Goal: Task Accomplishment & Management: Complete application form

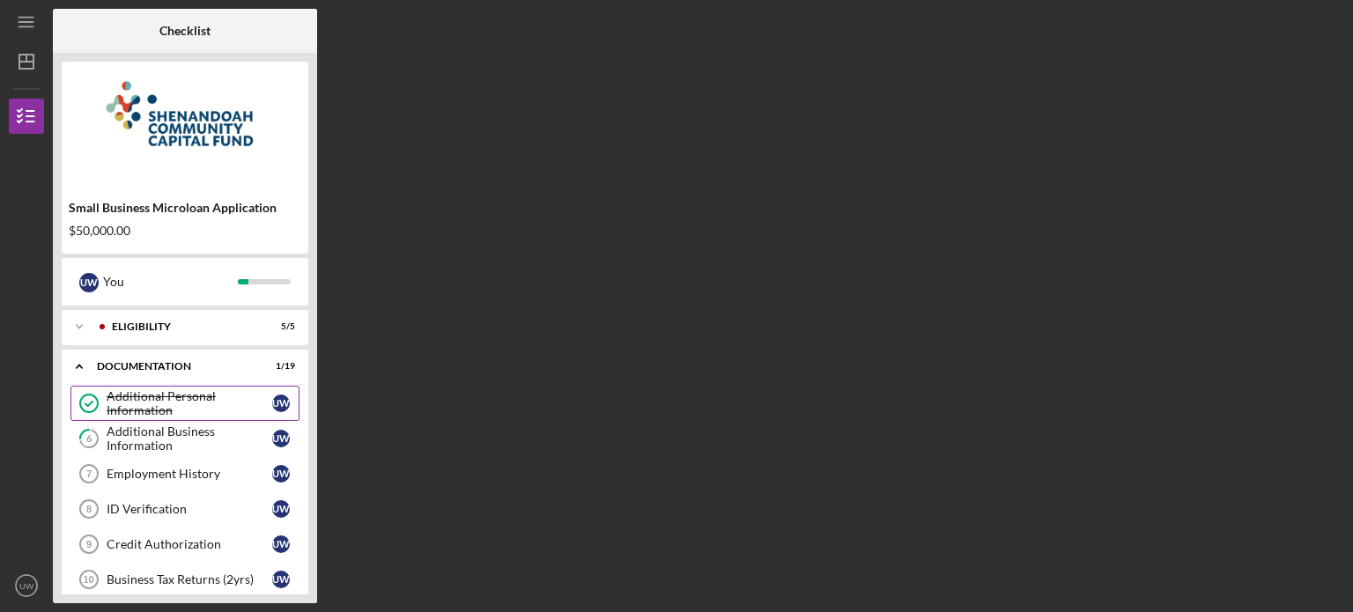
click at [188, 418] on link "Additional Personal Information Additional Personal Information U W" at bounding box center [184, 403] width 229 height 35
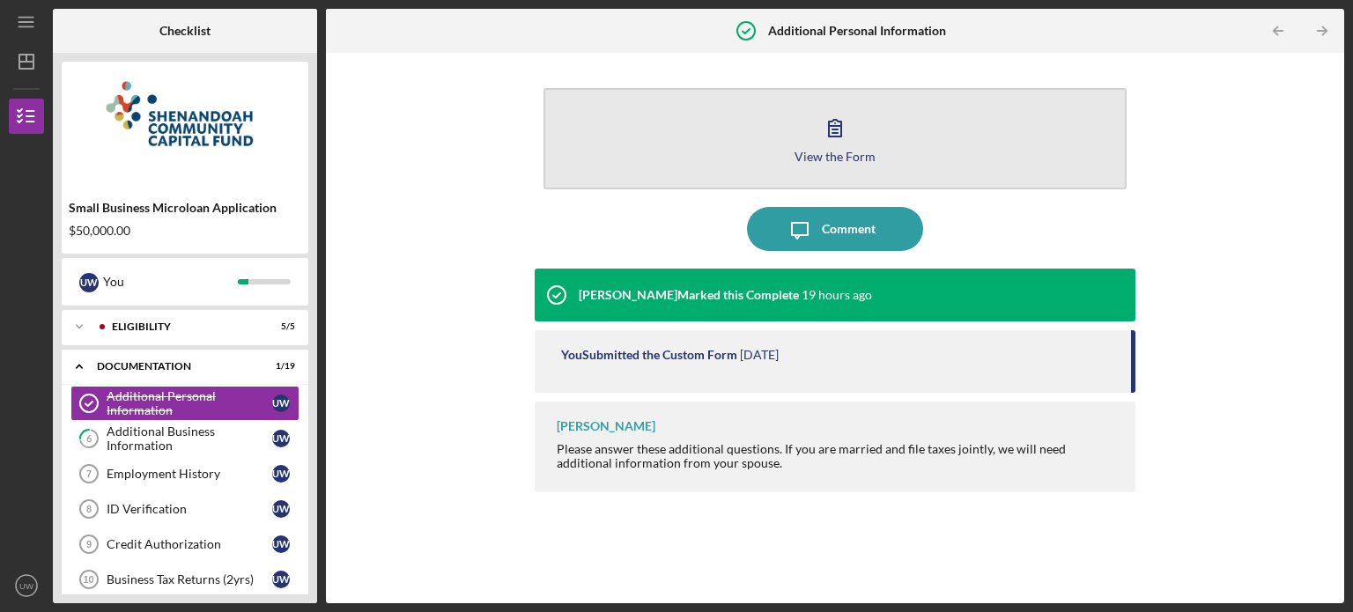
click at [870, 134] on button "View the Form Form" at bounding box center [834, 138] width 583 height 101
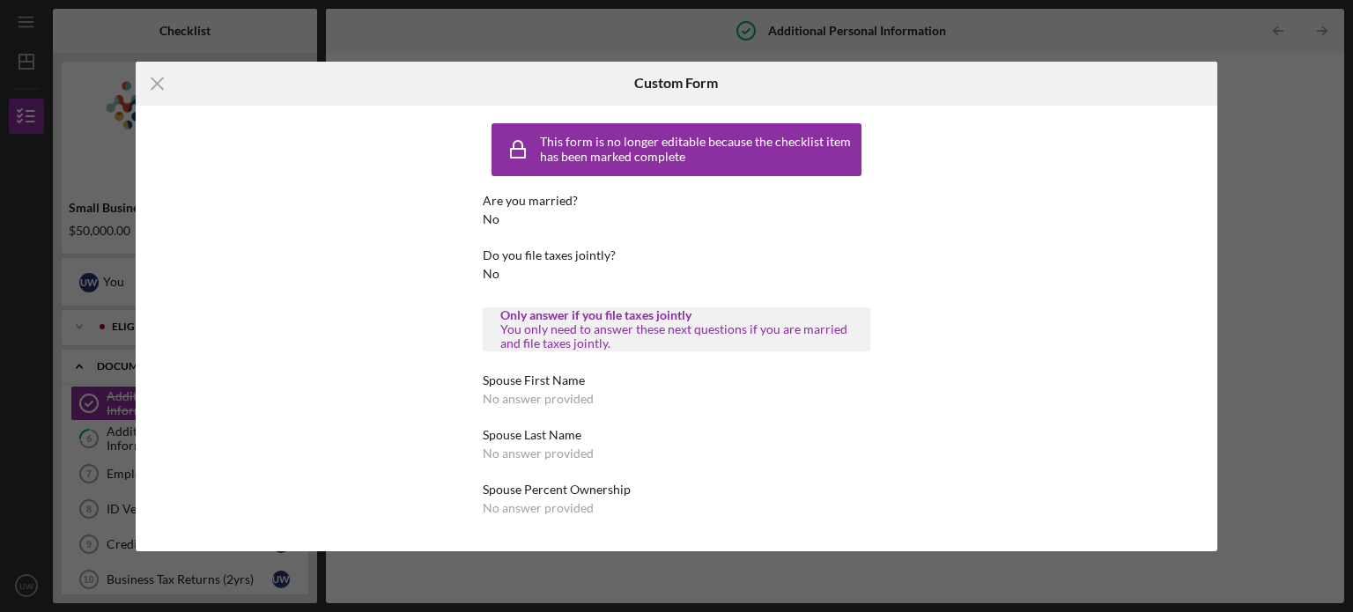
click at [1011, 172] on div "This form is no longer editable because the checklist item has been marked comp…" at bounding box center [677, 324] width 1082 height 437
click at [1251, 149] on div "Icon/Menu Close Custom Form This form is no longer editable because the checkli…" at bounding box center [676, 306] width 1353 height 612
click at [899, 41] on div "Icon/Menu Close Custom Form This form is no longer editable because the checkli…" at bounding box center [676, 306] width 1353 height 612
click at [159, 83] on icon "Icon/Menu Close" at bounding box center [158, 84] width 44 height 44
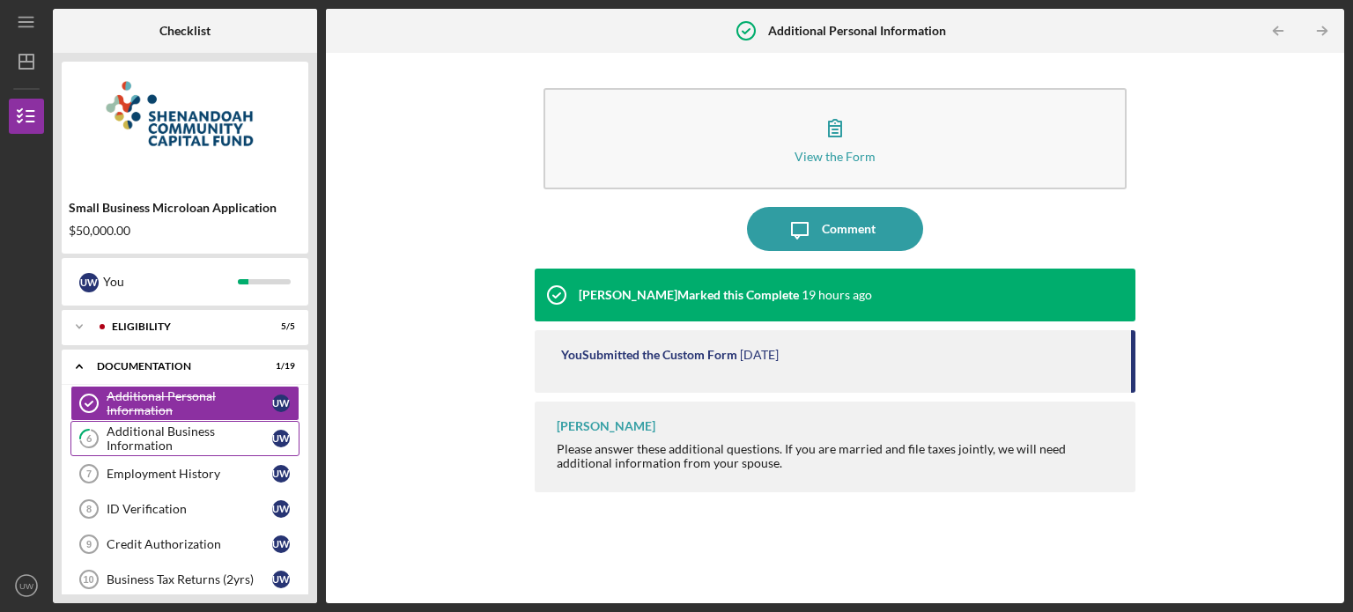
click at [136, 424] on div "Additional Business Information" at bounding box center [190, 438] width 166 height 28
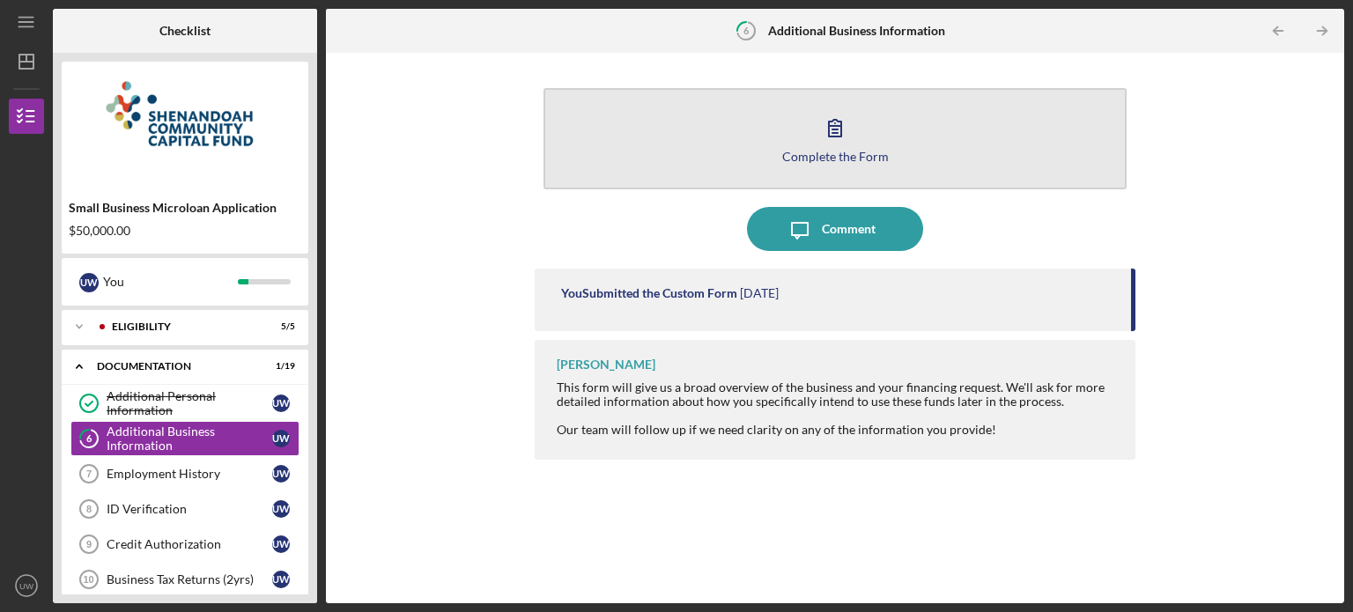
click at [803, 132] on button "Complete the Form Form" at bounding box center [834, 138] width 583 height 101
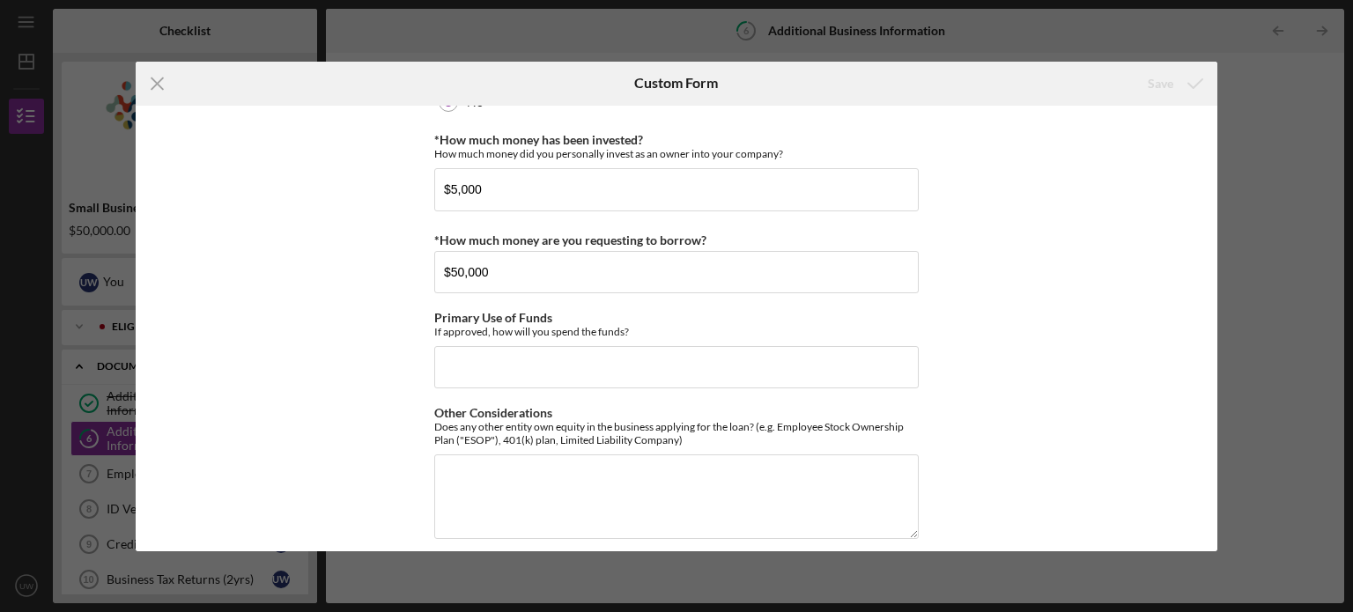
scroll to position [474, 0]
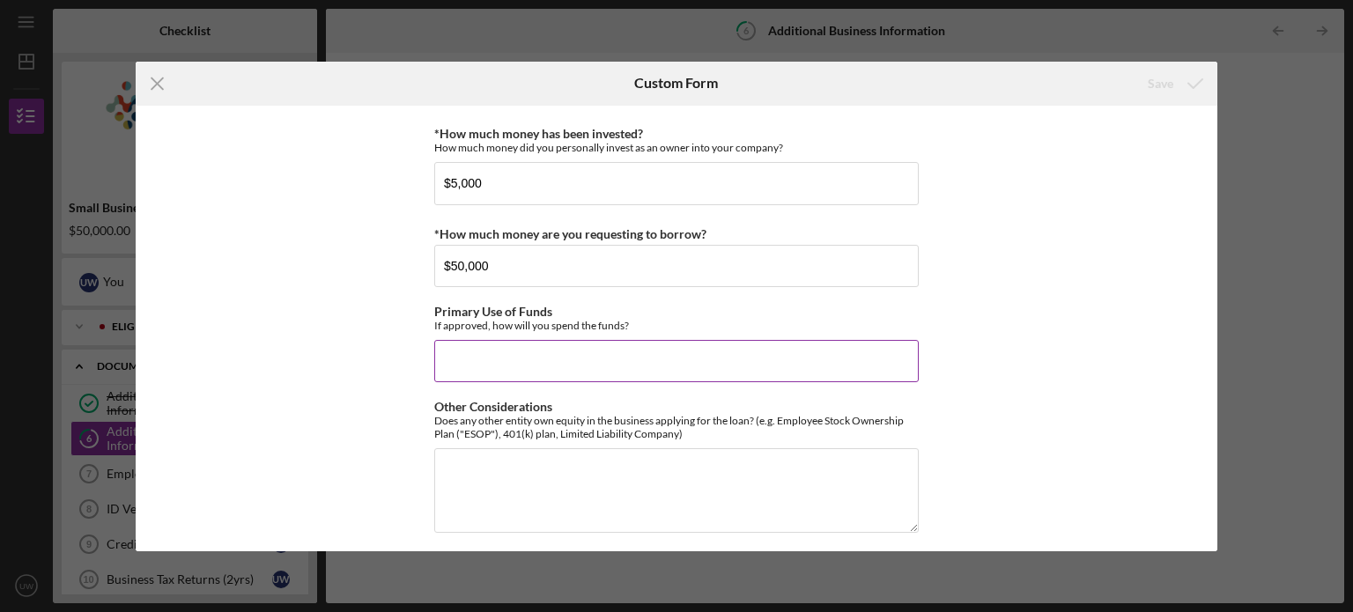
click at [504, 350] on input "Primary Use of Funds" at bounding box center [676, 361] width 484 height 42
type input "t"
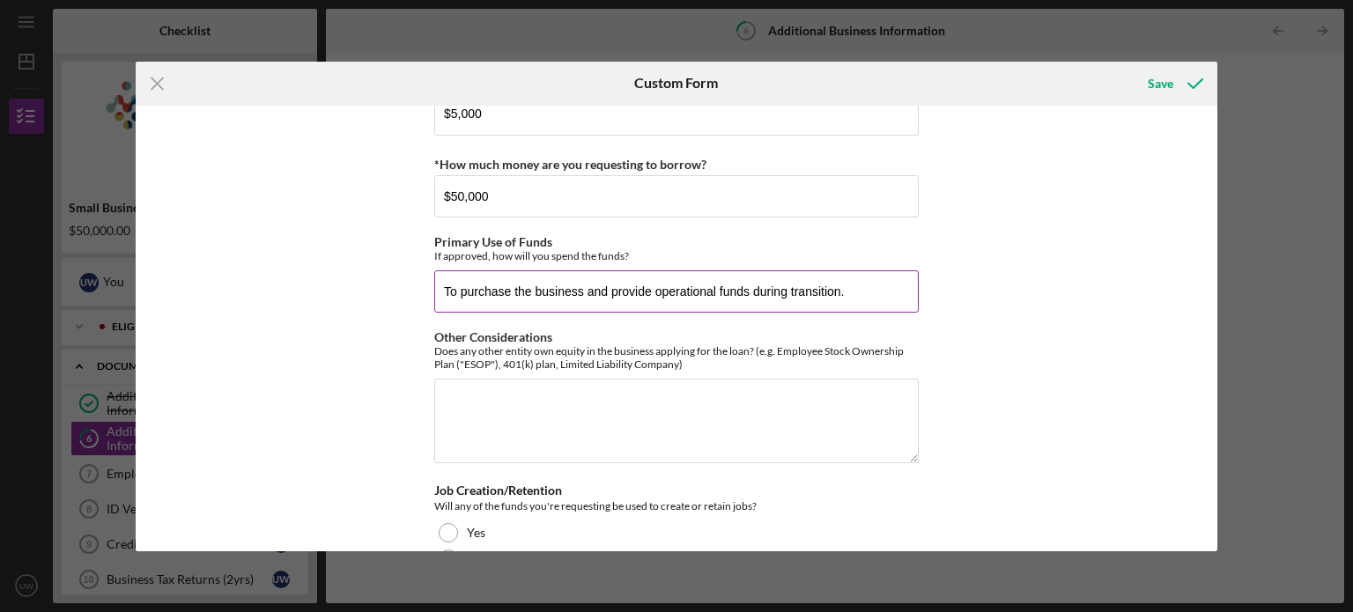
scroll to position [544, 0]
type input "To purchase the business and provide operational funds during transition."
click at [539, 390] on textarea "Other Considerations" at bounding box center [676, 420] width 484 height 85
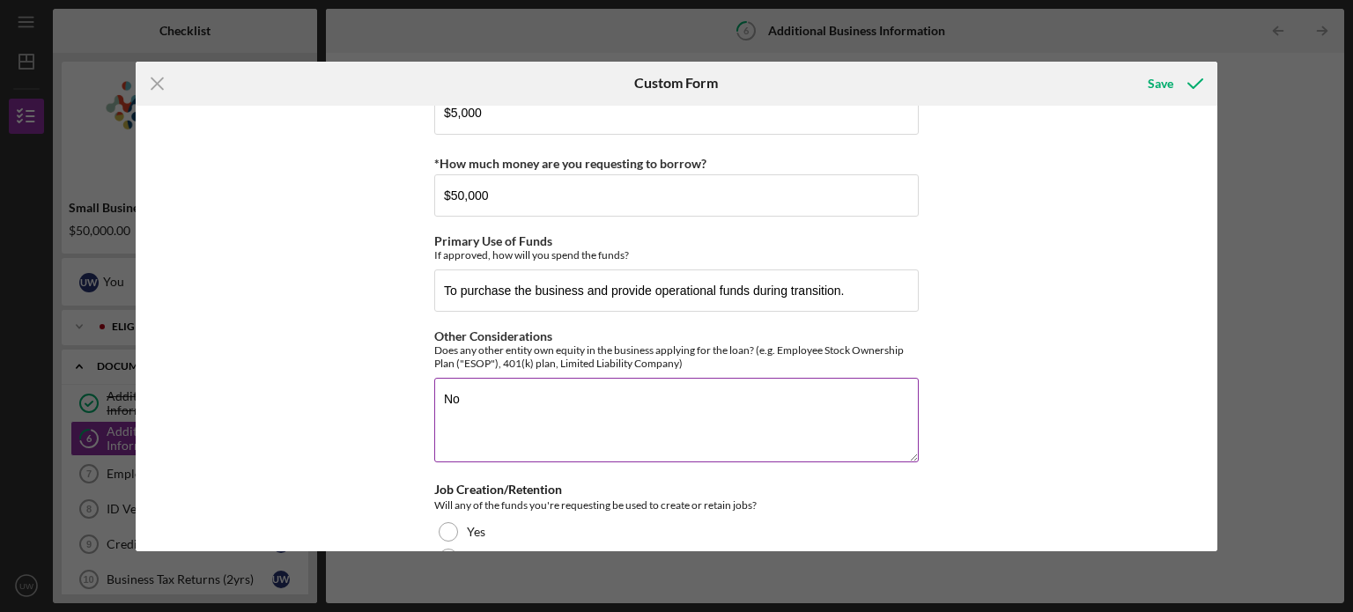
scroll to position [590, 0]
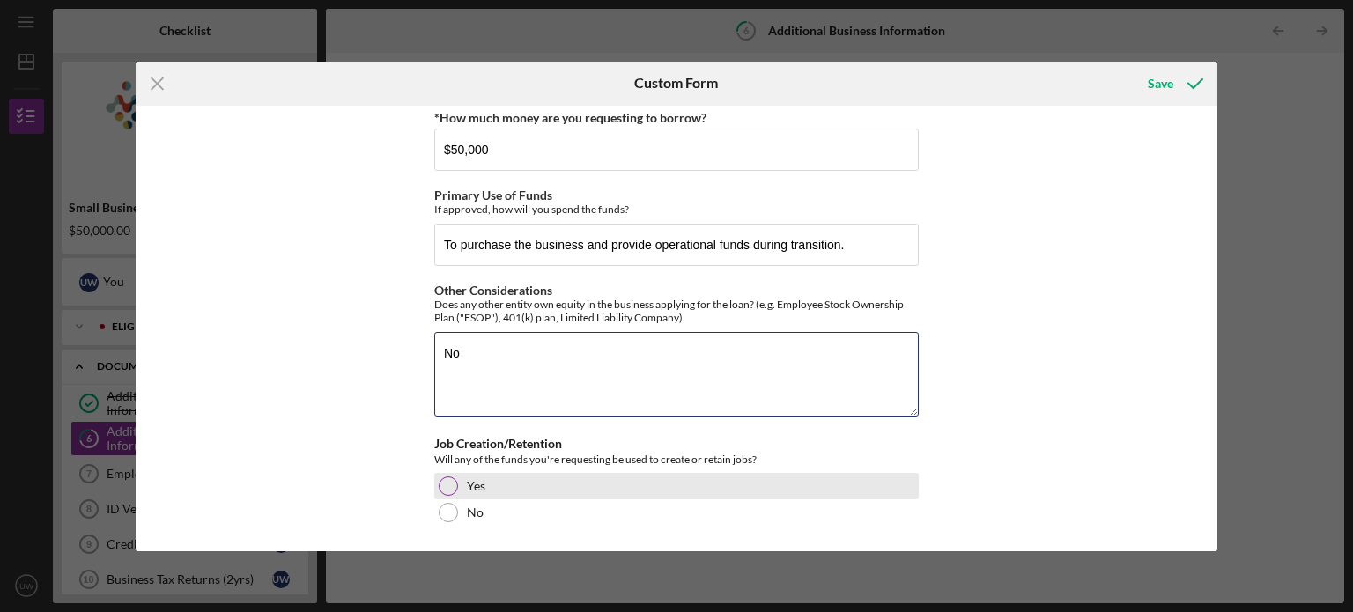
type textarea "No"
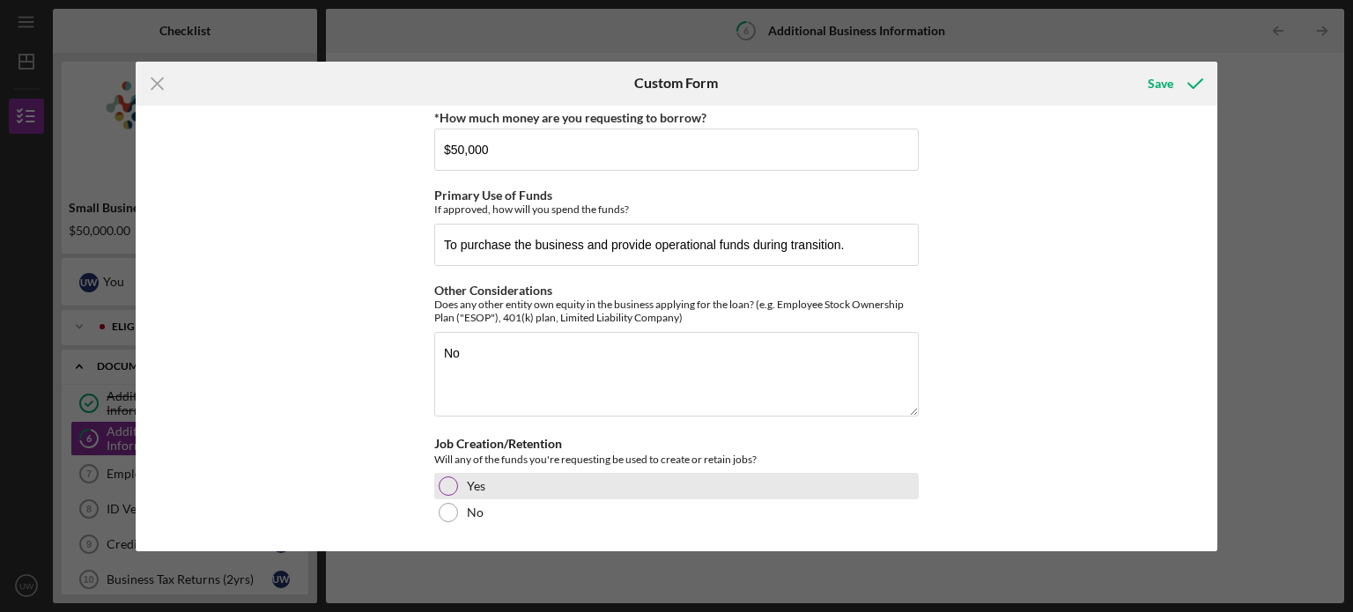
click at [447, 482] on div at bounding box center [448, 485] width 19 height 19
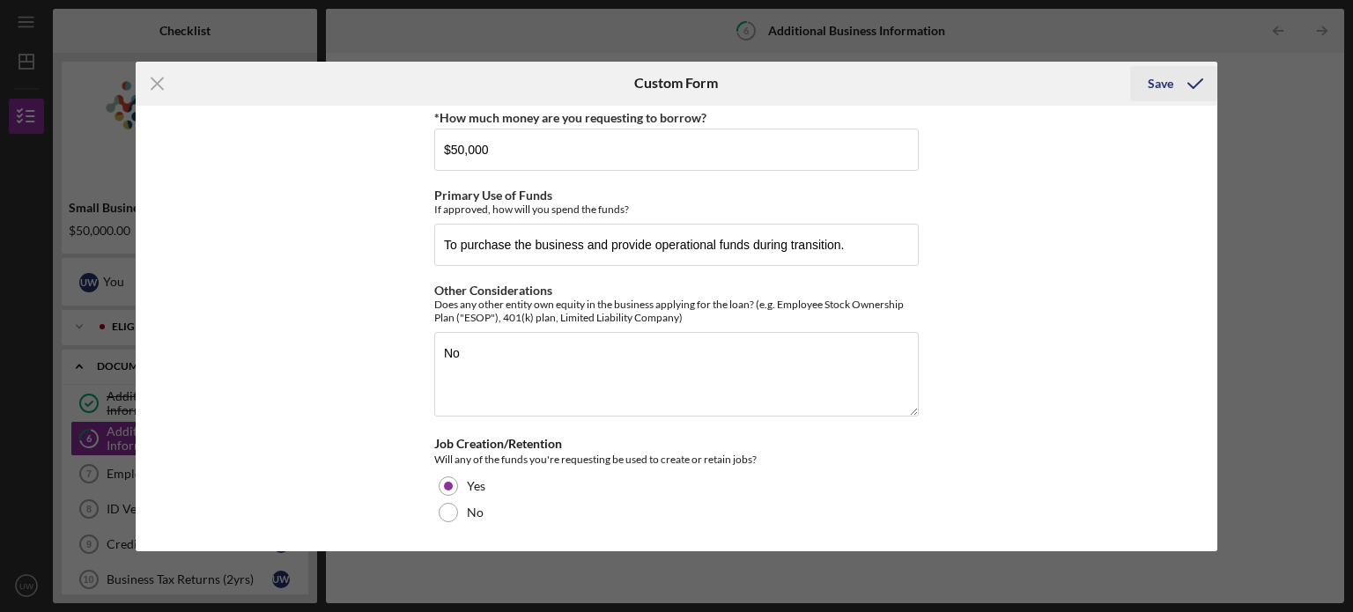
click at [1161, 82] on div "Save" at bounding box center [1161, 83] width 26 height 35
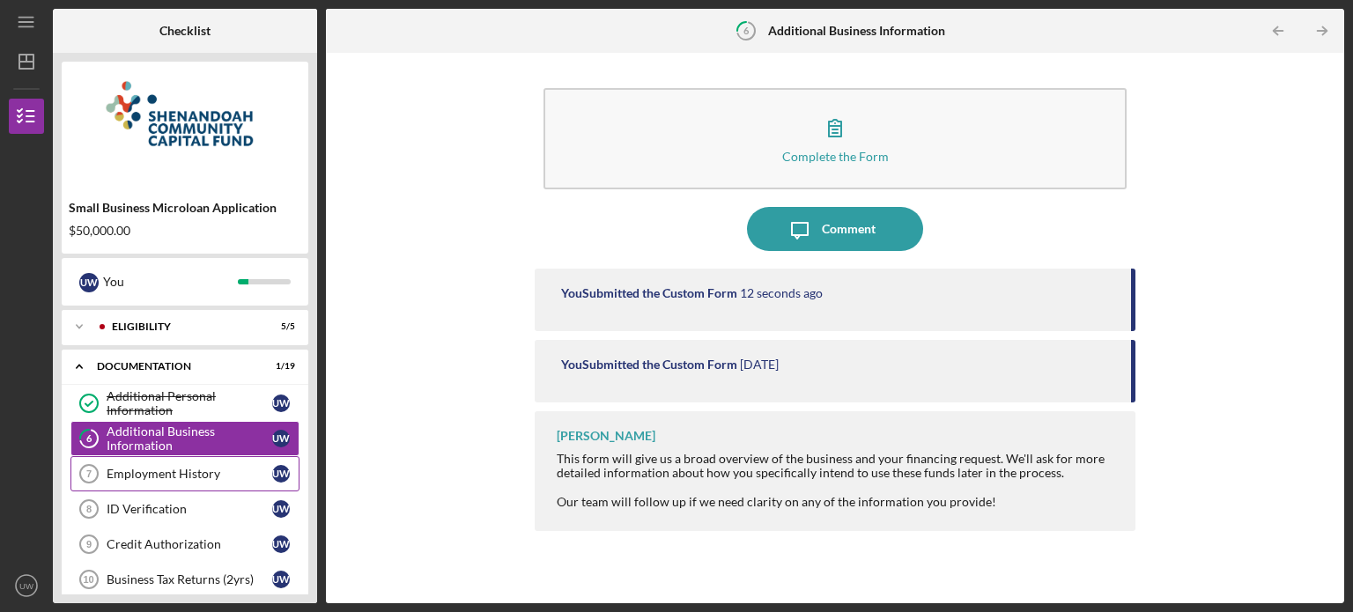
click at [183, 468] on div "Employment History" at bounding box center [190, 474] width 166 height 14
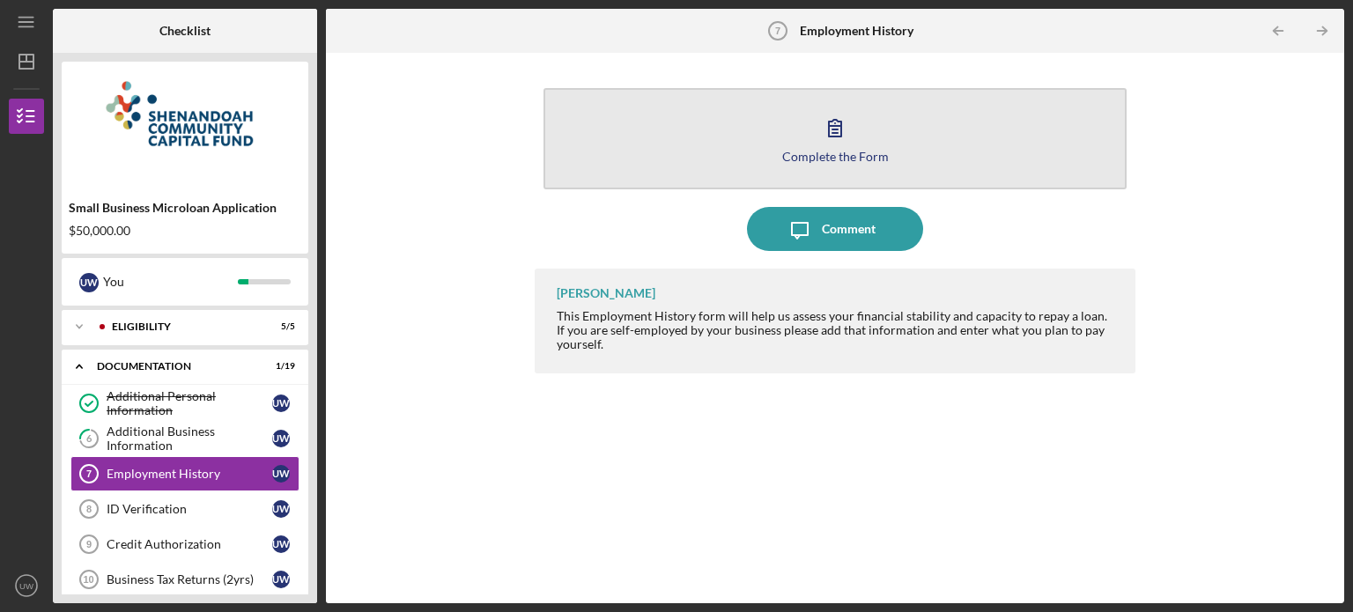
click at [851, 132] on icon "button" at bounding box center [835, 128] width 44 height 44
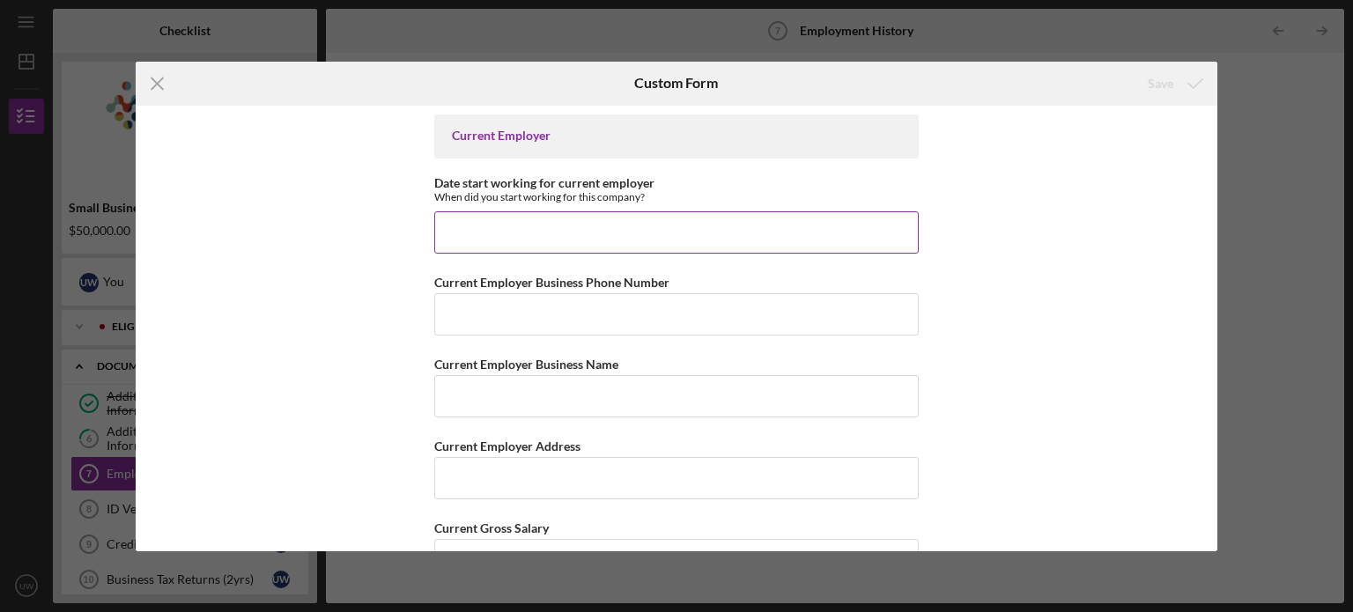
click at [487, 222] on input "Date start working for current employer" at bounding box center [676, 232] width 484 height 42
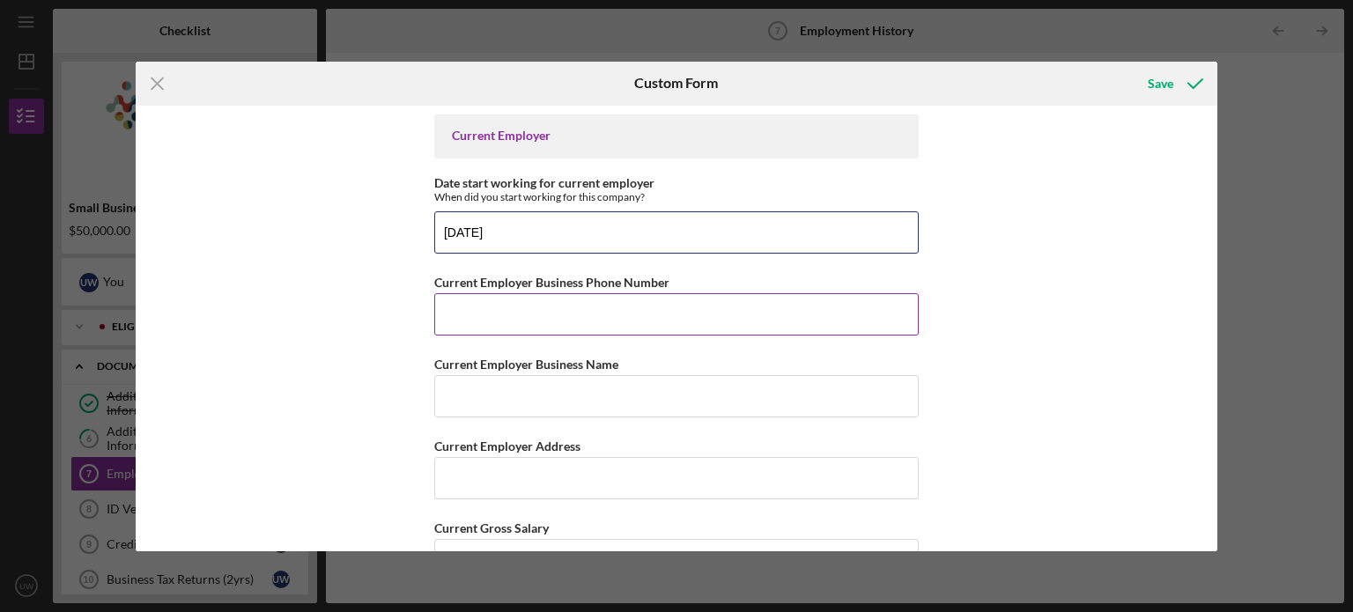
type input "[DATE]"
click at [446, 313] on input "Current Employer Business Phone Number" at bounding box center [676, 314] width 484 height 42
paste input "[PHONE_NUMBER]"
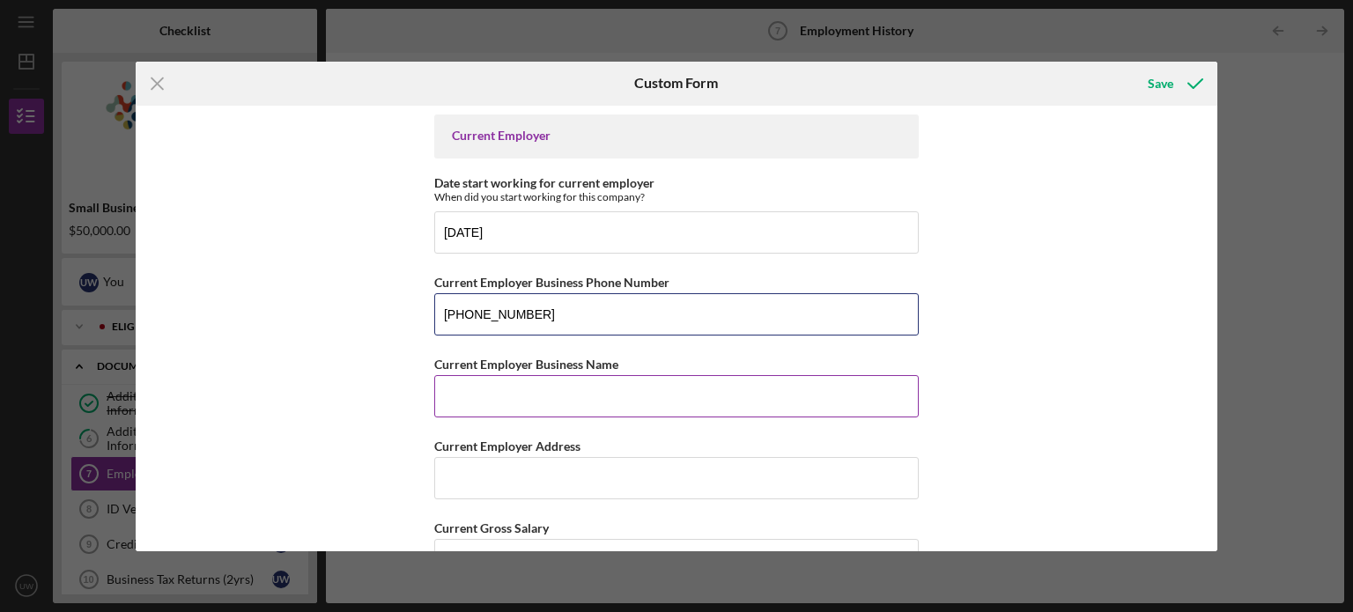
type input "[PHONE_NUMBER]"
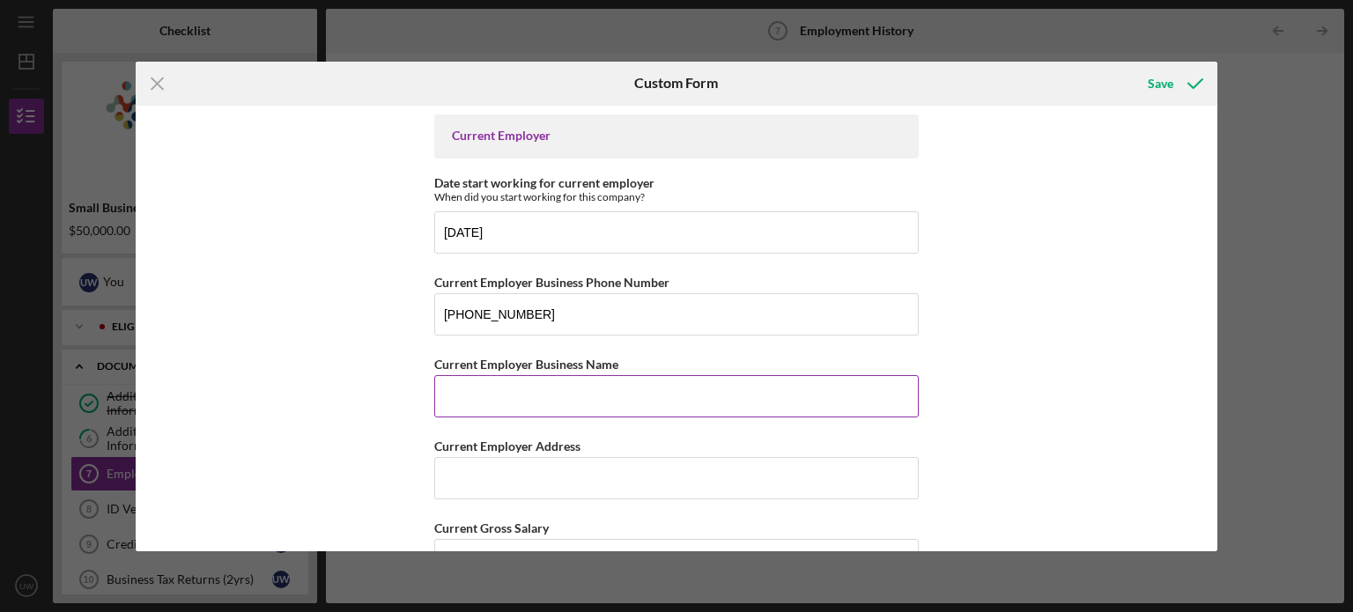
click at [471, 402] on input "Current Employer Business Name" at bounding box center [676, 396] width 484 height 42
type input "Phoenix Fitness and Yoga"
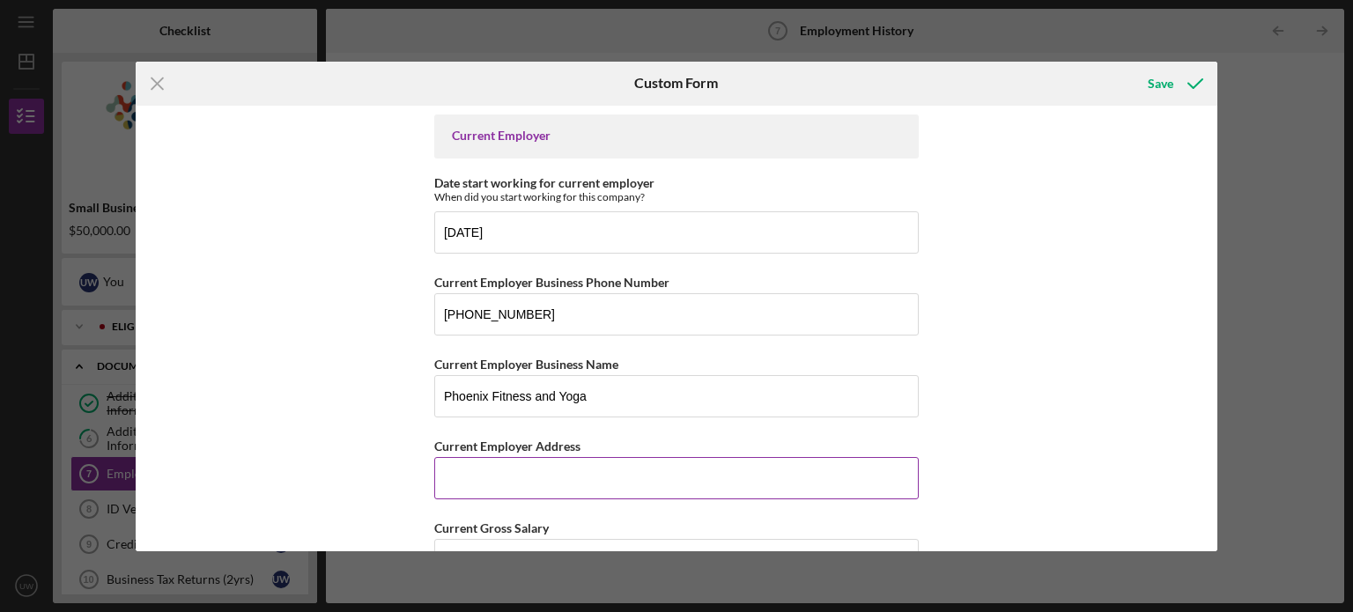
click at [454, 478] on input "Current Employer Address" at bounding box center [676, 478] width 484 height 42
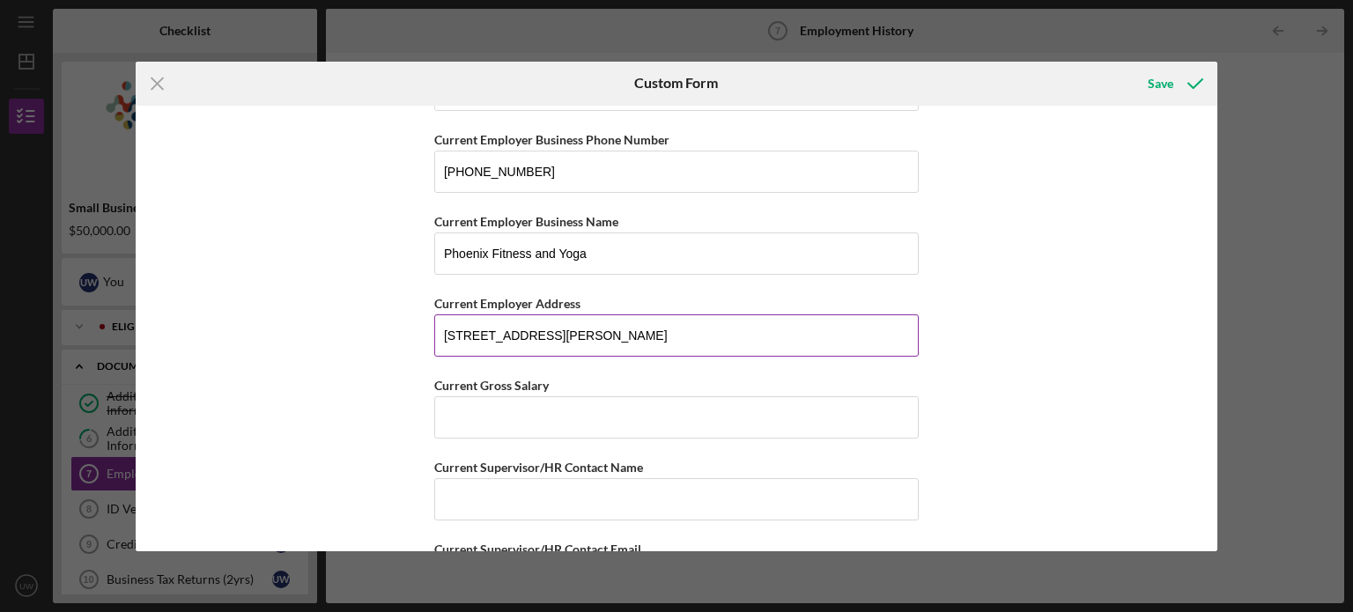
scroll to position [150, 0]
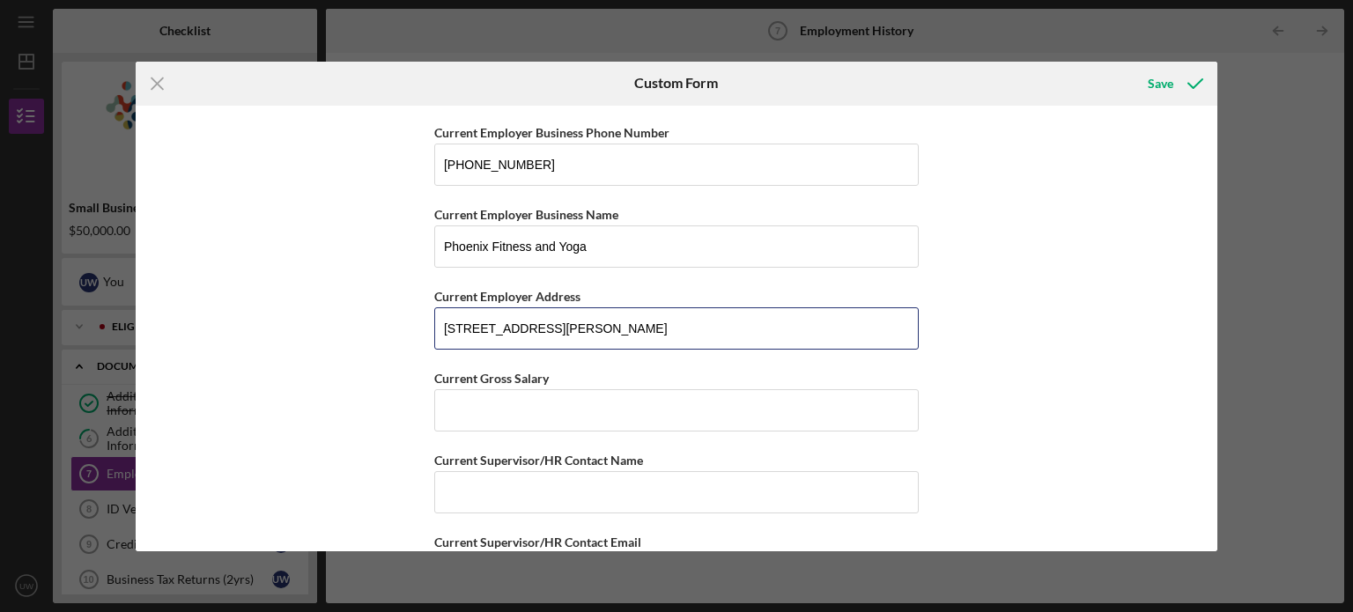
drag, startPoint x: 548, startPoint y: 322, endPoint x: 409, endPoint y: 323, distance: 139.2
click at [409, 323] on div "Current Employer Date start working for current employer When did you start wor…" at bounding box center [677, 329] width 1082 height 446
paste input "[GEOGRAPHIC_DATA]"
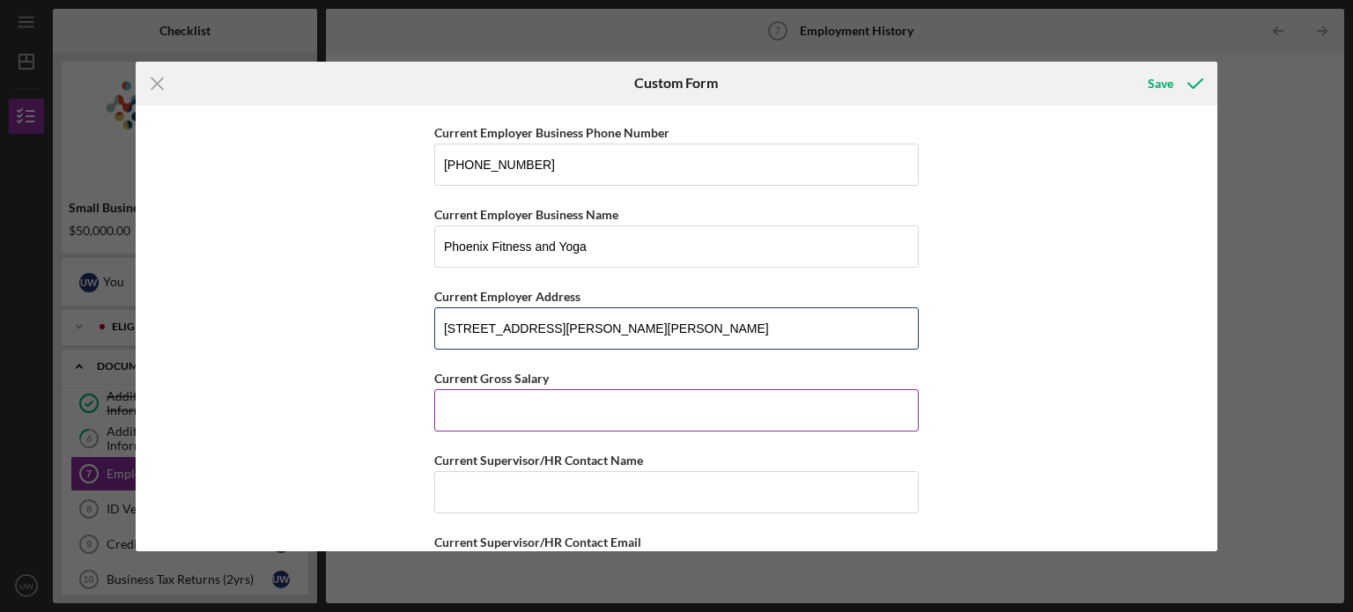
type input "[STREET_ADDRESS][PERSON_NAME][PERSON_NAME]"
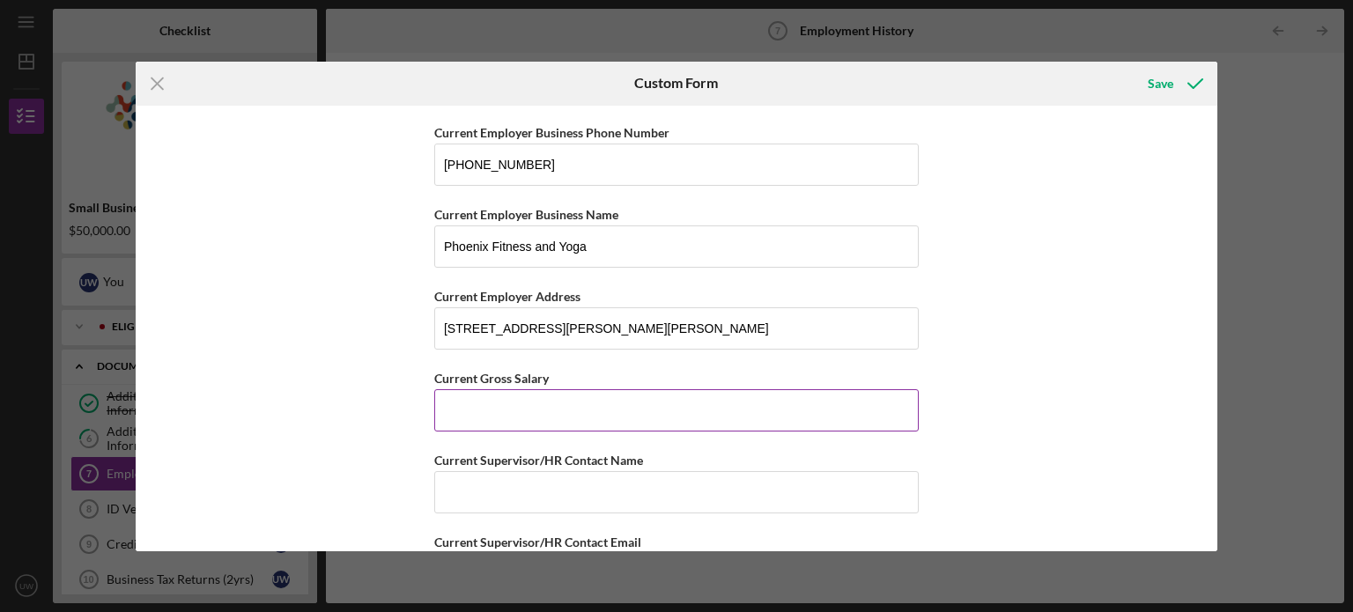
click at [476, 411] on input "Current Gross Salary" at bounding box center [676, 410] width 484 height 42
click at [465, 406] on input "Current Gross Salary" at bounding box center [676, 410] width 484 height 42
type input "12,000"
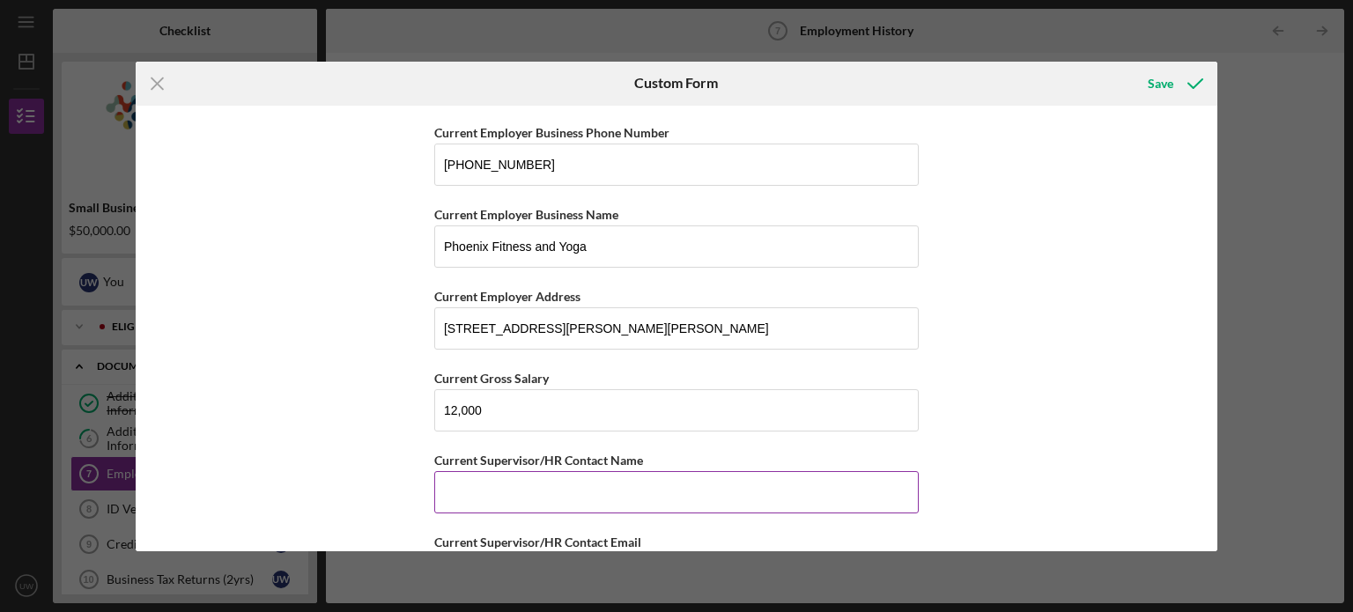
click at [464, 484] on input "Current Supervisor/HR Contact Name" at bounding box center [676, 492] width 484 height 42
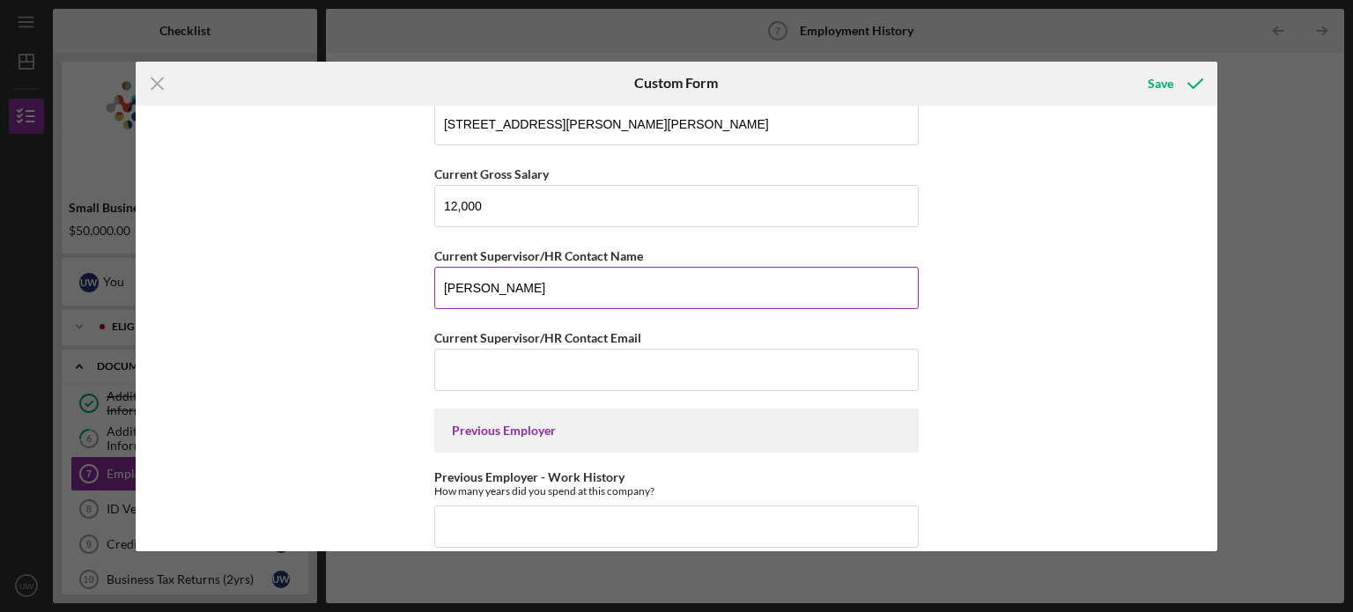
scroll to position [358, 0]
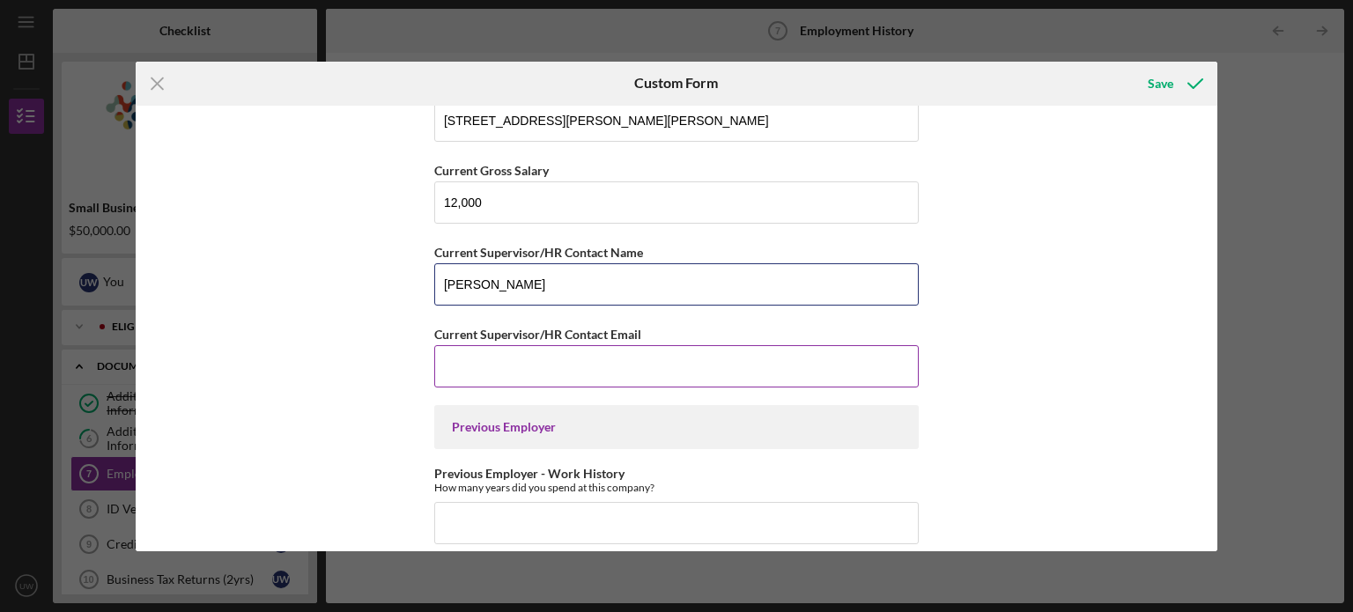
type input "[PERSON_NAME]"
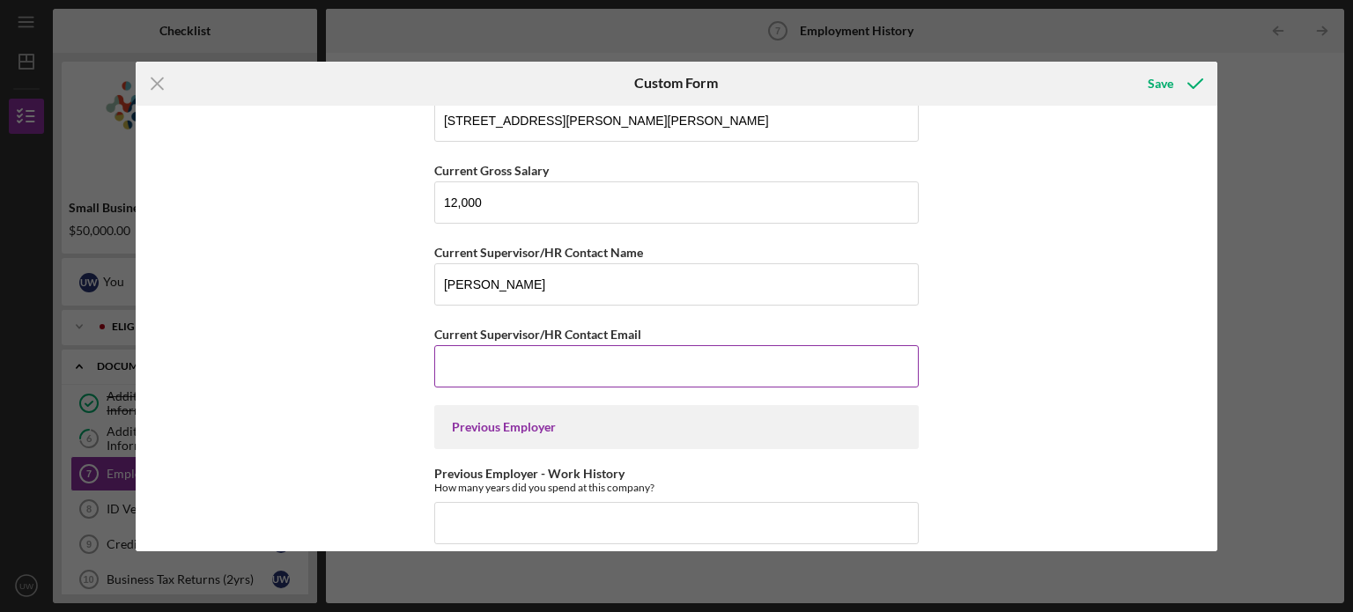
click at [483, 363] on input "Current Supervisor/HR Contact Email" at bounding box center [676, 366] width 484 height 42
paste input "[EMAIL_ADDRESS][DOMAIN_NAME]"
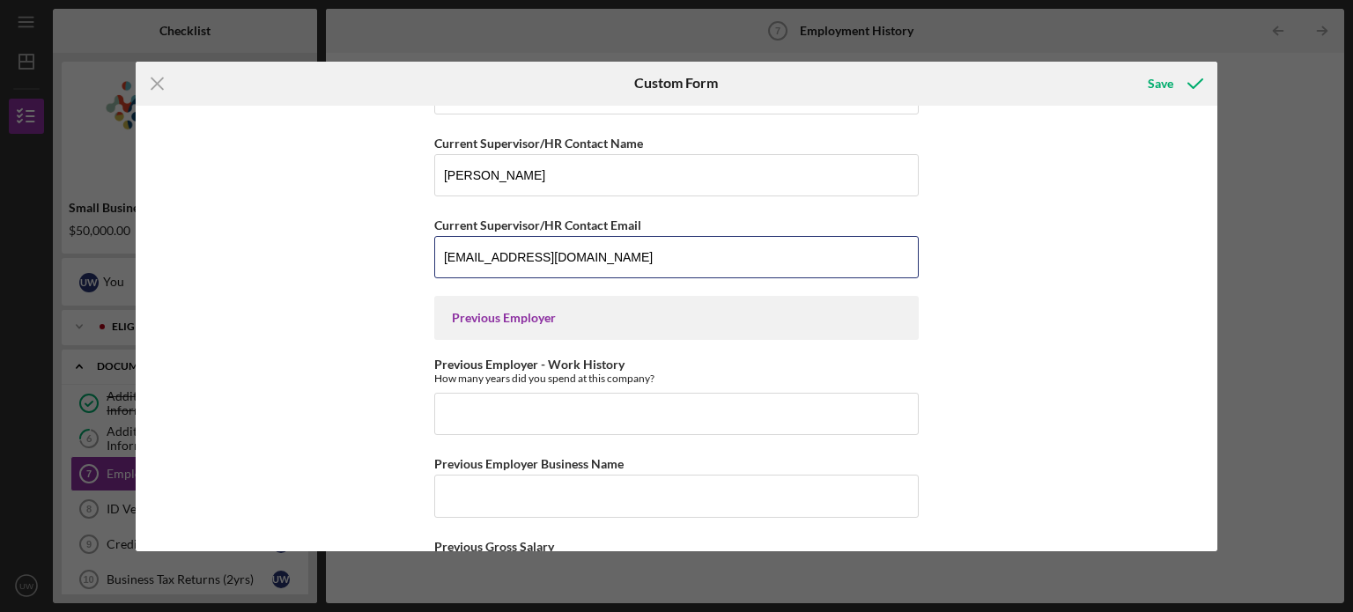
scroll to position [538, 0]
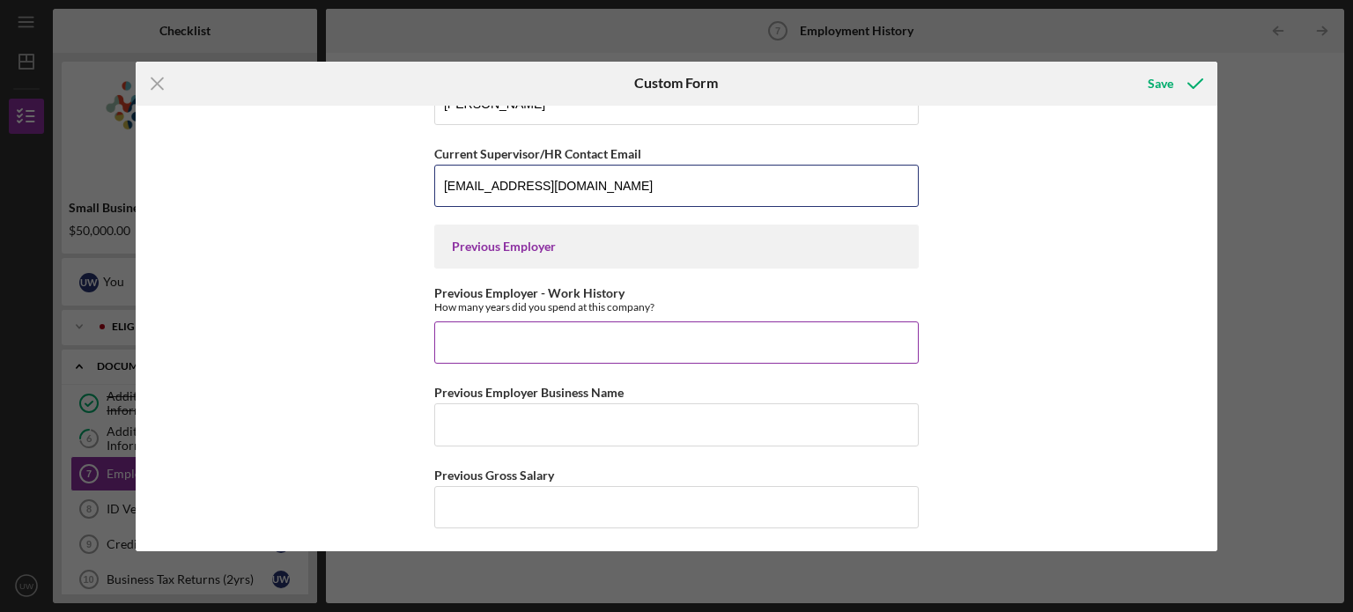
type input "[EMAIL_ADDRESS][DOMAIN_NAME]"
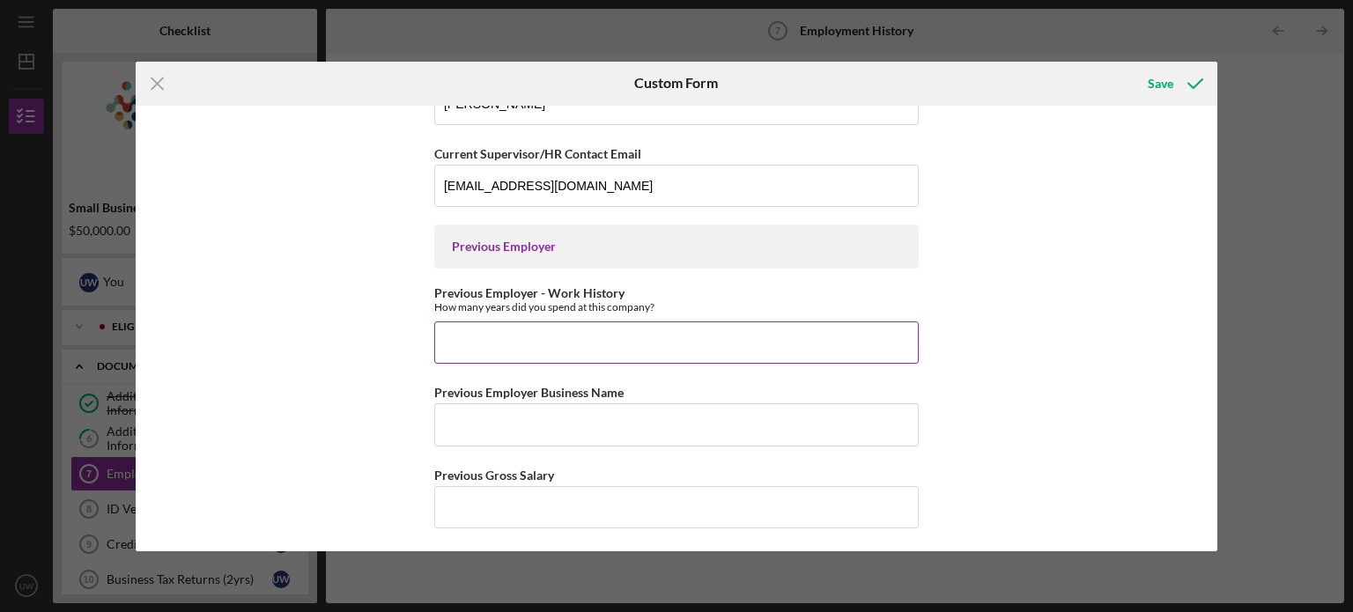
click at [543, 344] on input "Previous Employer - Work History" at bounding box center [676, 342] width 484 height 42
type input "Historic Staunton Foundation"
drag, startPoint x: 645, startPoint y: 334, endPoint x: 423, endPoint y: 346, distance: 222.3
click at [423, 346] on div "Current Employer Date start working for current employer When did you start wor…" at bounding box center [677, 329] width 1082 height 446
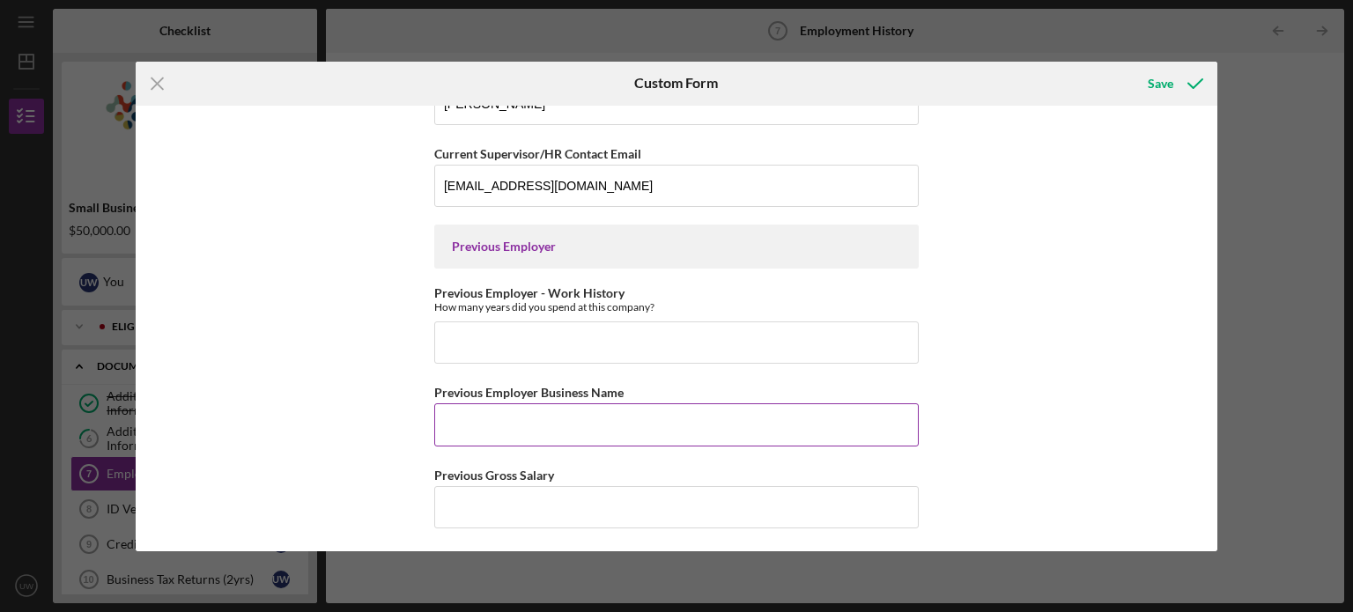
click at [469, 419] on input "Previous Employer Business Name" at bounding box center [676, 424] width 484 height 42
paste input "Historic Staunton Foundation"
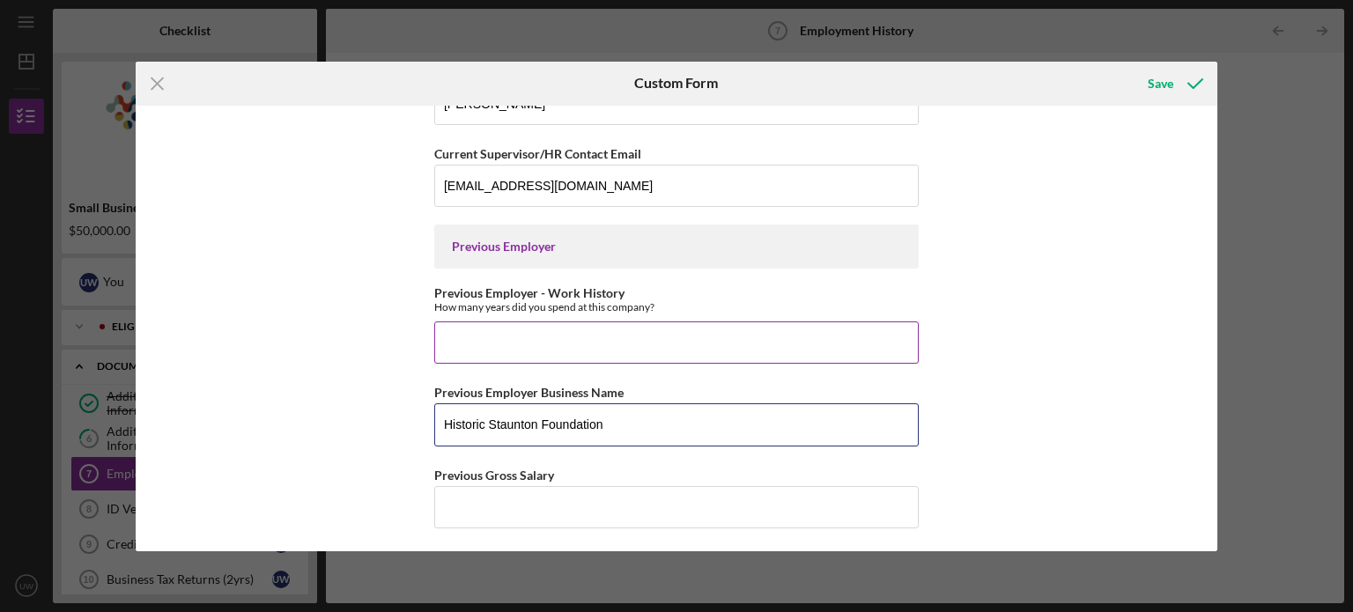
type input "Historic Staunton Foundation"
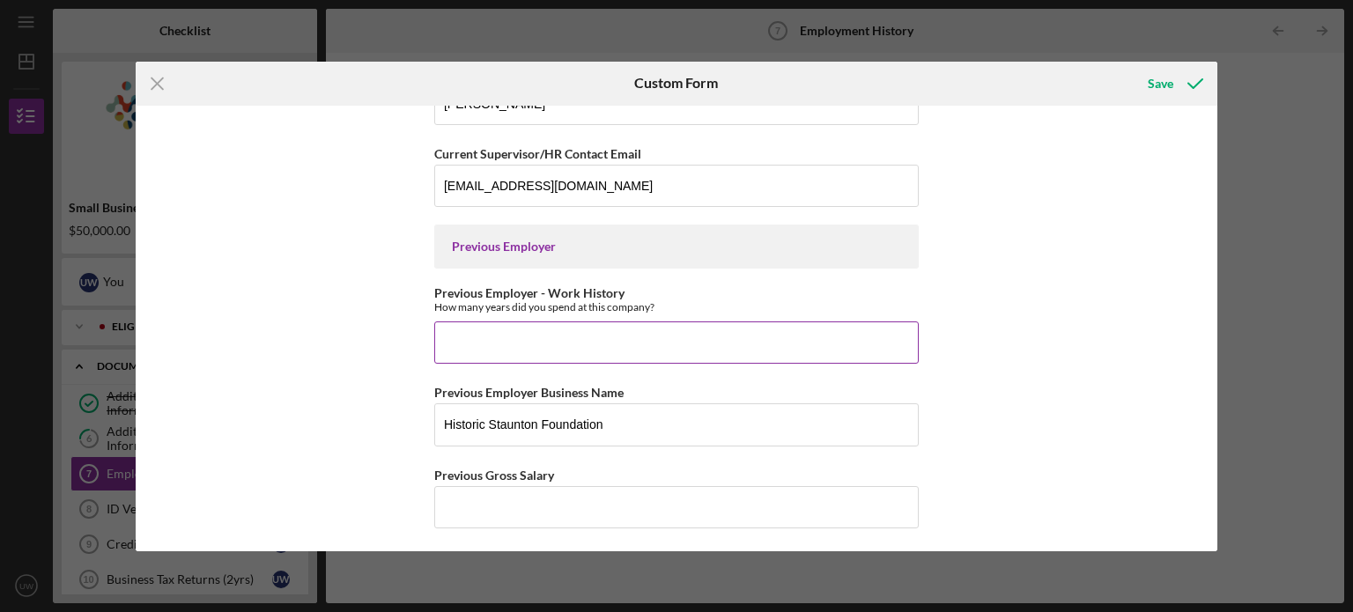
click at [513, 343] on input "Previous Employer - Work History" at bounding box center [676, 342] width 484 height 42
type input "2"
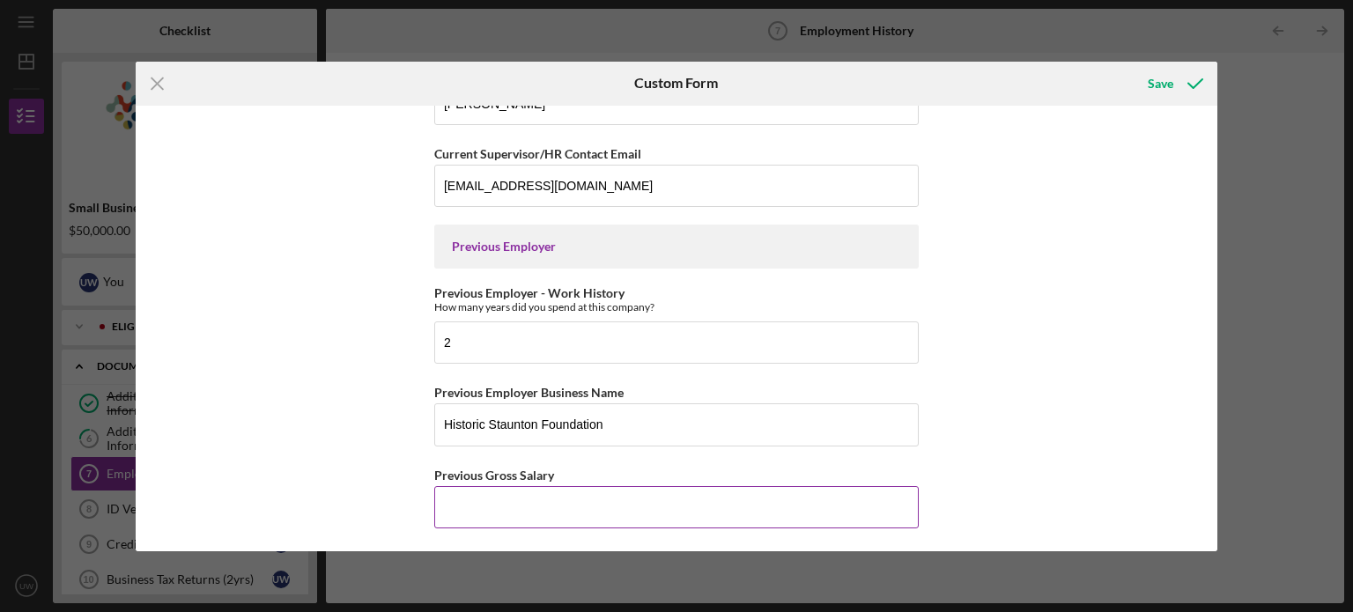
click at [498, 500] on input "Previous Gross Salary" at bounding box center [676, 507] width 484 height 42
type input "36,000"
click at [1149, 82] on div "Save" at bounding box center [1161, 83] width 26 height 35
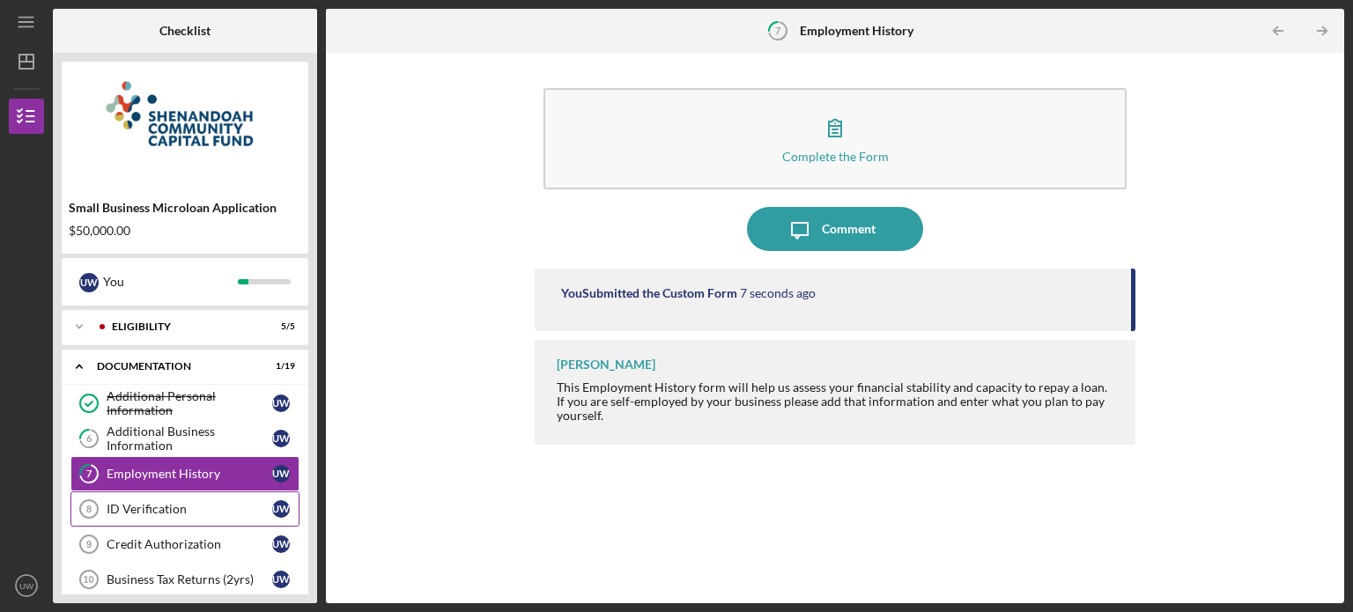
click at [127, 507] on div "ID Verification" at bounding box center [190, 509] width 166 height 14
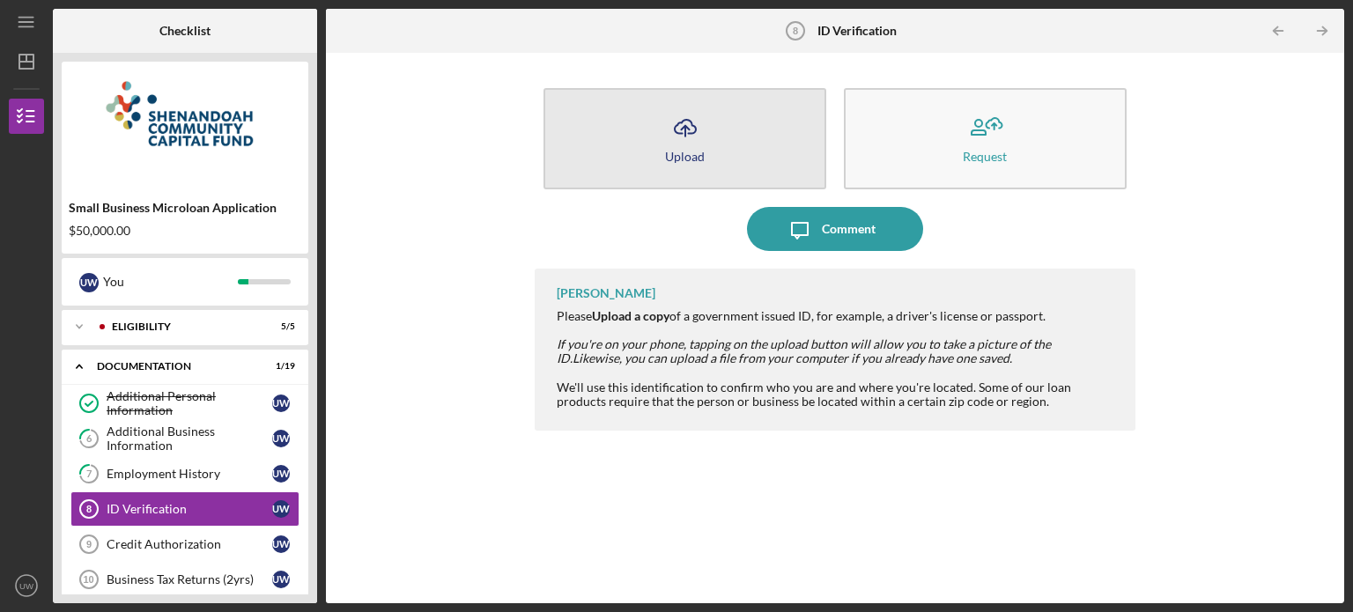
click at [692, 142] on icon "Icon/Upload" at bounding box center [685, 128] width 44 height 44
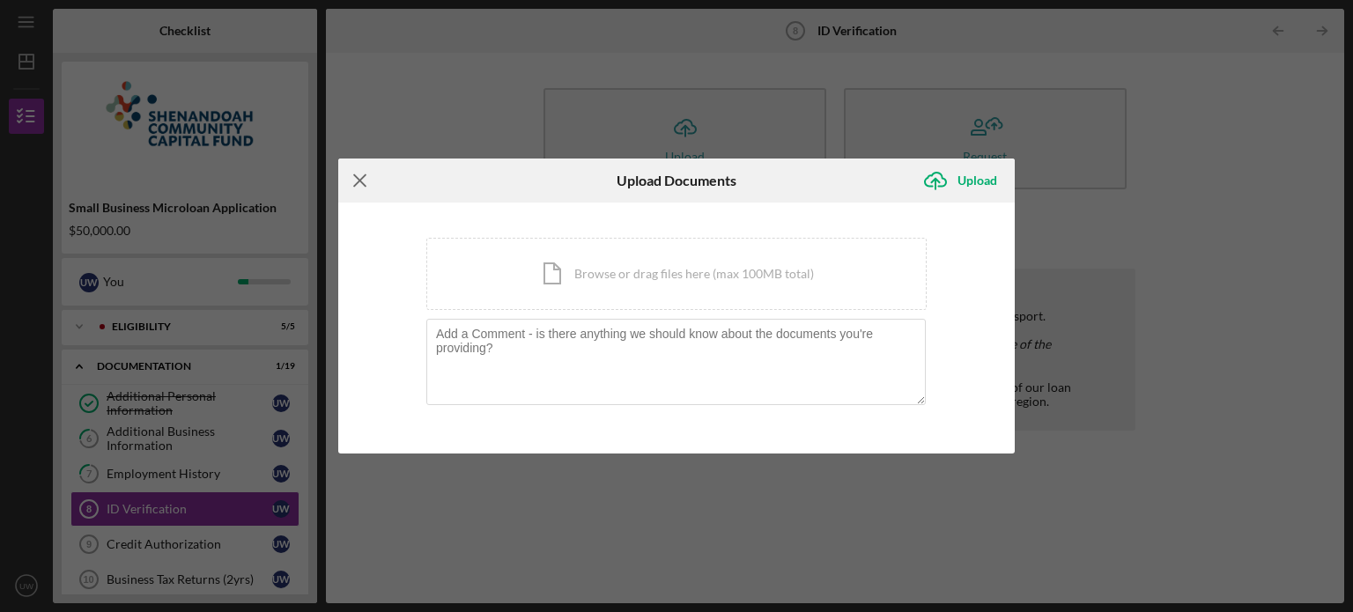
click at [351, 183] on icon "Icon/Menu Close" at bounding box center [360, 181] width 44 height 44
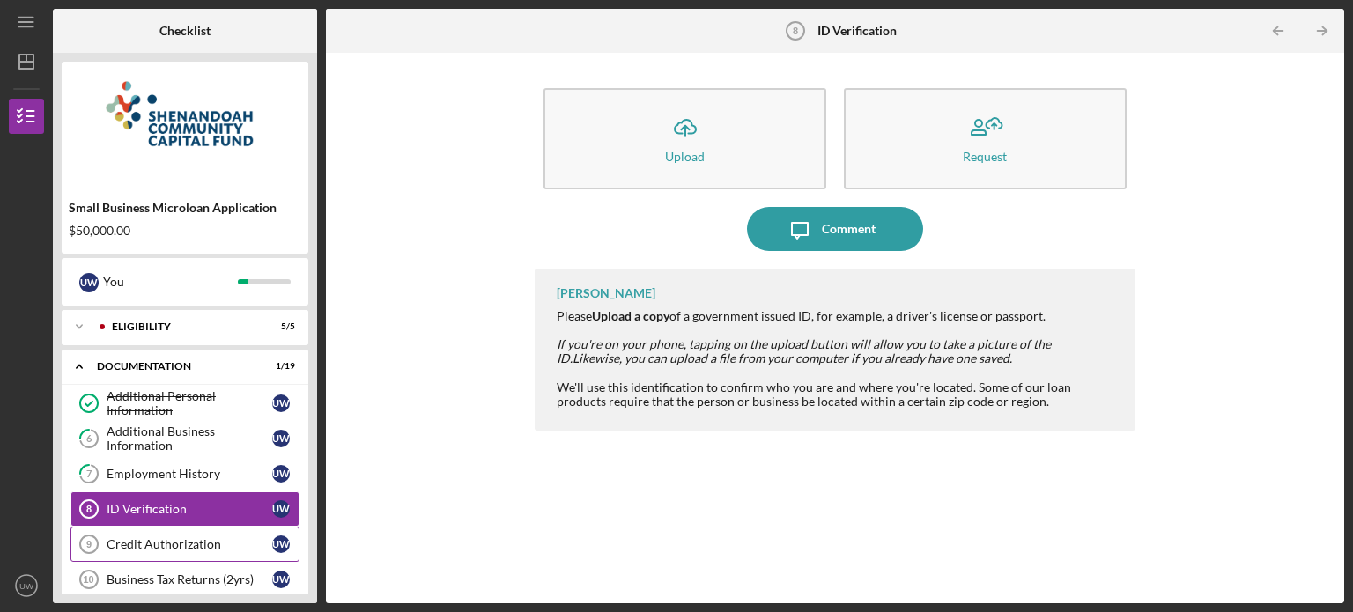
click at [163, 533] on link "Credit Authorization 9 Credit Authorization U W" at bounding box center [184, 544] width 229 height 35
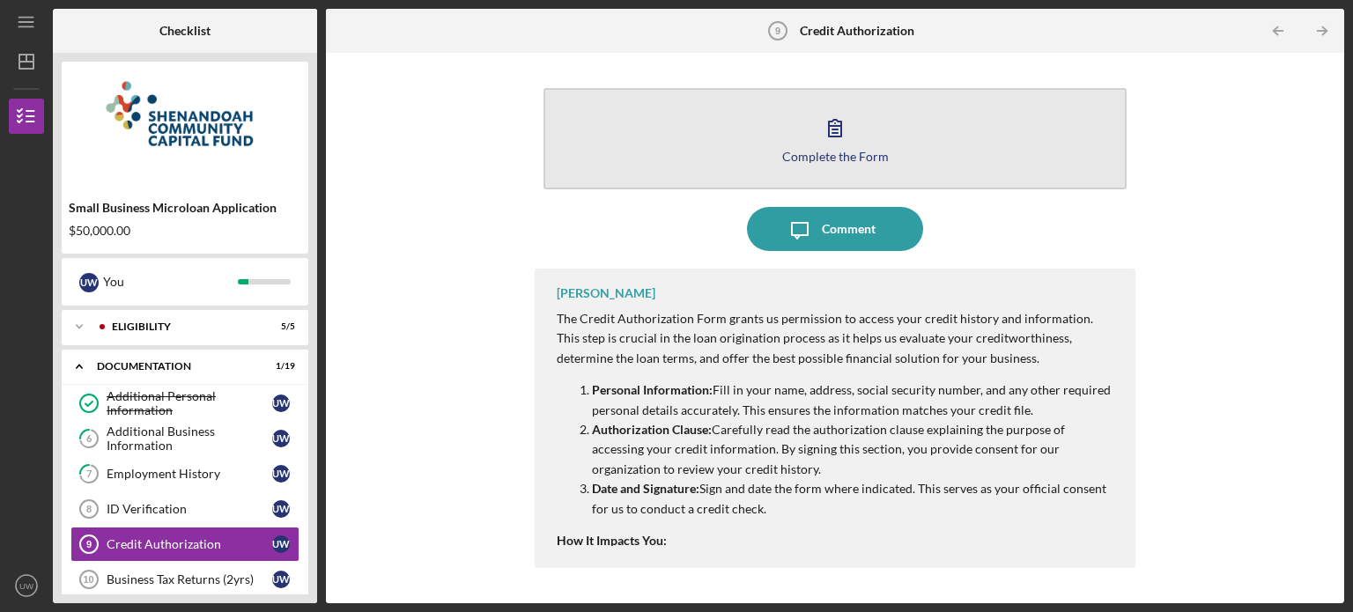
click at [826, 181] on button "Complete the Form Form" at bounding box center [834, 138] width 583 height 101
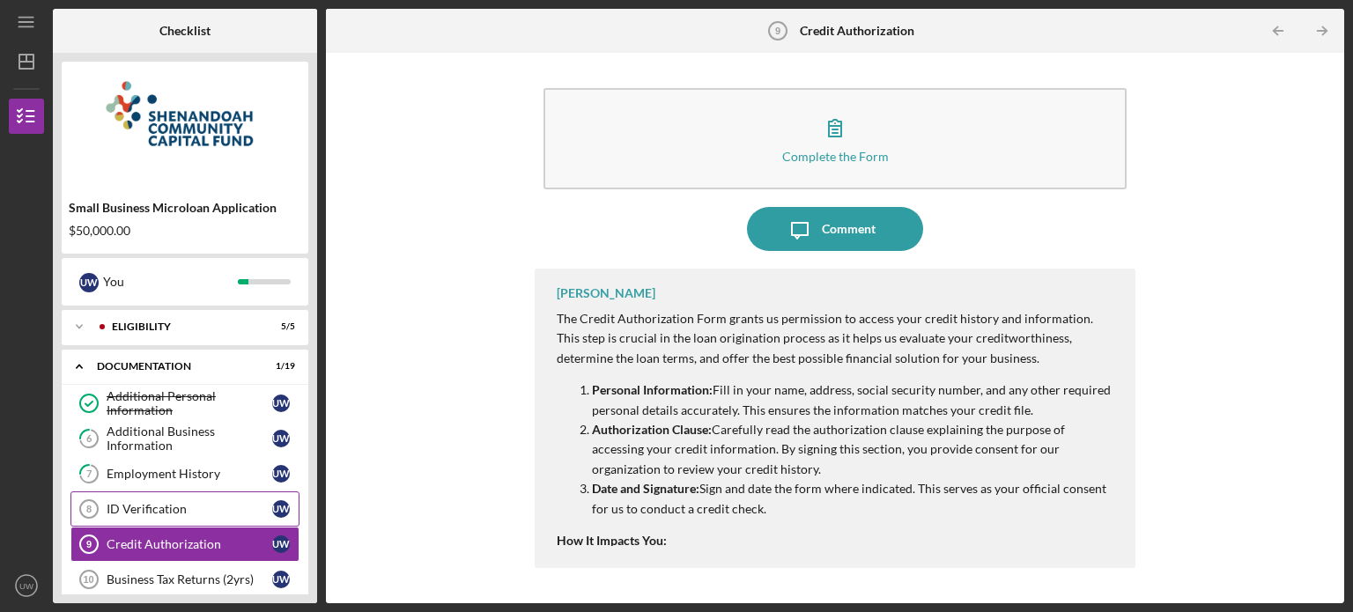
click at [179, 497] on link "ID Verification 8 ID Verification U W" at bounding box center [184, 508] width 229 height 35
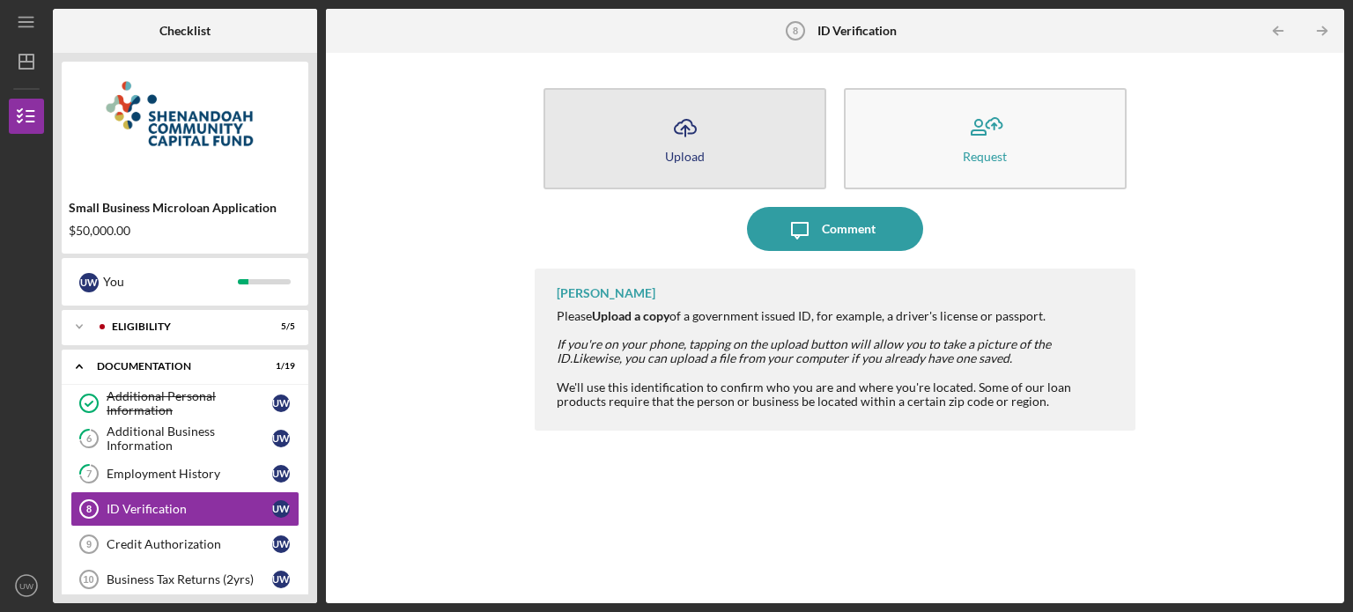
click at [714, 144] on button "Icon/Upload Upload" at bounding box center [684, 138] width 283 height 101
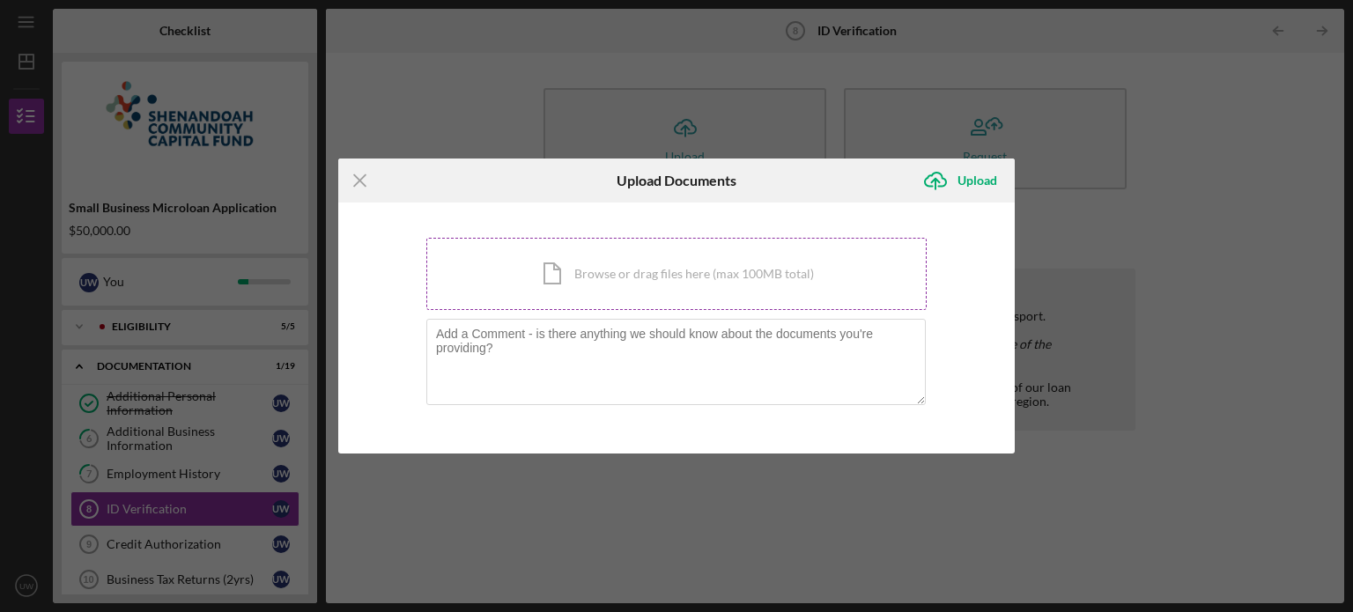
click at [560, 267] on div "Icon/Document Browse or drag files here (max 100MB total) Tap to choose files o…" at bounding box center [676, 274] width 500 height 72
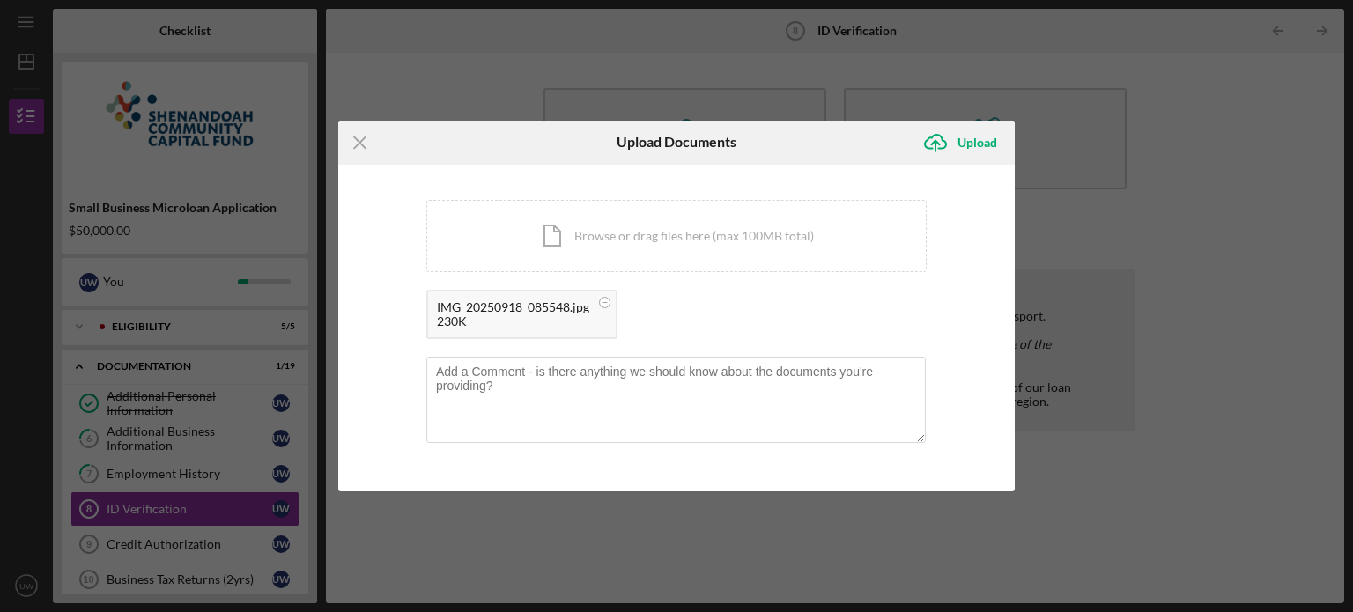
click at [971, 124] on div "Icon/Upload Upload" at bounding box center [963, 143] width 101 height 44
click at [969, 148] on div "Upload" at bounding box center [977, 142] width 40 height 35
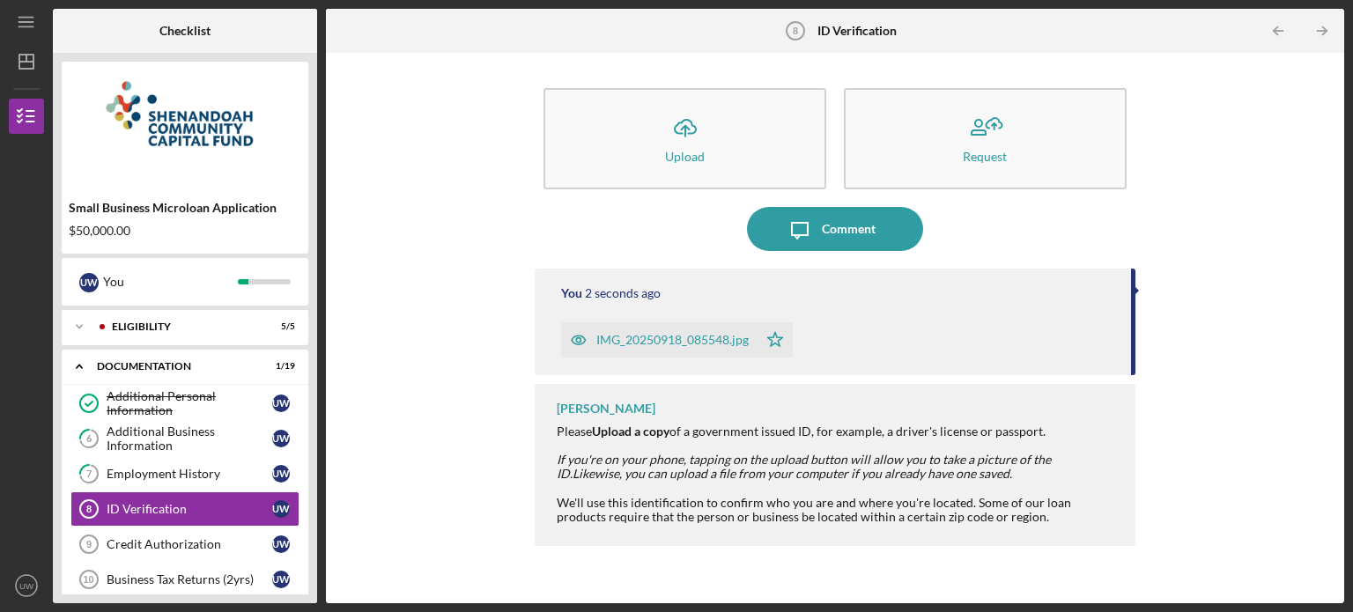
click at [969, 150] on div "Request" at bounding box center [985, 156] width 44 height 13
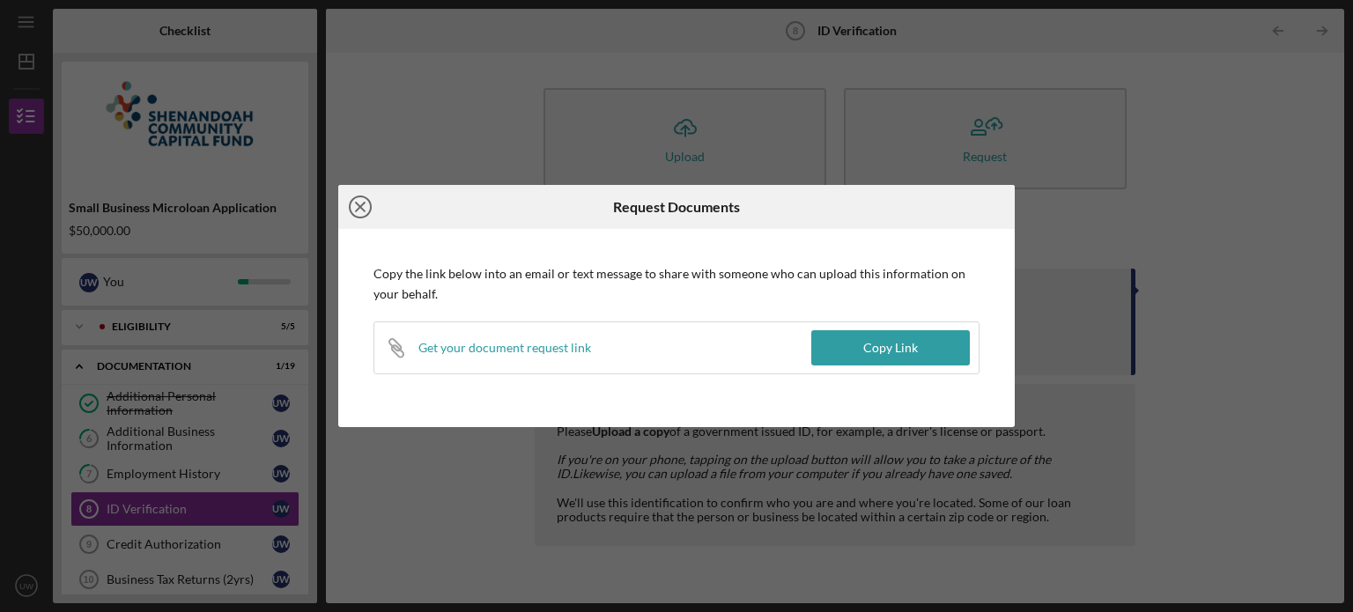
click at [358, 206] on line at bounding box center [360, 207] width 9 height 9
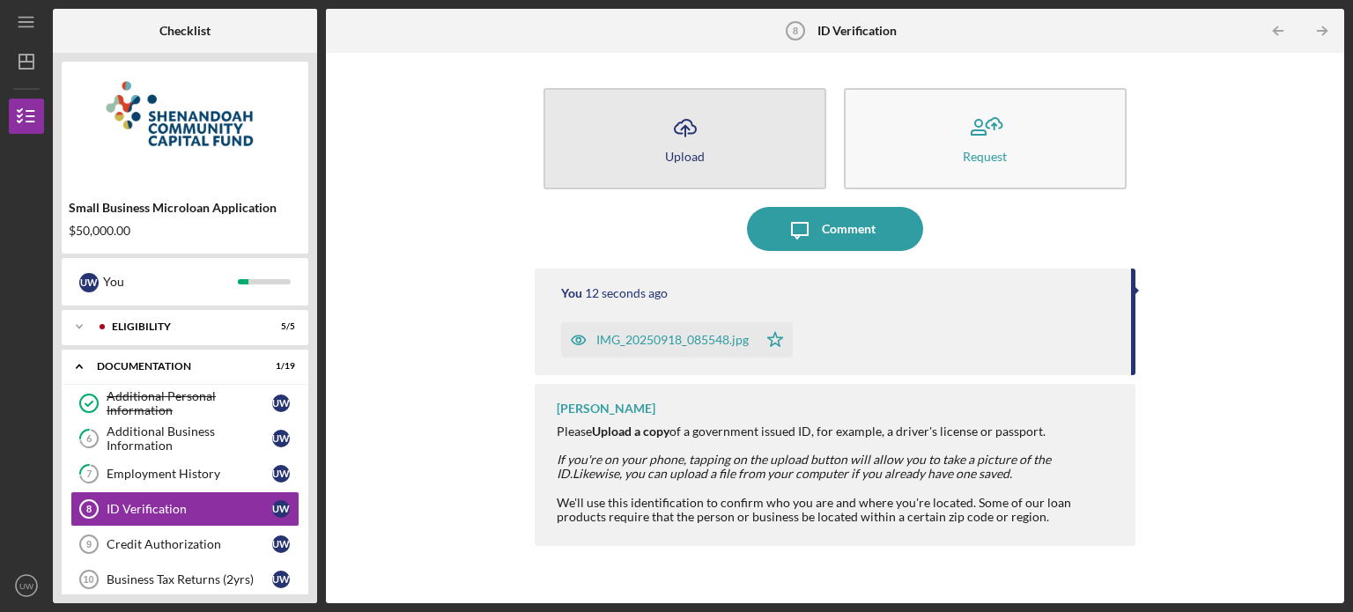
click at [734, 153] on button "Icon/Upload Upload" at bounding box center [684, 138] width 283 height 101
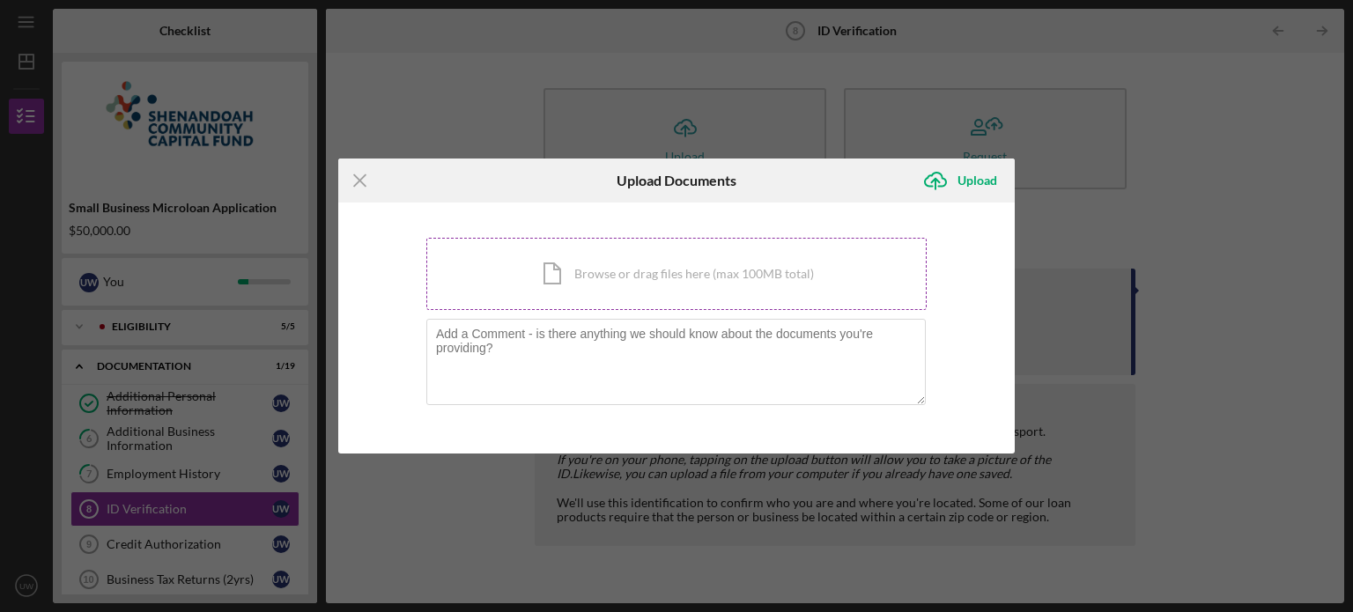
click at [648, 267] on div "Icon/Document Browse or drag files here (max 100MB total) Tap to choose files o…" at bounding box center [676, 274] width 500 height 72
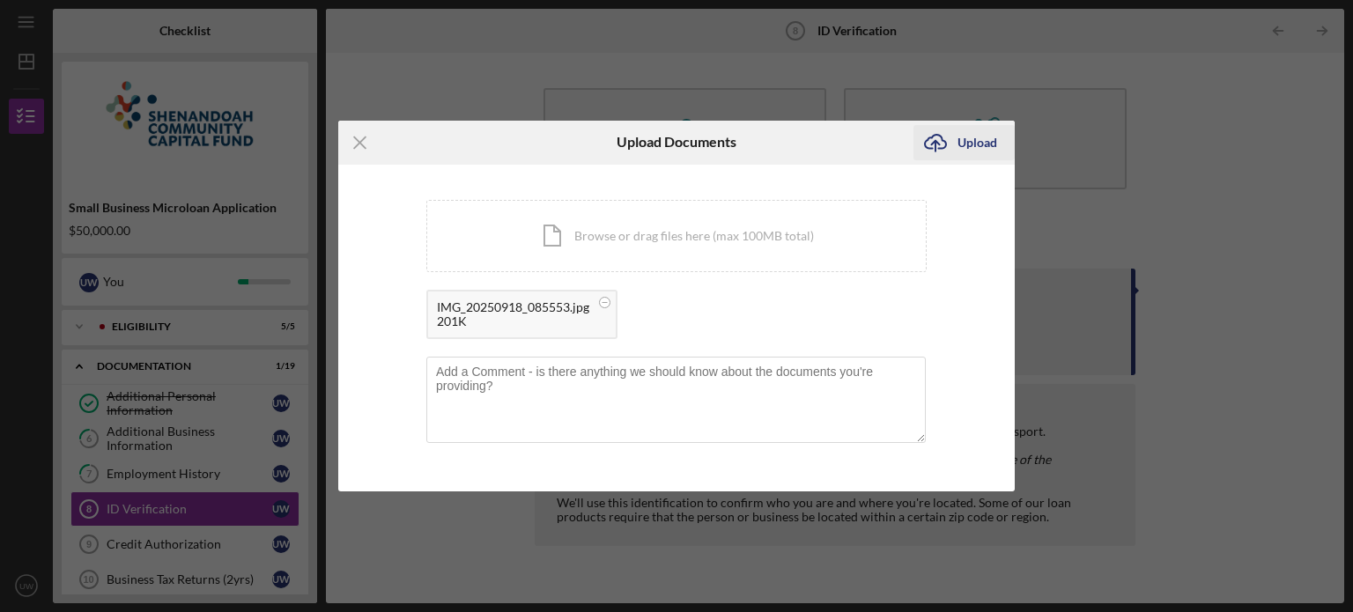
click at [972, 131] on div "Upload" at bounding box center [977, 142] width 40 height 35
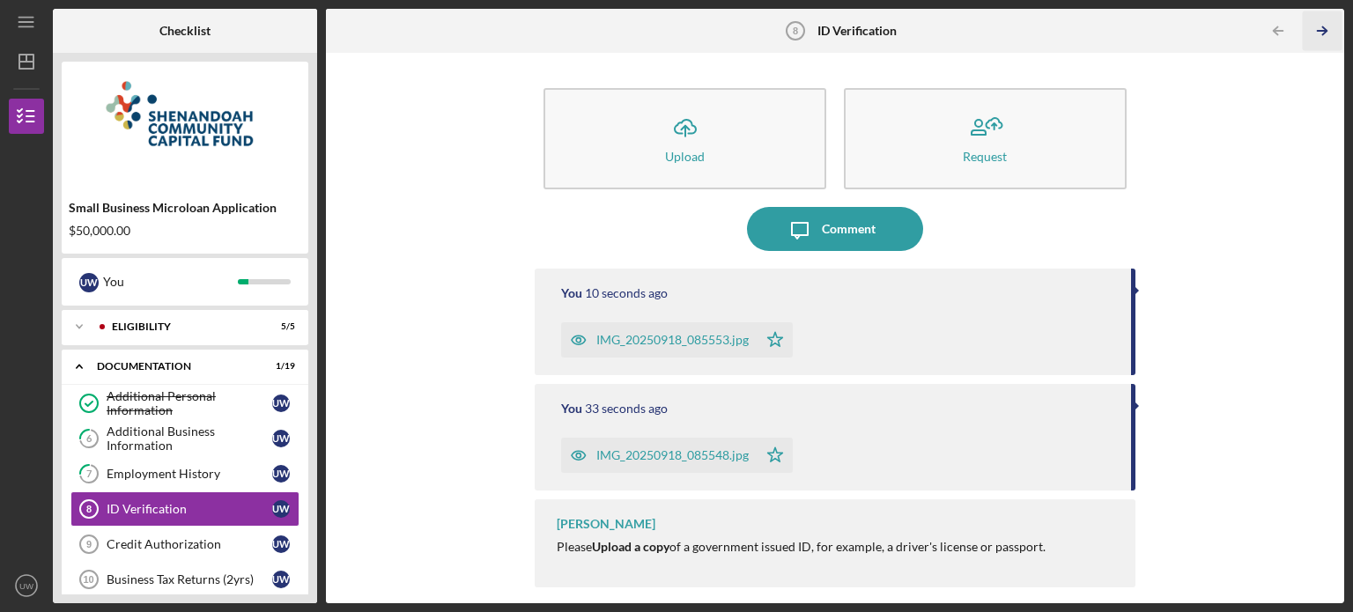
click at [1332, 31] on icon "Icon/Table Pagination Arrow" at bounding box center [1322, 31] width 40 height 40
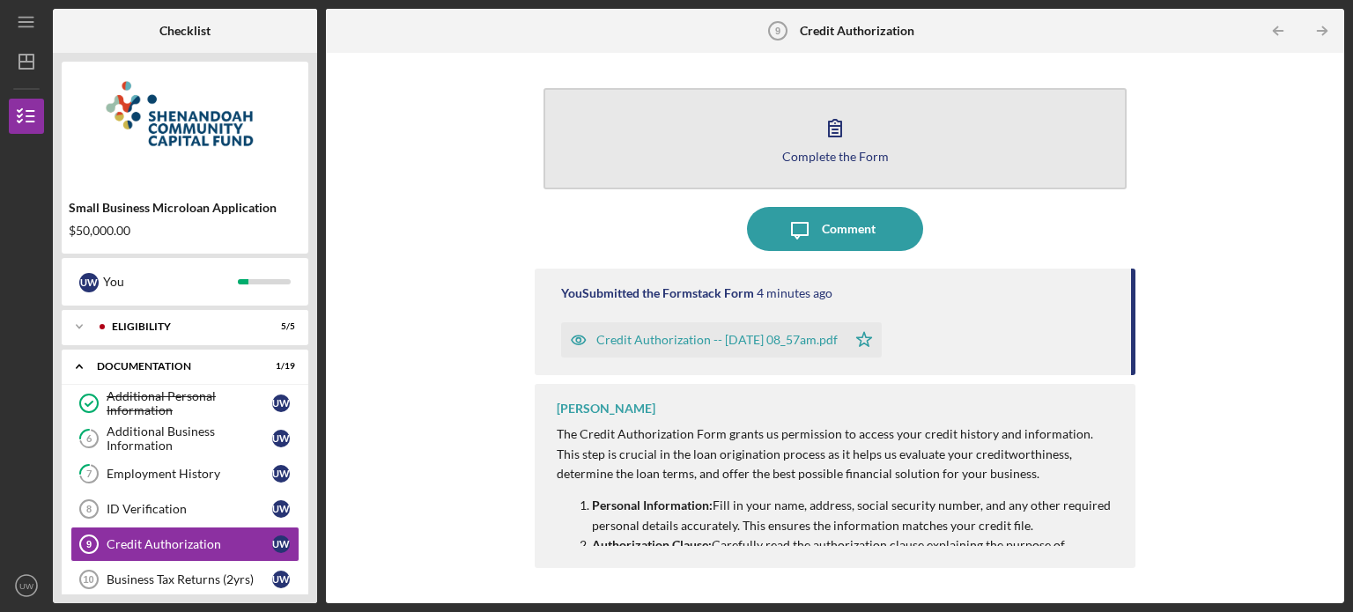
drag, startPoint x: 1004, startPoint y: 113, endPoint x: 782, endPoint y: 157, distance: 226.3
click at [782, 157] on button "Complete the Form Form" at bounding box center [834, 138] width 583 height 101
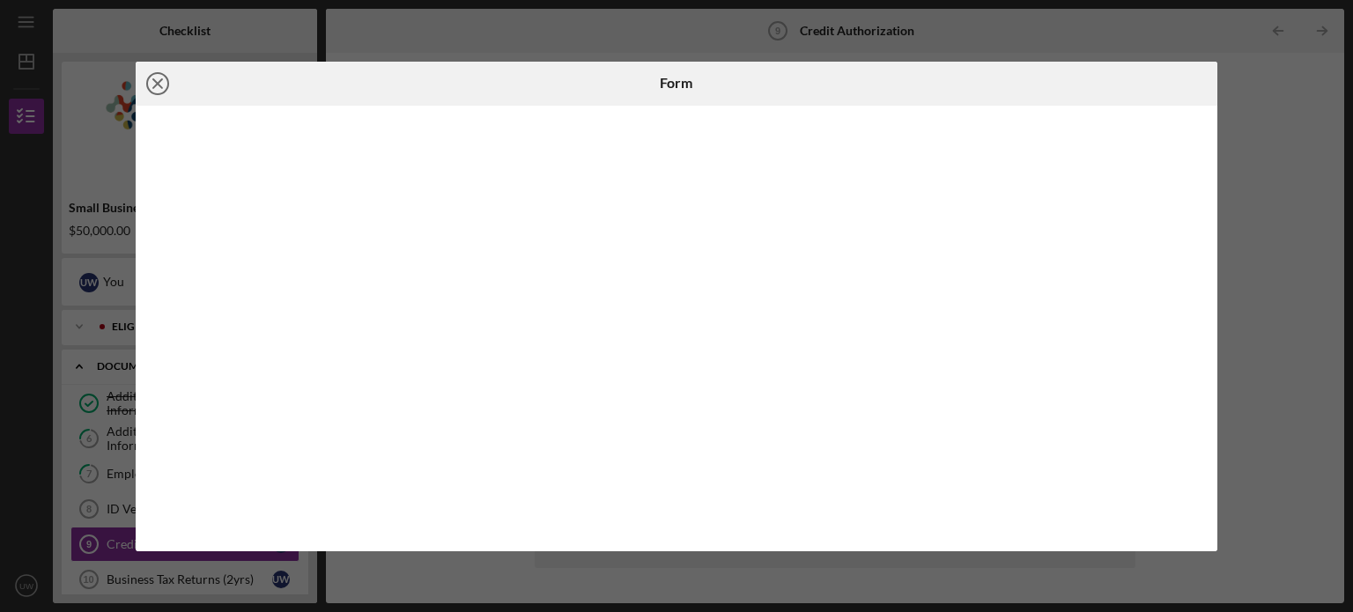
click at [155, 82] on icon "Icon/Close" at bounding box center [158, 84] width 44 height 44
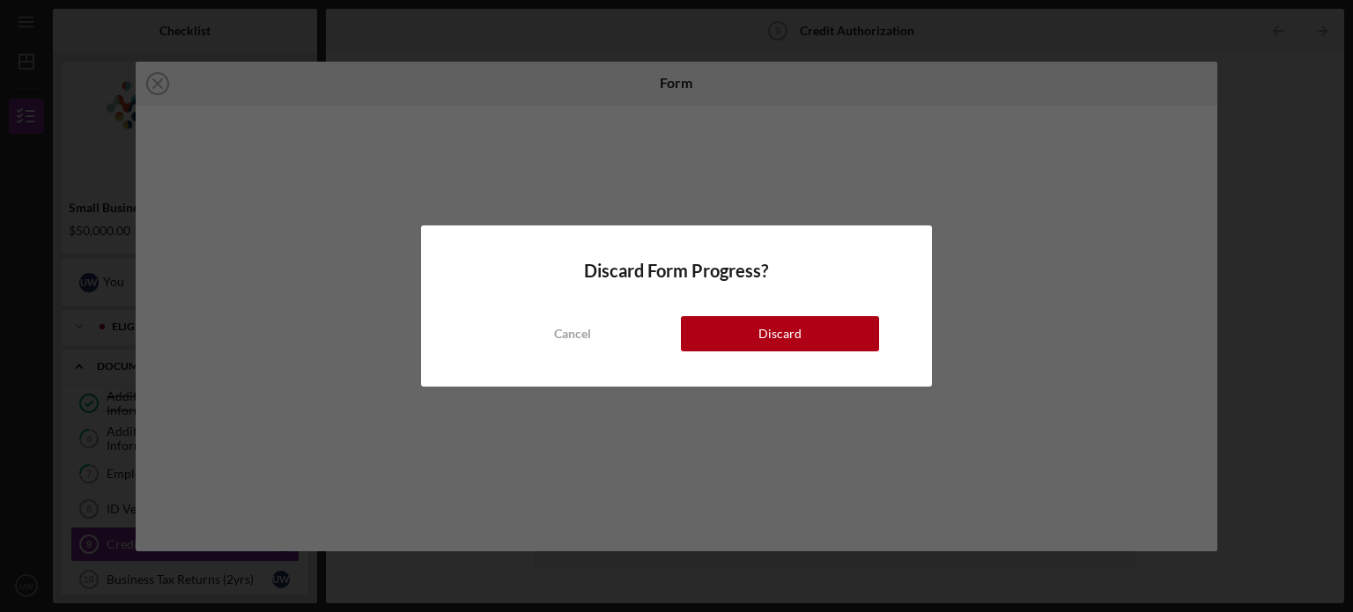
click at [736, 315] on div "Cancel Discard" at bounding box center [677, 316] width 406 height 70
click at [735, 338] on button "Discard" at bounding box center [780, 333] width 198 height 35
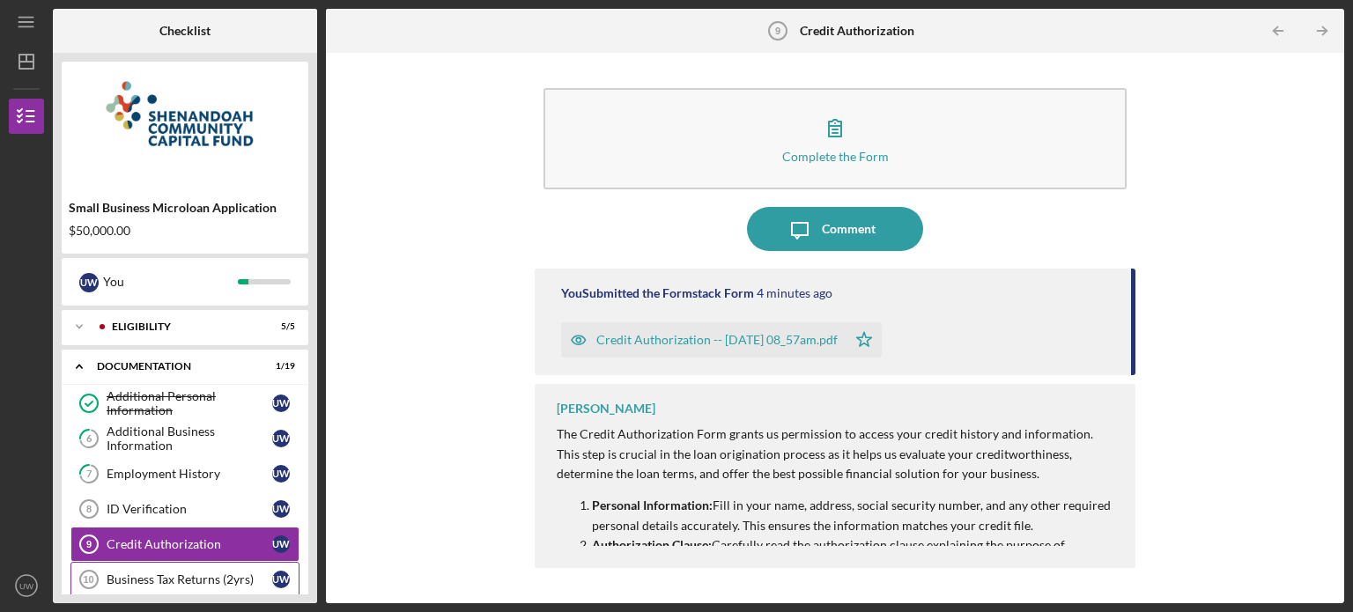
click at [144, 579] on div "Business Tax Returns (2yrs)" at bounding box center [190, 579] width 166 height 14
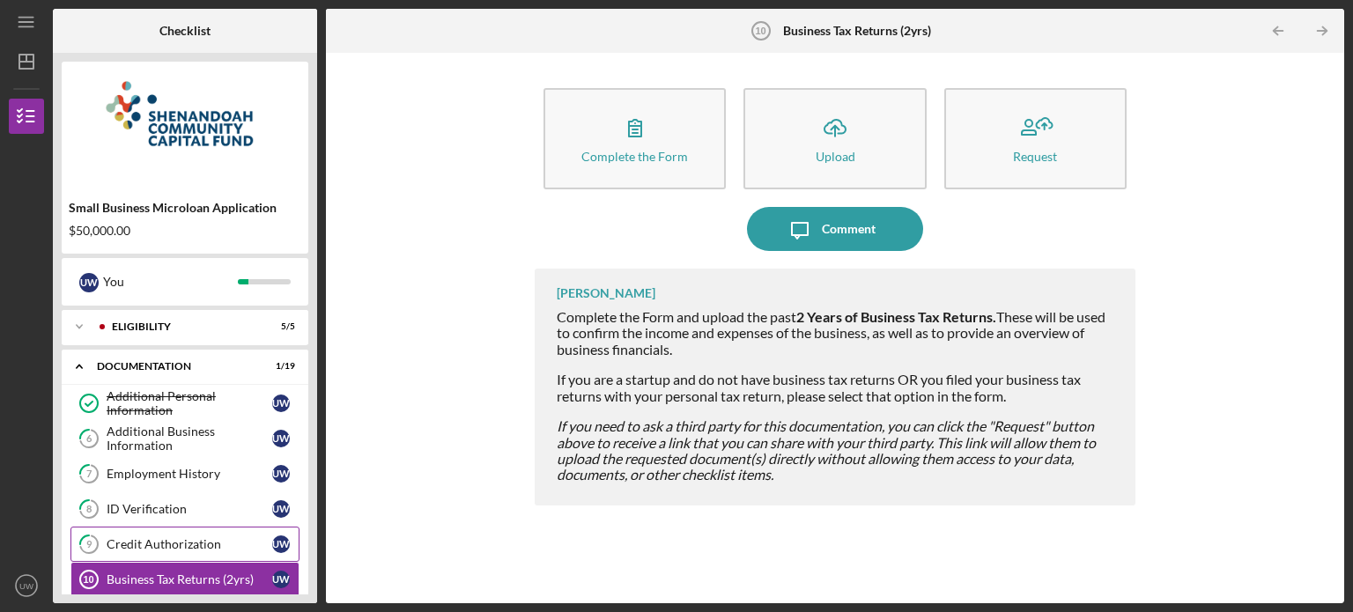
click at [166, 546] on div "Credit Authorization" at bounding box center [190, 544] width 166 height 14
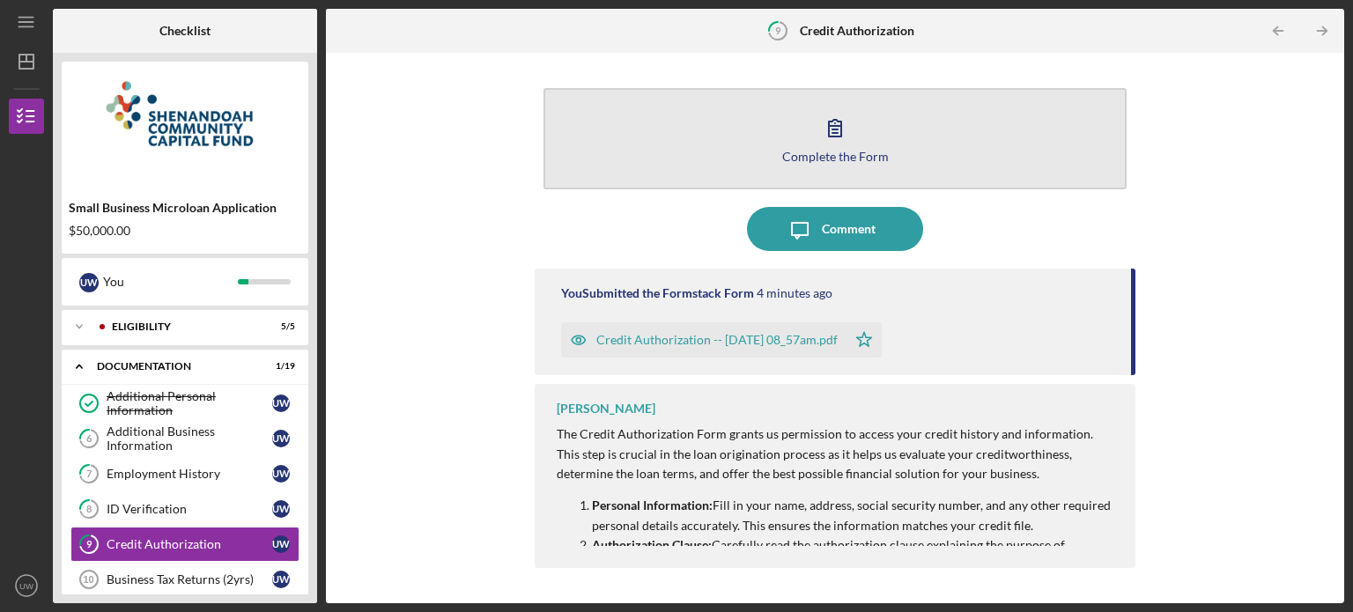
click at [808, 173] on button "Complete the Form Form" at bounding box center [834, 138] width 583 height 101
click at [875, 153] on div "Complete the Form" at bounding box center [835, 156] width 107 height 13
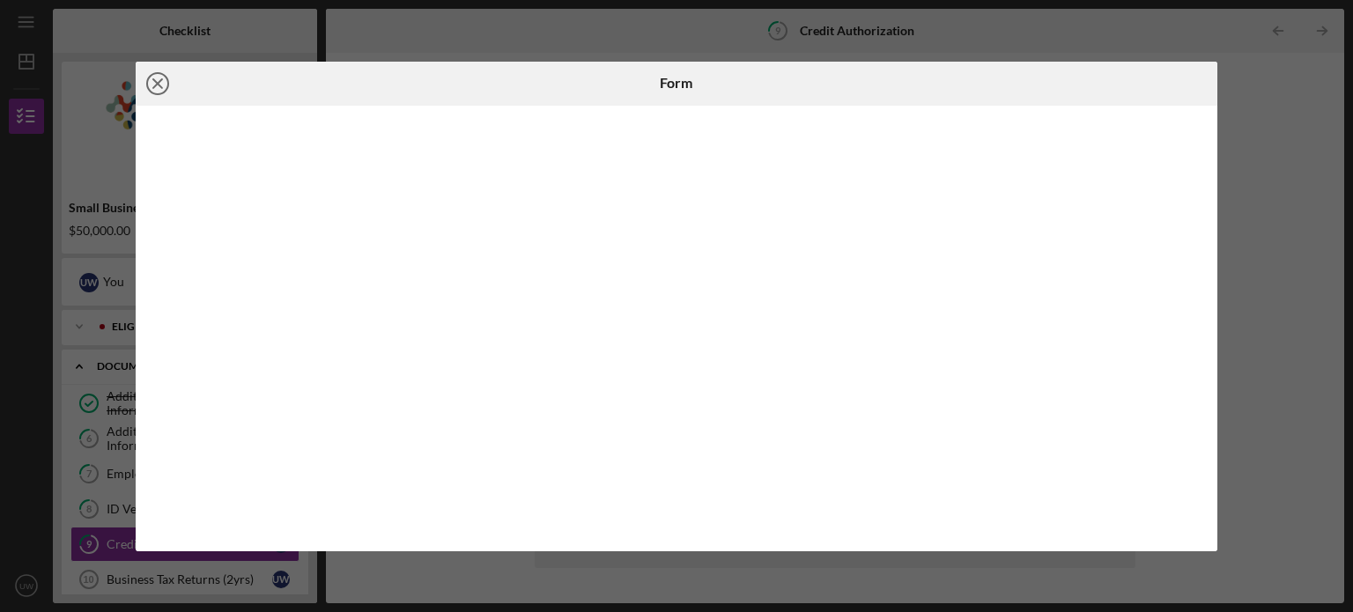
click at [160, 99] on icon "Icon/Close" at bounding box center [158, 84] width 44 height 44
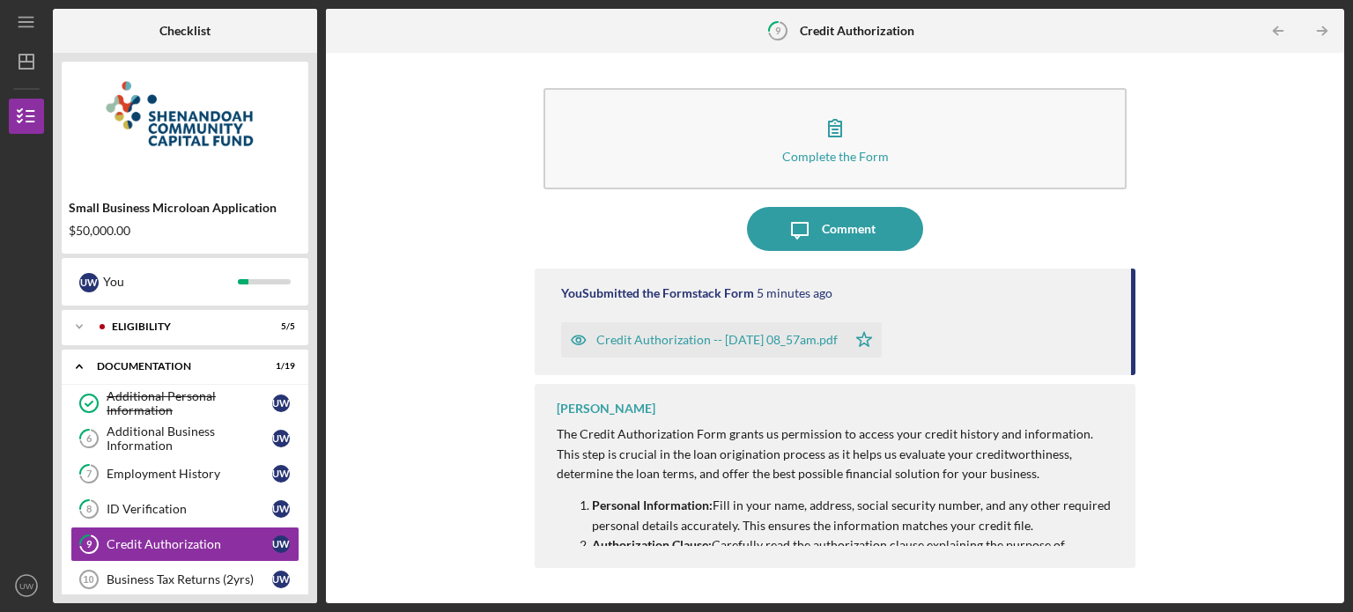
click at [1167, 426] on div "Complete the Form Form Icon/Message Comment You Submitted the Formstack Form 5 …" at bounding box center [835, 328] width 1000 height 533
click at [902, 490] on div "The Credit Authorization Form grants us permission to access your credit histor…" at bounding box center [837, 620] width 561 height 392
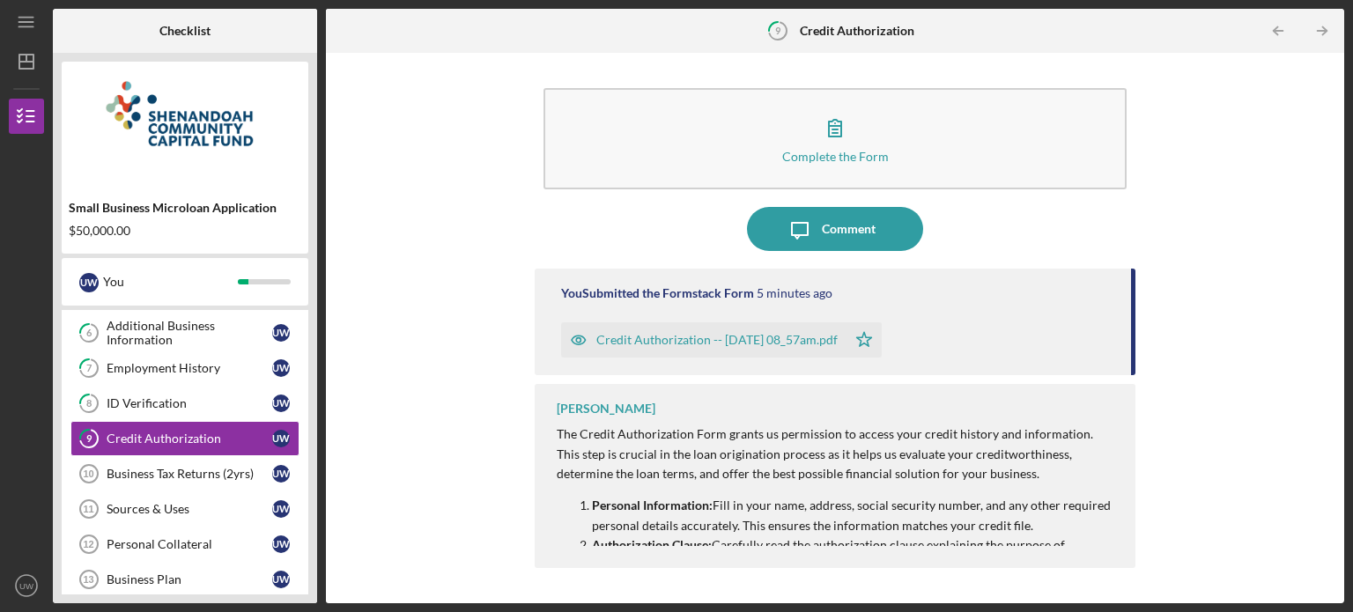
scroll to position [100, 0]
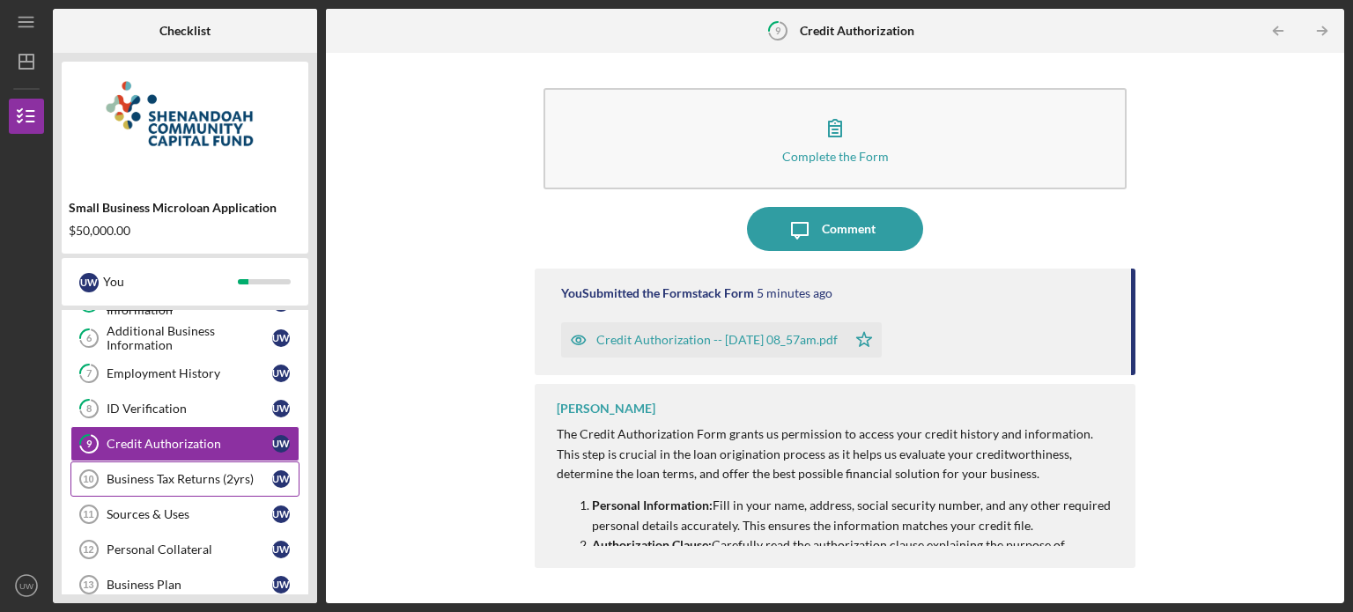
click at [197, 479] on div "Business Tax Returns (2yrs)" at bounding box center [190, 479] width 166 height 14
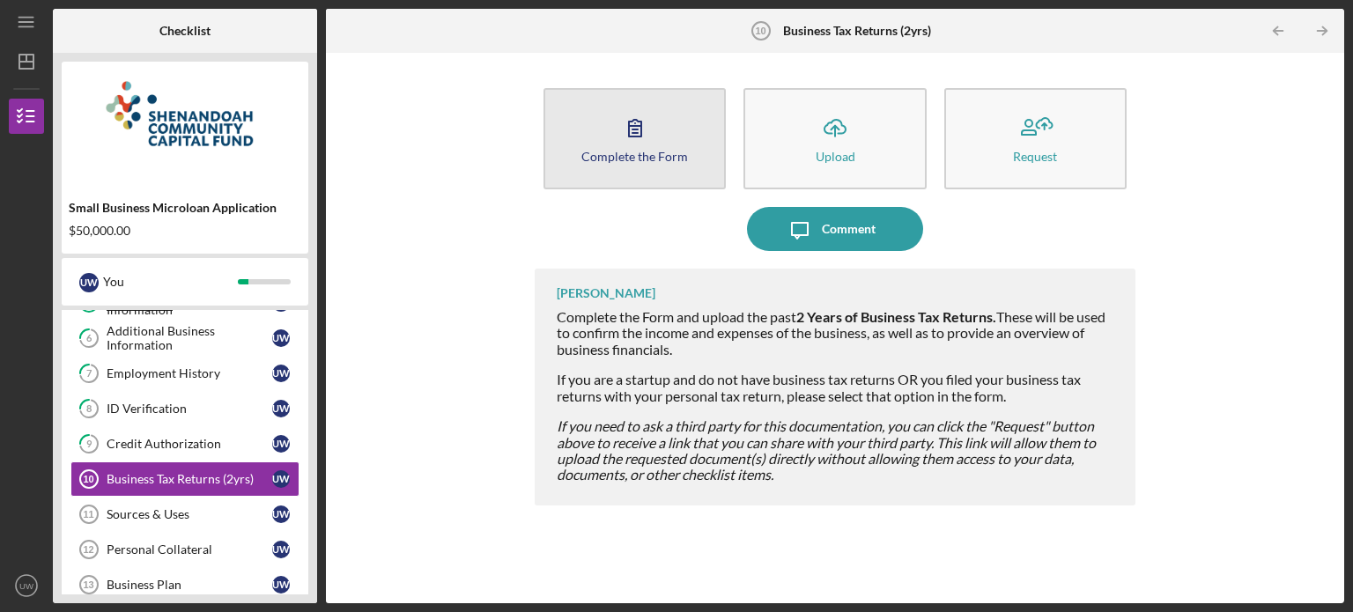
click at [623, 134] on icon "button" at bounding box center [635, 128] width 44 height 44
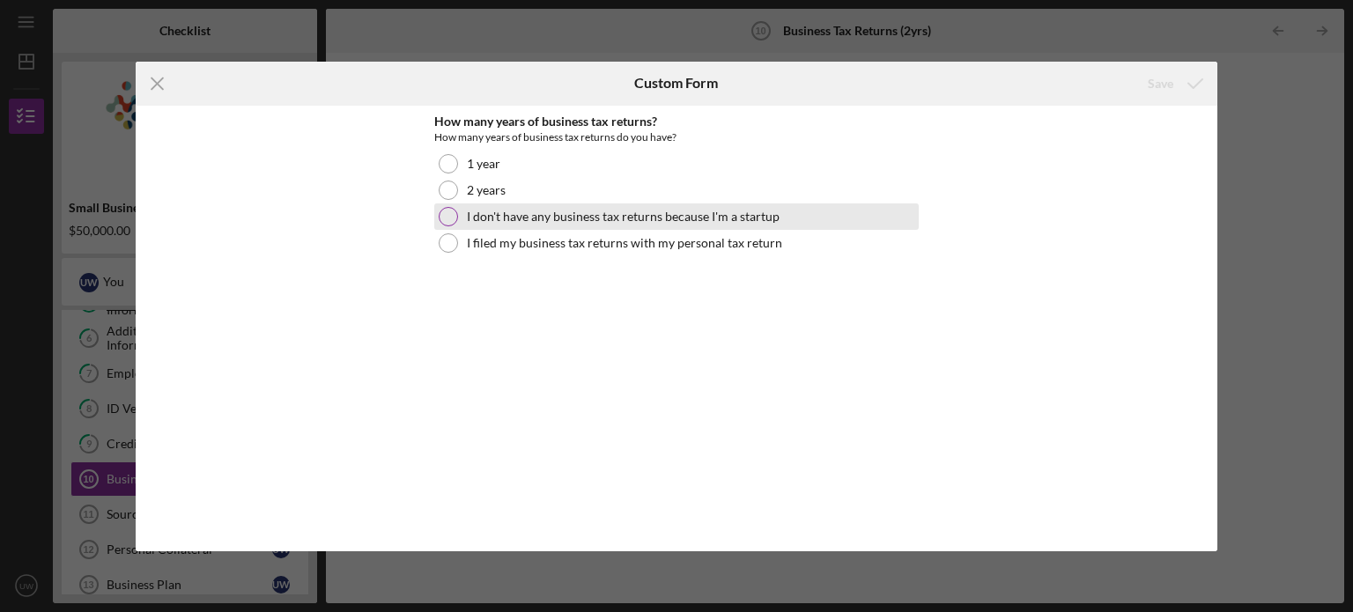
click at [444, 218] on div at bounding box center [448, 216] width 19 height 19
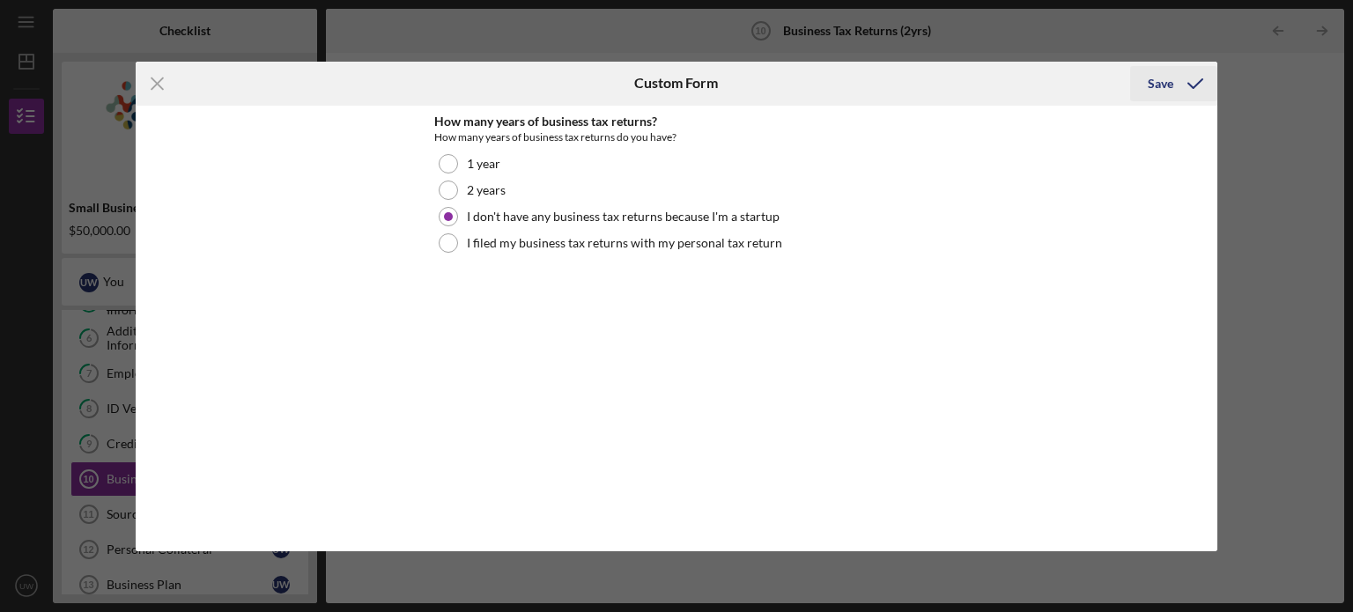
click at [1170, 86] on div "Save" at bounding box center [1161, 83] width 26 height 35
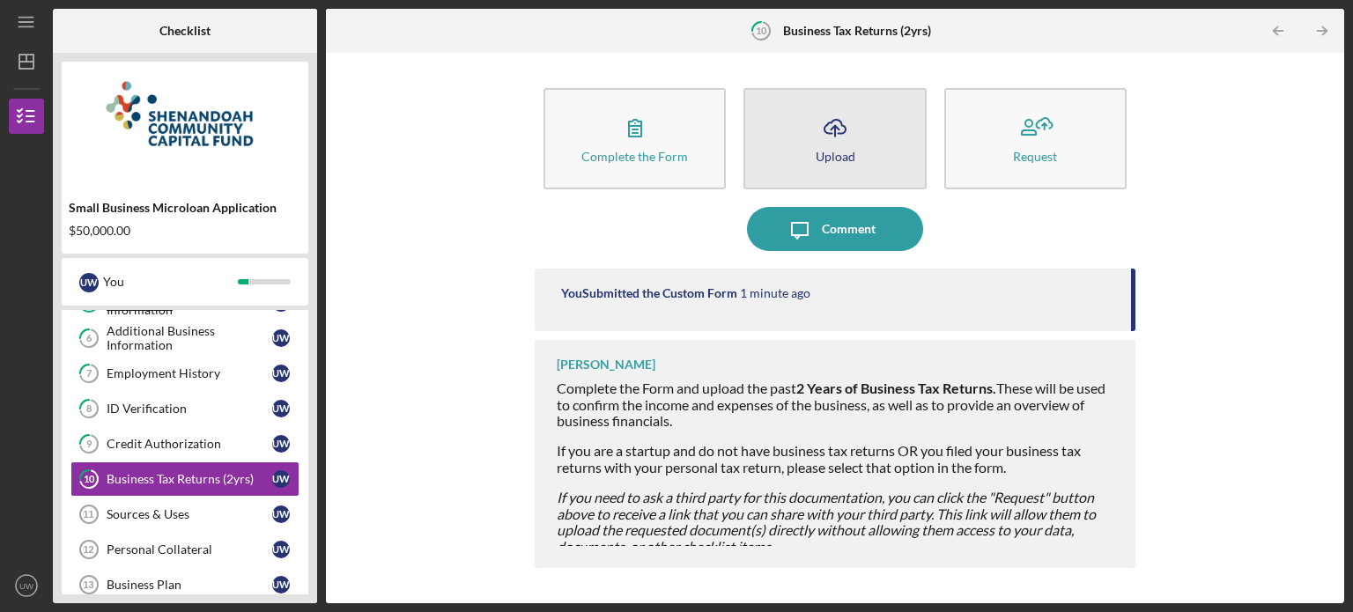
click at [852, 165] on button "Icon/Upload Upload" at bounding box center [834, 138] width 182 height 101
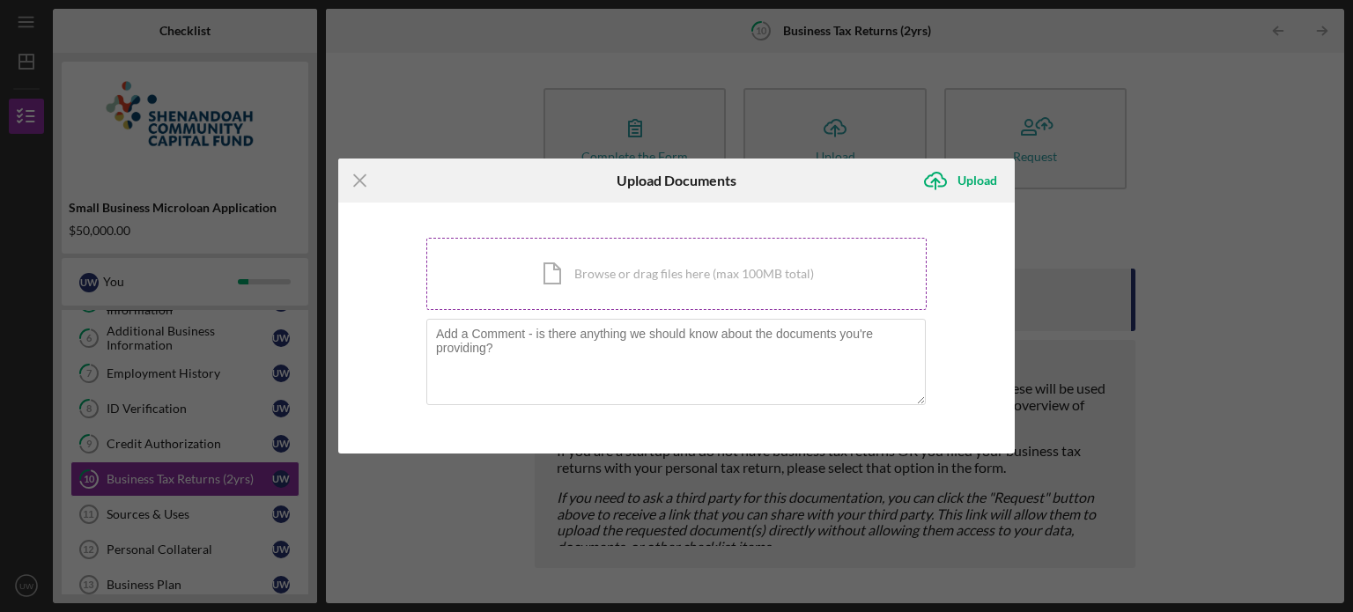
click at [642, 267] on div "Icon/Document Browse or drag files here (max 100MB total) Tap to choose files o…" at bounding box center [676, 274] width 500 height 72
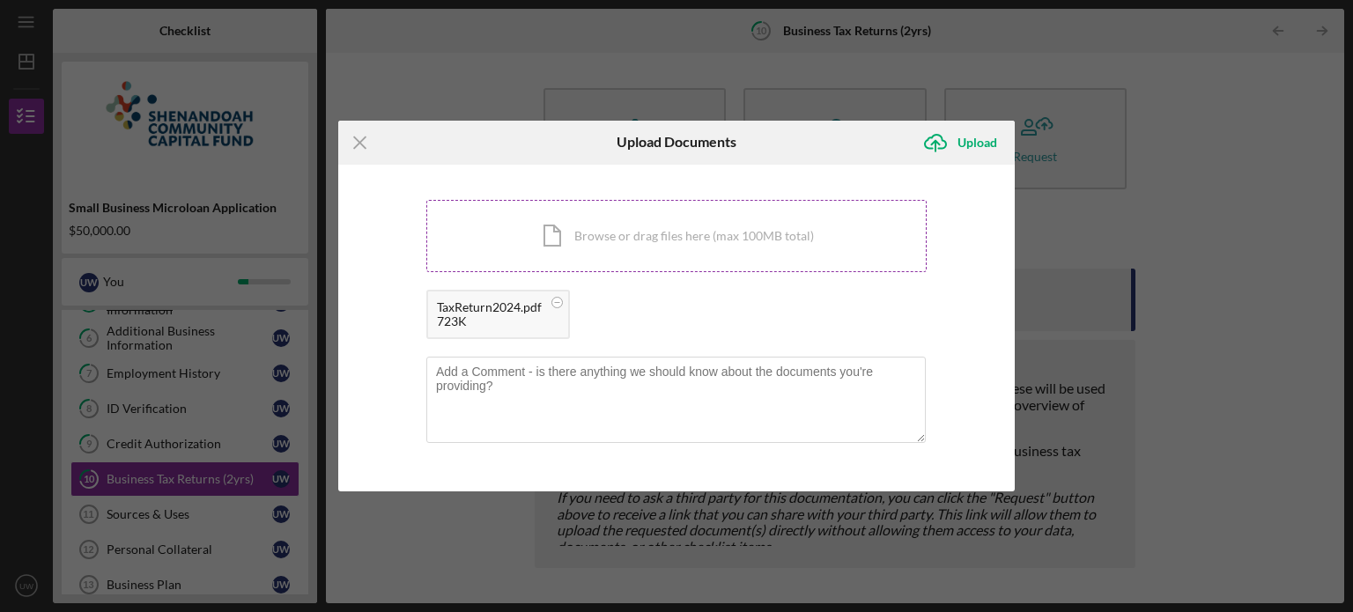
click at [642, 247] on div "Icon/Document Browse or drag files here (max 100MB total) Tap to choose files o…" at bounding box center [676, 236] width 500 height 72
click at [968, 134] on div "Upload" at bounding box center [977, 142] width 40 height 35
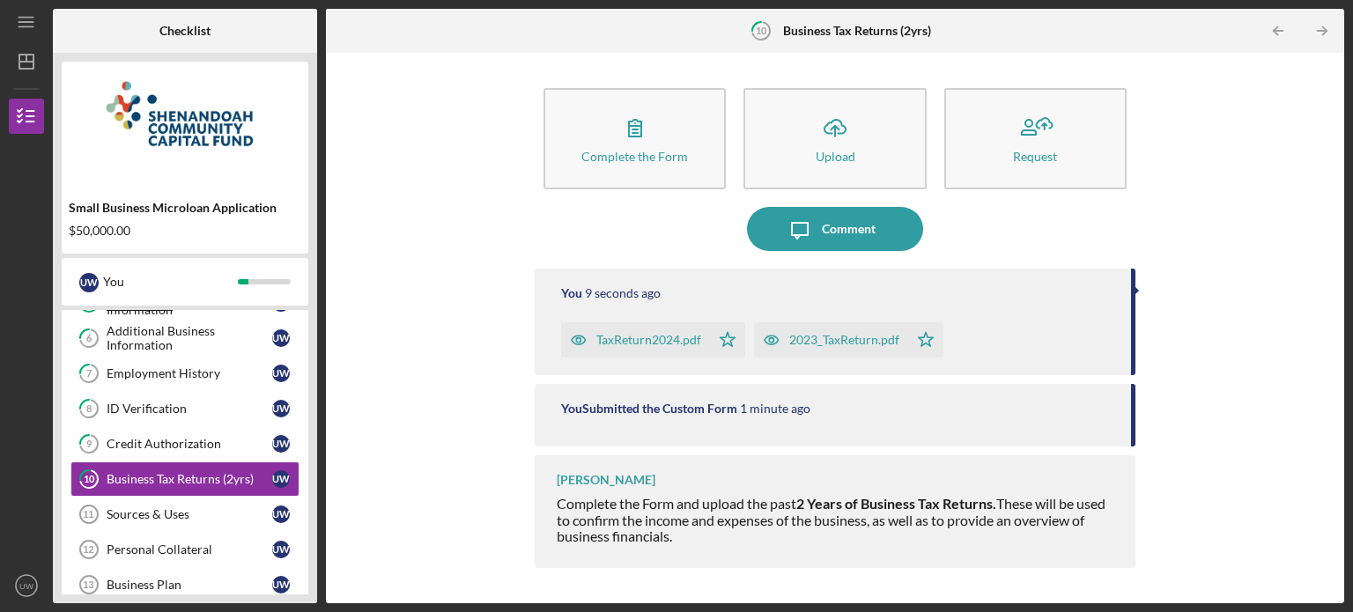
click at [867, 344] on div "2023_TaxReturn.pdf" at bounding box center [844, 340] width 110 height 14
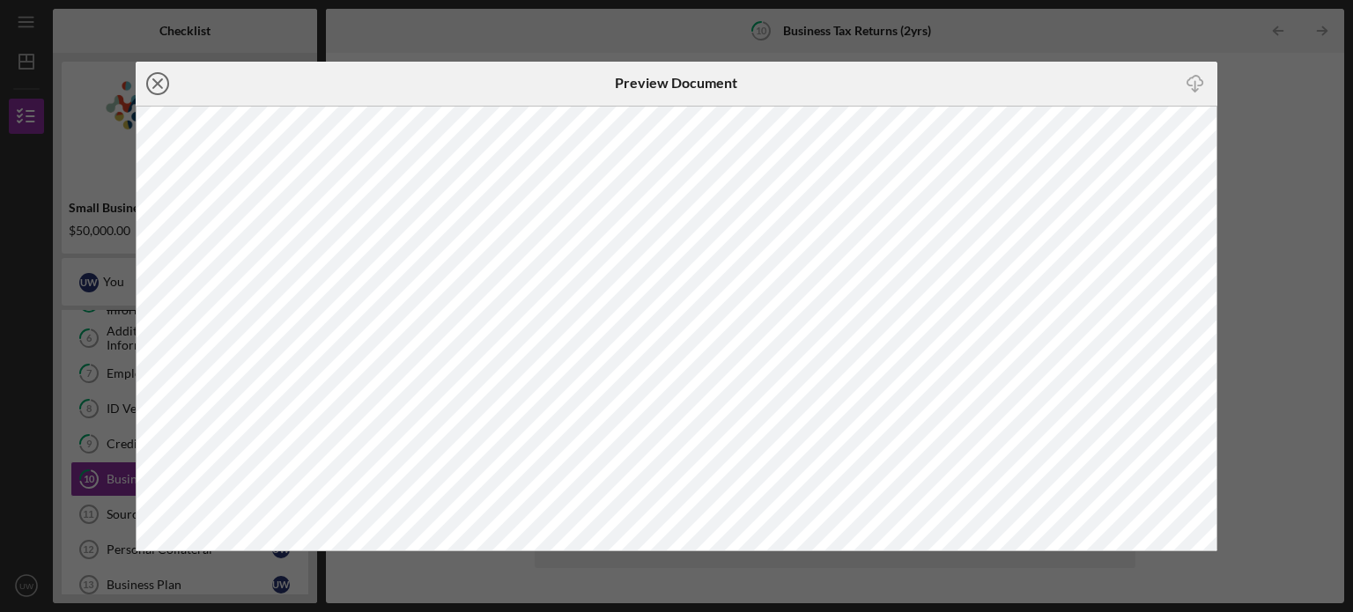
click at [159, 85] on line at bounding box center [157, 83] width 9 height 9
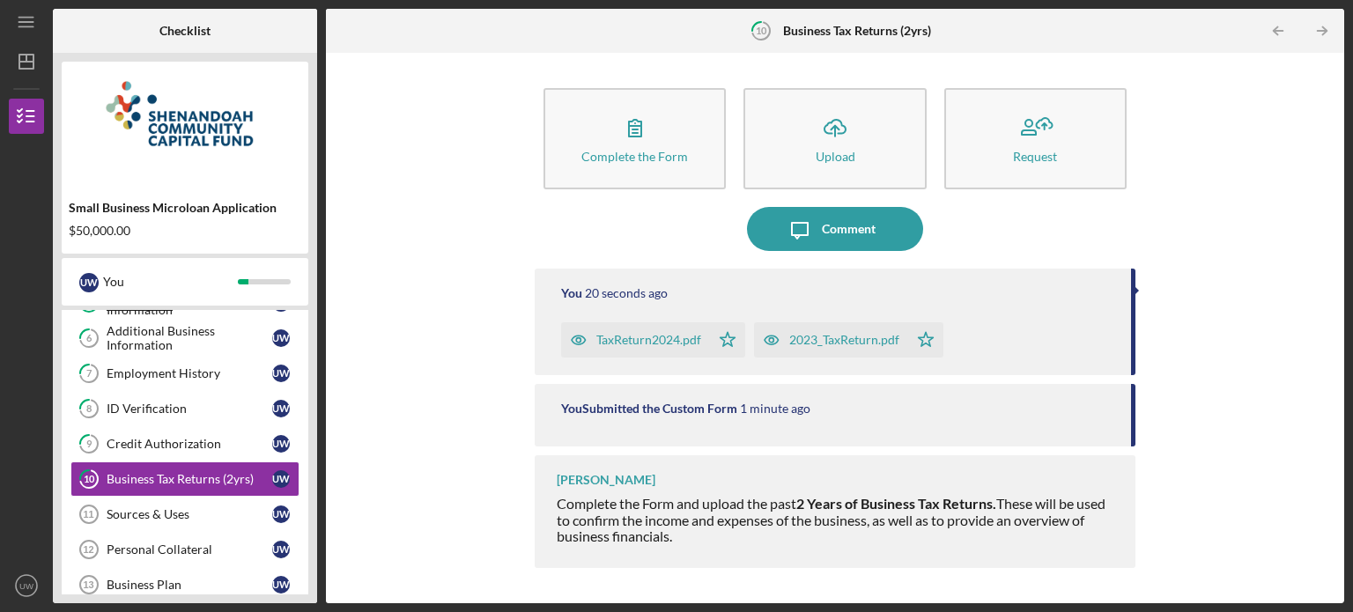
click at [678, 327] on div "TaxReturn2024.pdf" at bounding box center [635, 339] width 149 height 35
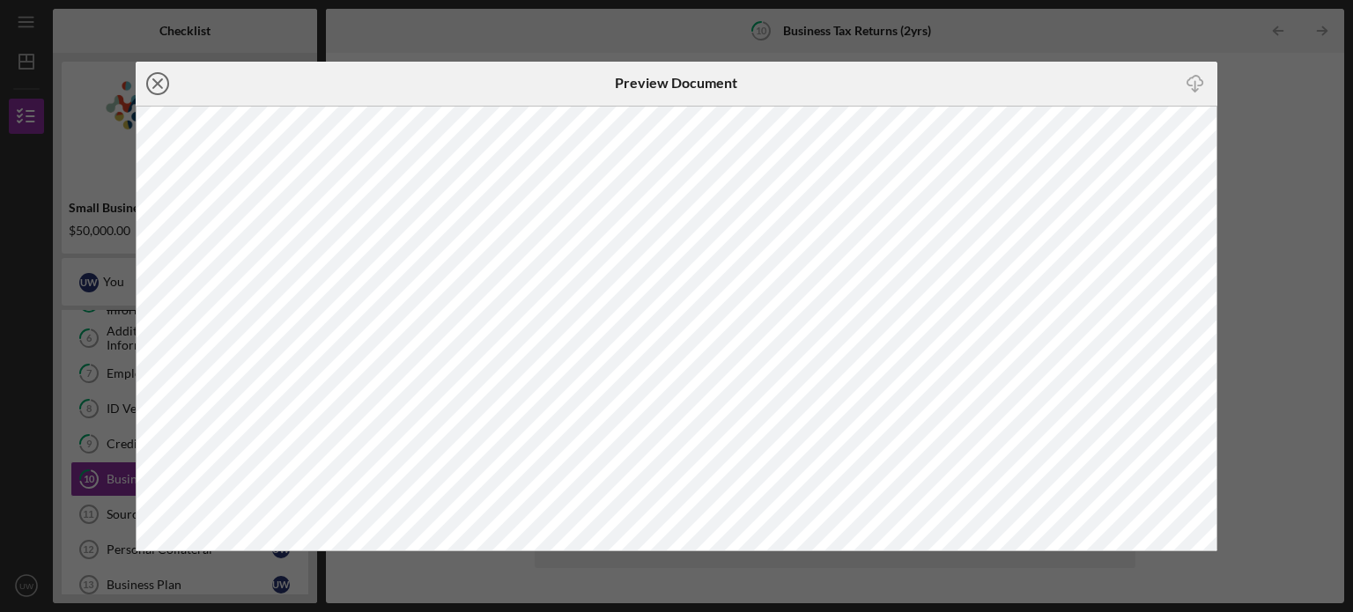
click at [143, 78] on icon "Icon/Close" at bounding box center [158, 84] width 44 height 44
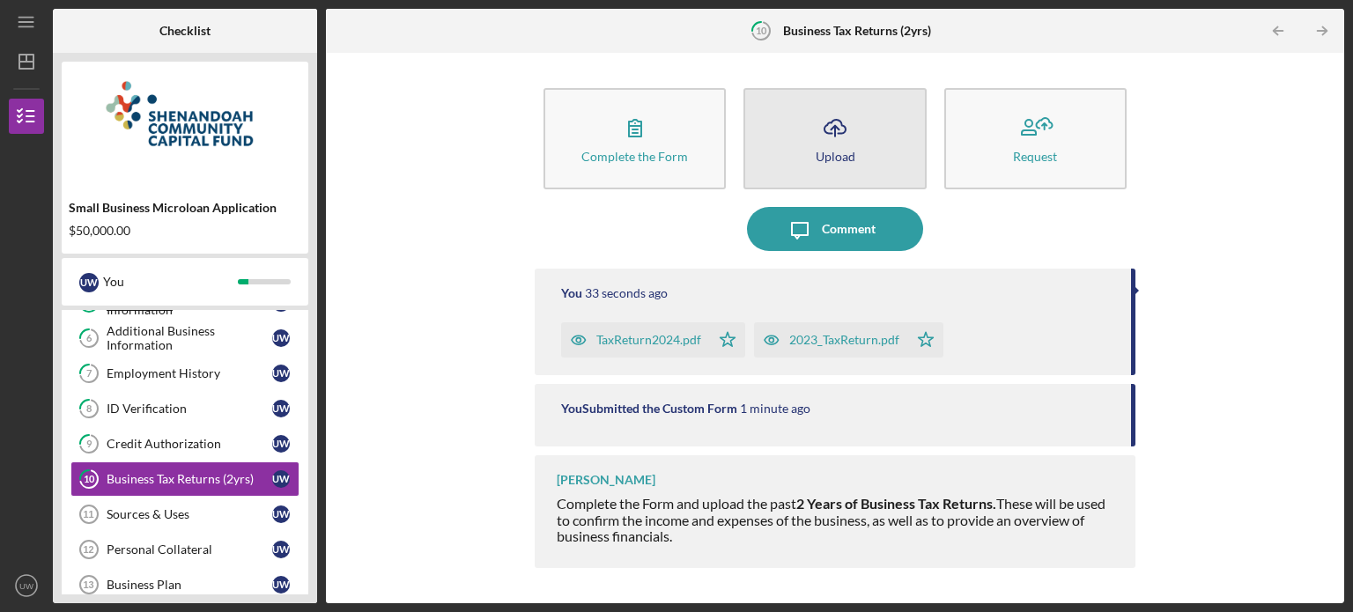
click at [858, 172] on button "Icon/Upload Upload" at bounding box center [834, 138] width 182 height 101
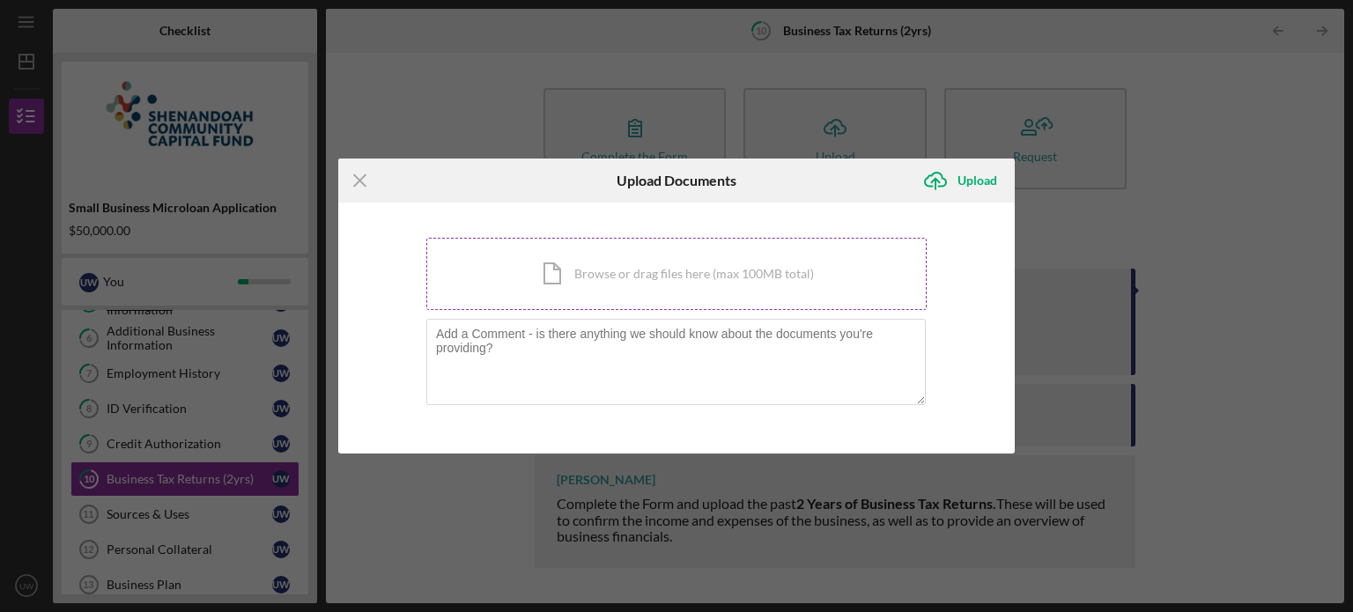
click at [661, 276] on div "Icon/Document Browse or drag files here (max 100MB total) Tap to choose files o…" at bounding box center [676, 274] width 500 height 72
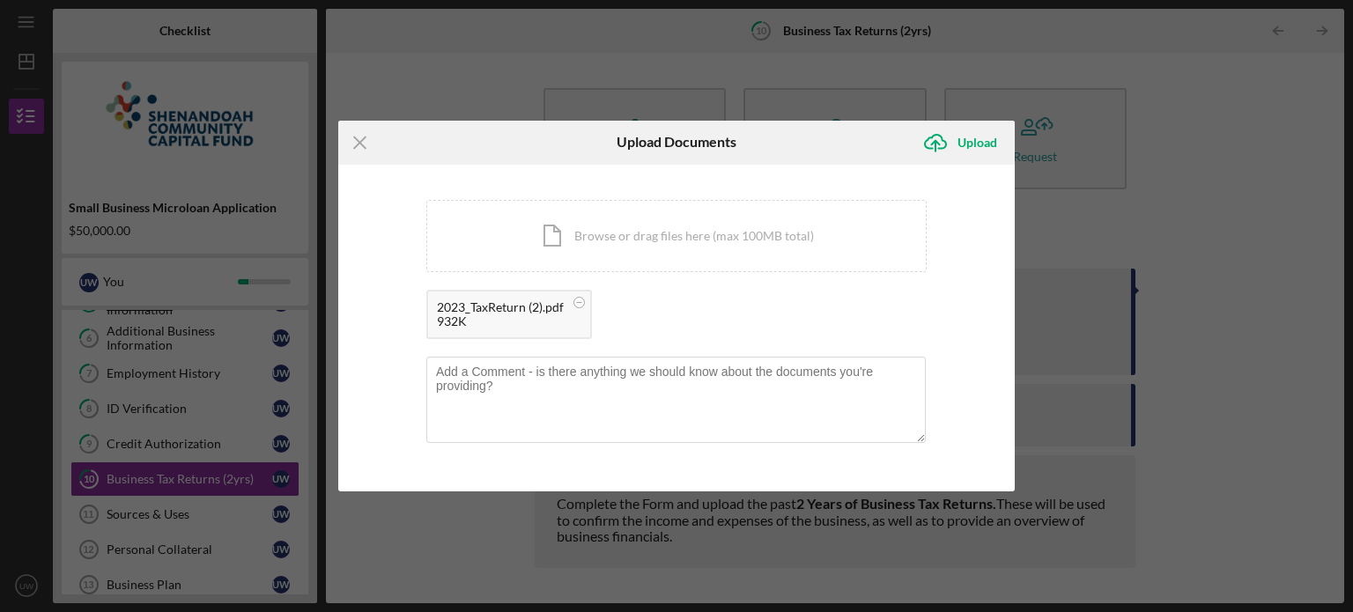
click at [535, 311] on div "2023_TaxReturn (2).pdf" at bounding box center [500, 307] width 127 height 14
click at [971, 144] on div "Upload" at bounding box center [977, 142] width 40 height 35
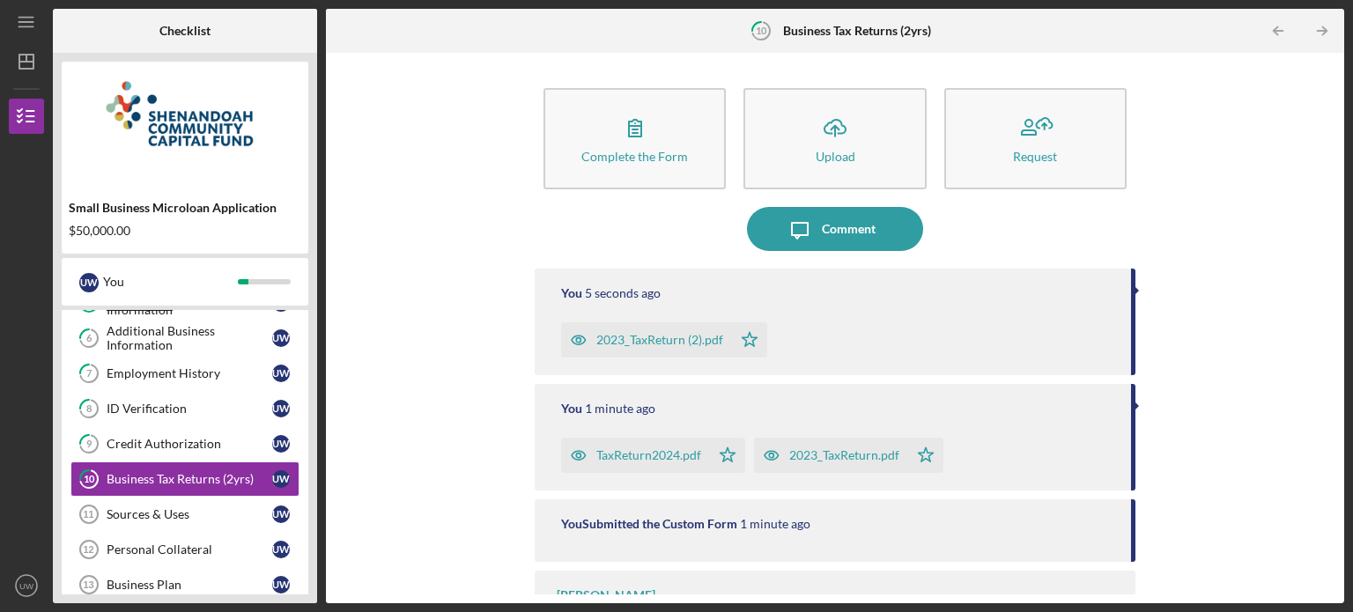
click at [683, 341] on div "2023_TaxReturn (2).pdf" at bounding box center [659, 340] width 127 height 14
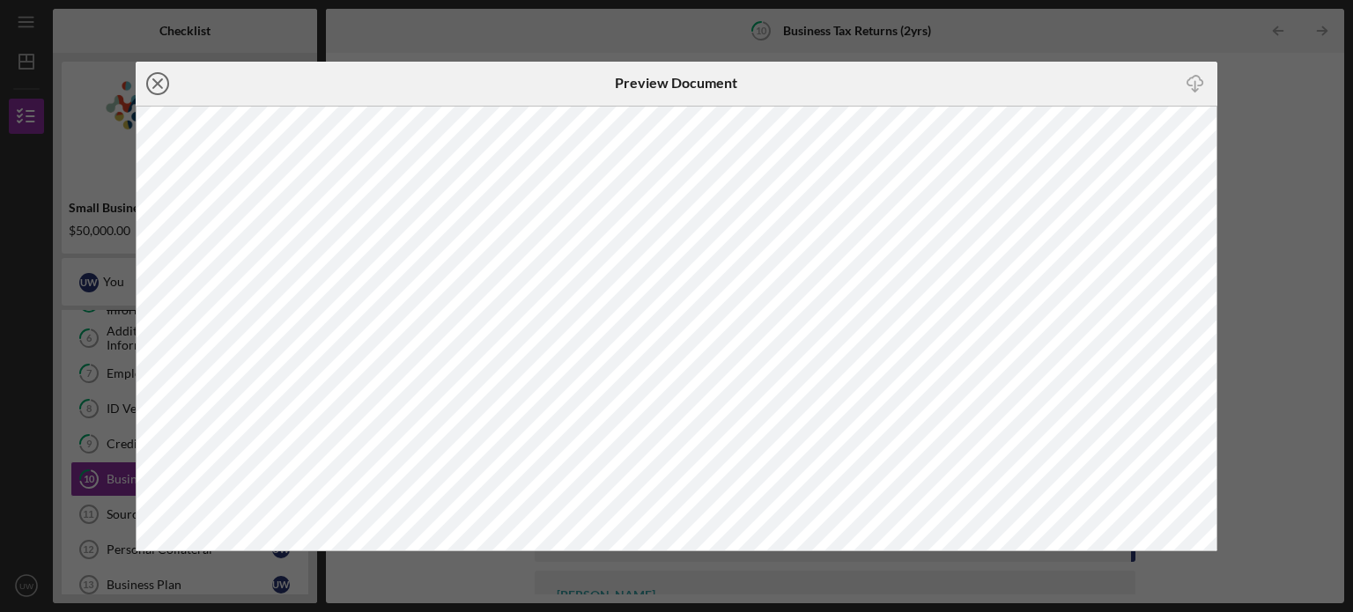
click at [161, 75] on icon "Icon/Close" at bounding box center [158, 84] width 44 height 44
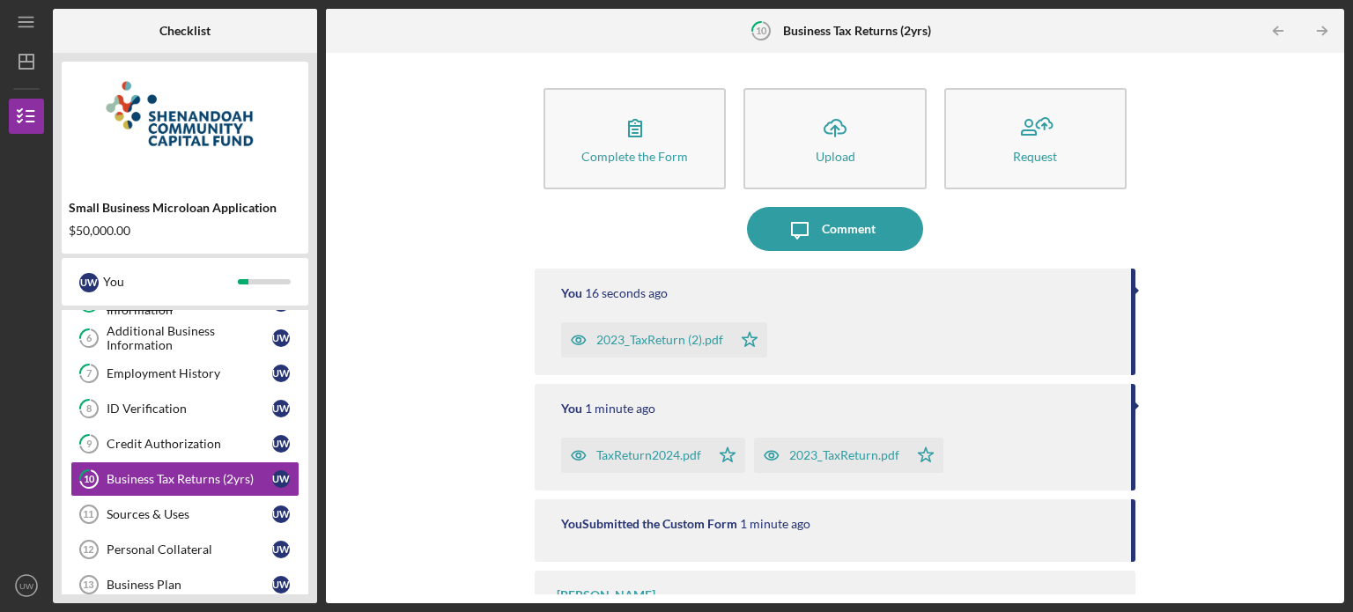
click at [620, 457] on div "TaxReturn2024.pdf" at bounding box center [648, 455] width 105 height 14
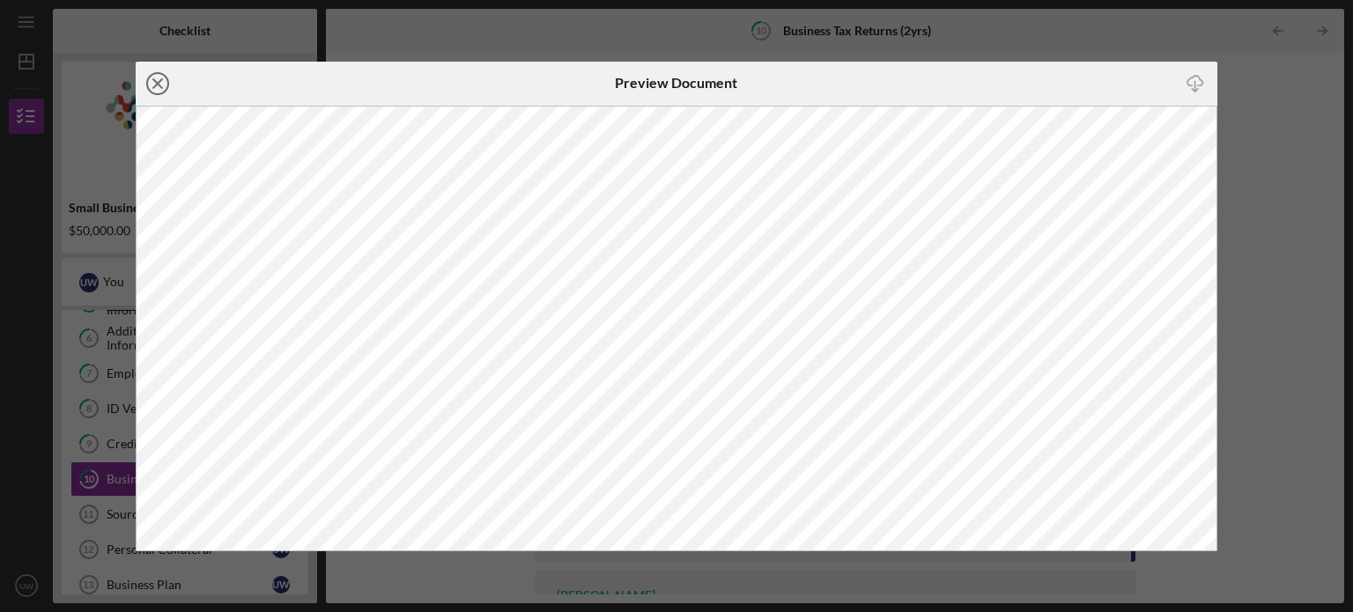
click at [163, 84] on icon "Icon/Close" at bounding box center [158, 84] width 44 height 44
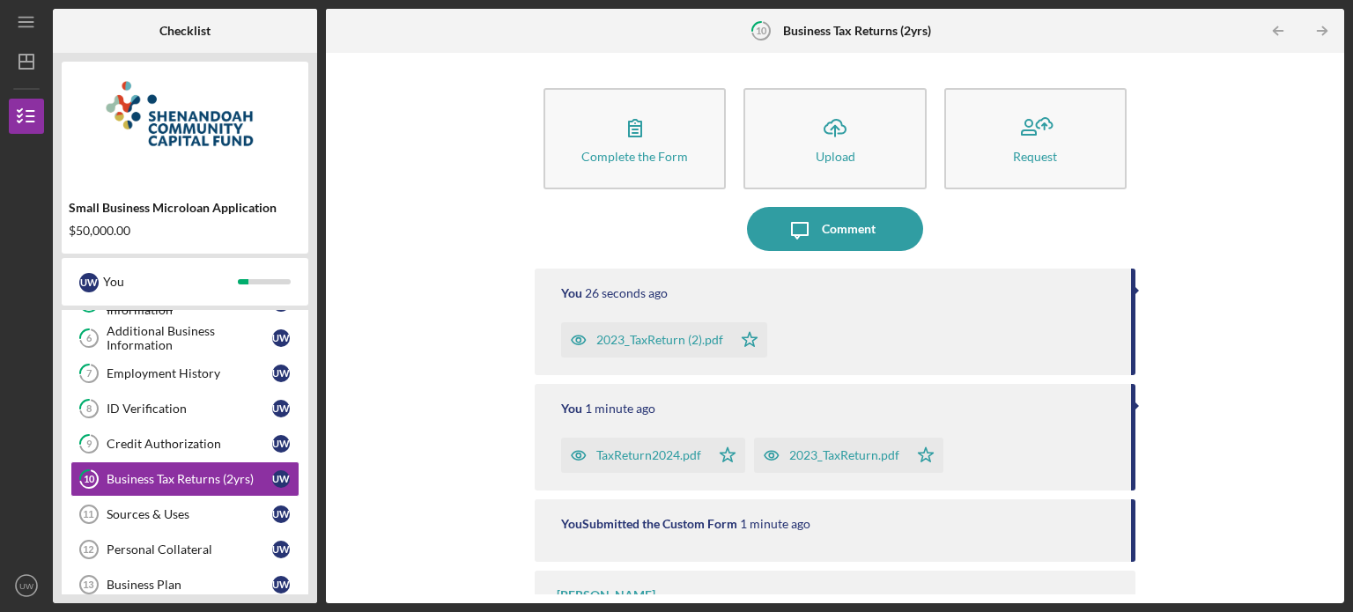
scroll to position [63, 0]
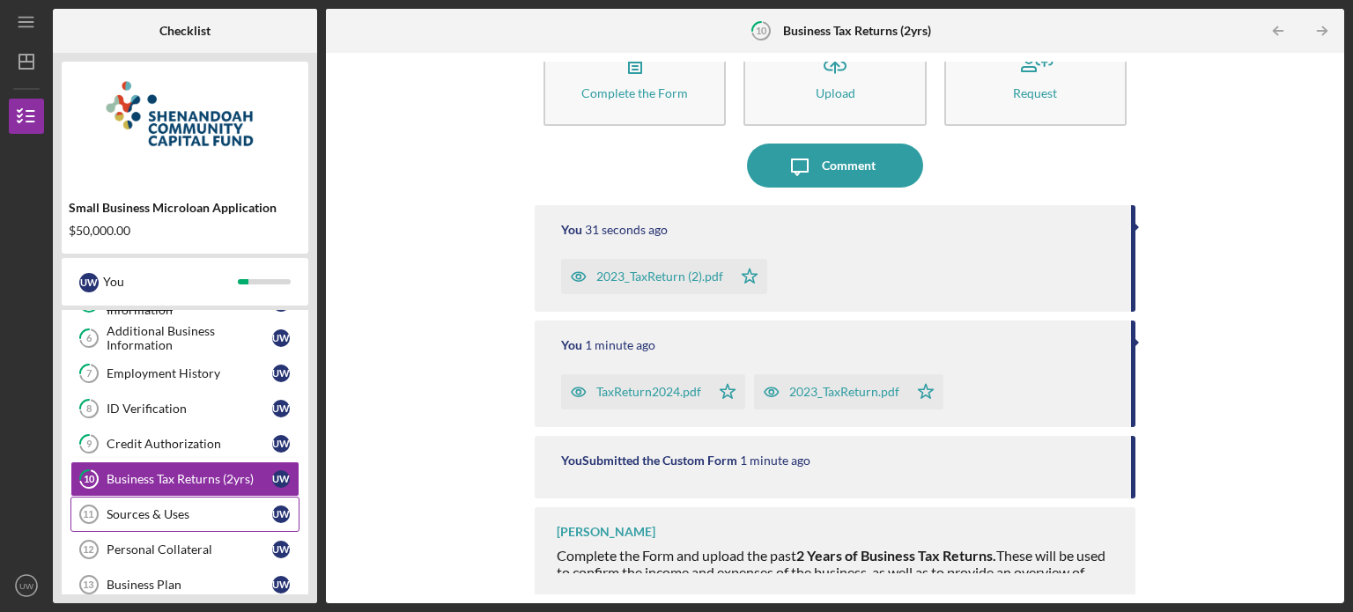
click at [163, 507] on div "Sources & Uses" at bounding box center [190, 514] width 166 height 14
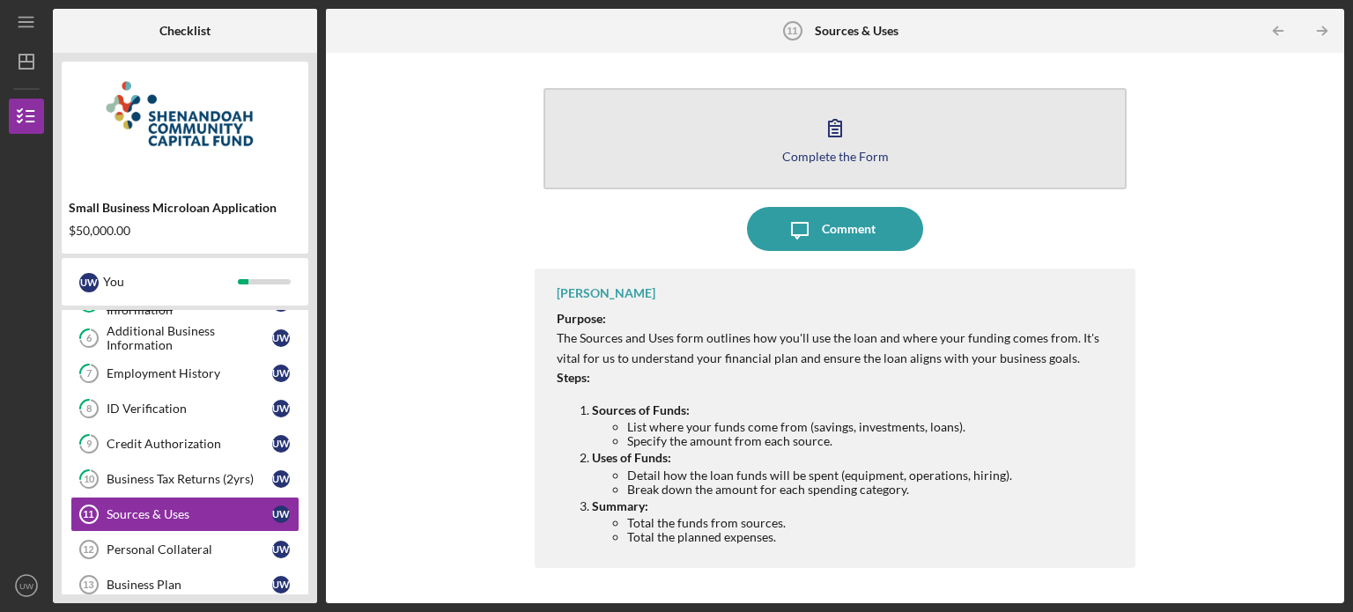
click at [792, 116] on button "Complete the Form Form" at bounding box center [834, 138] width 583 height 101
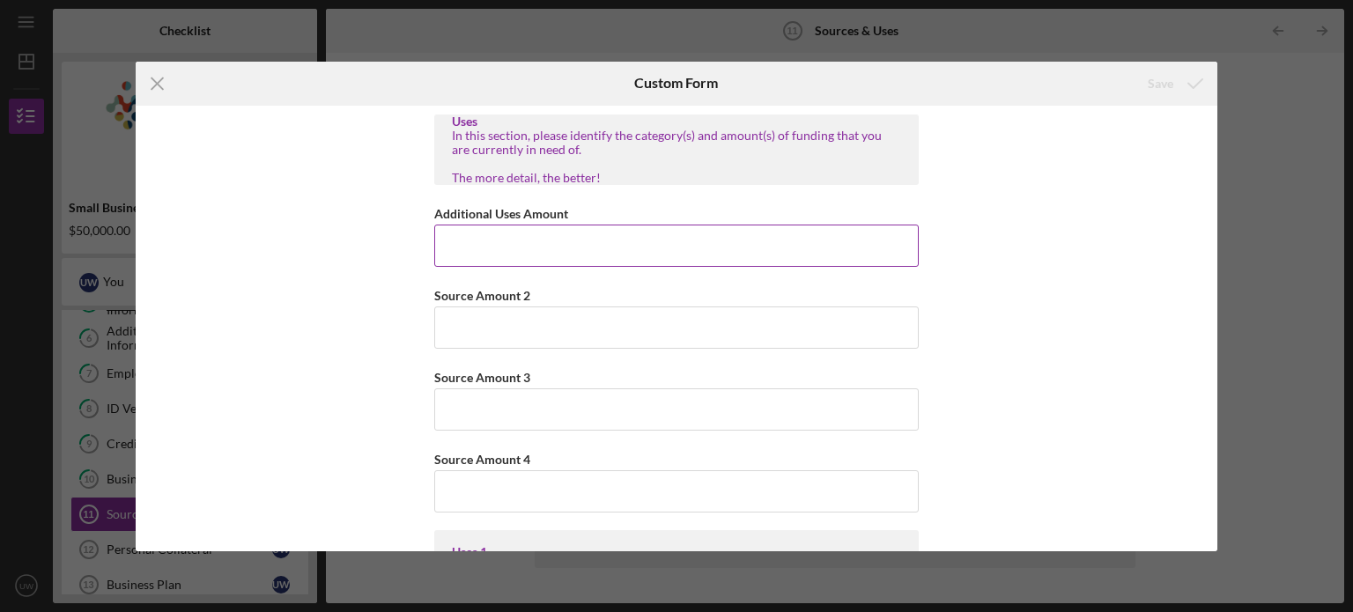
click at [493, 249] on input "Additional Uses Amount" at bounding box center [676, 246] width 484 height 42
click at [556, 241] on input "Additional Uses Amount" at bounding box center [676, 246] width 484 height 42
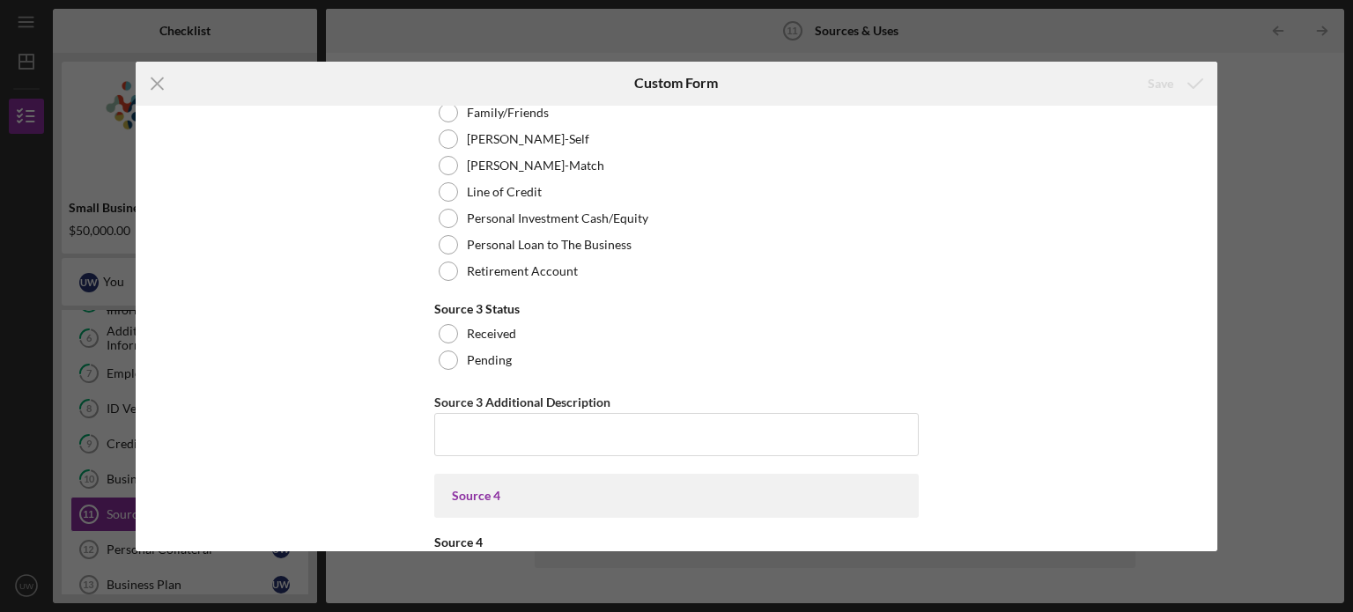
scroll to position [7616, 0]
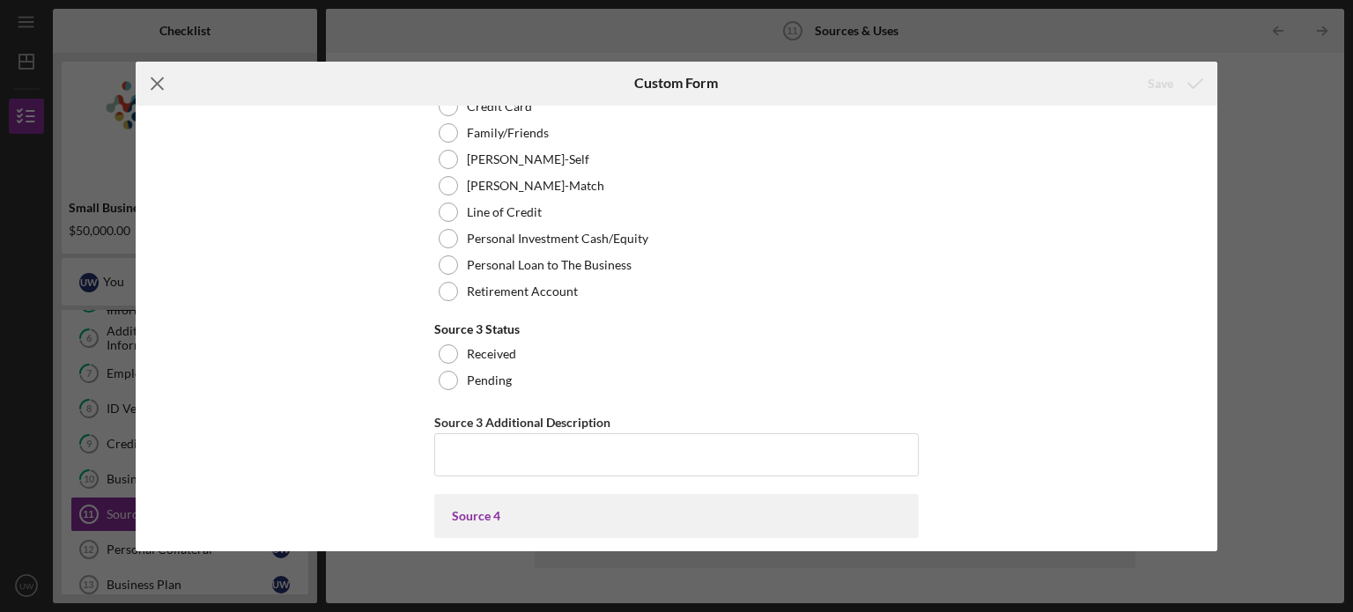
click at [149, 81] on icon "Icon/Menu Close" at bounding box center [158, 84] width 44 height 44
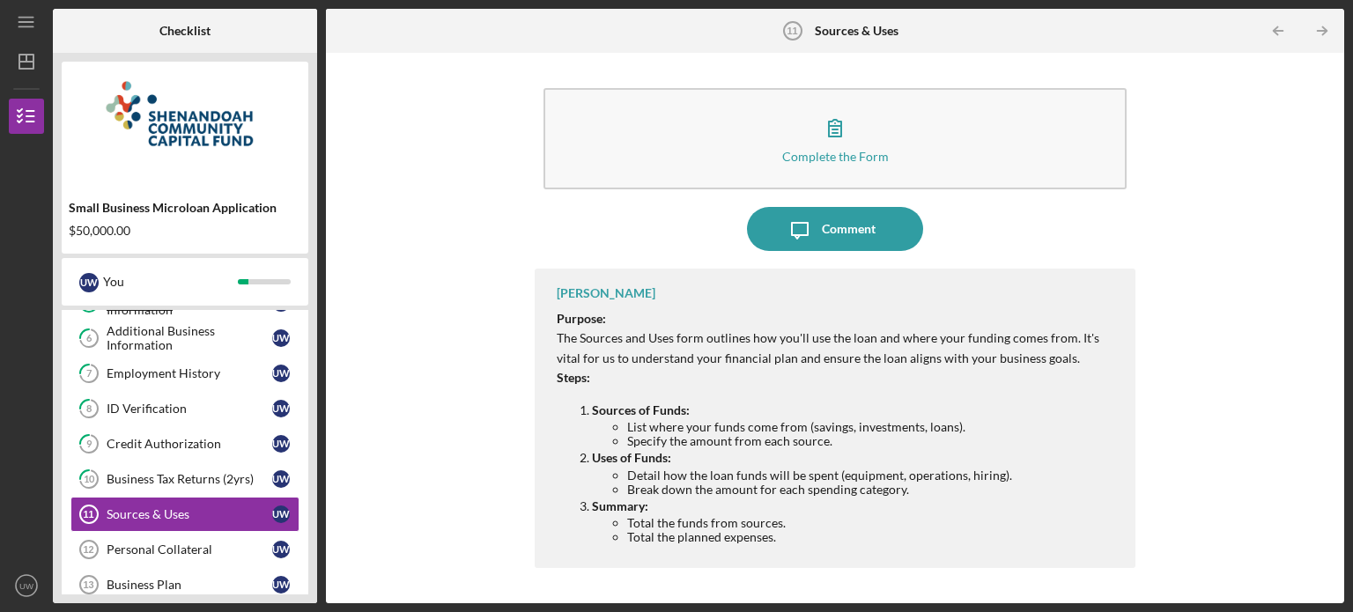
click at [553, 516] on div "[PERSON_NAME] Purpose: The Sources and Uses form outlines how you'll use the lo…" at bounding box center [835, 418] width 601 height 299
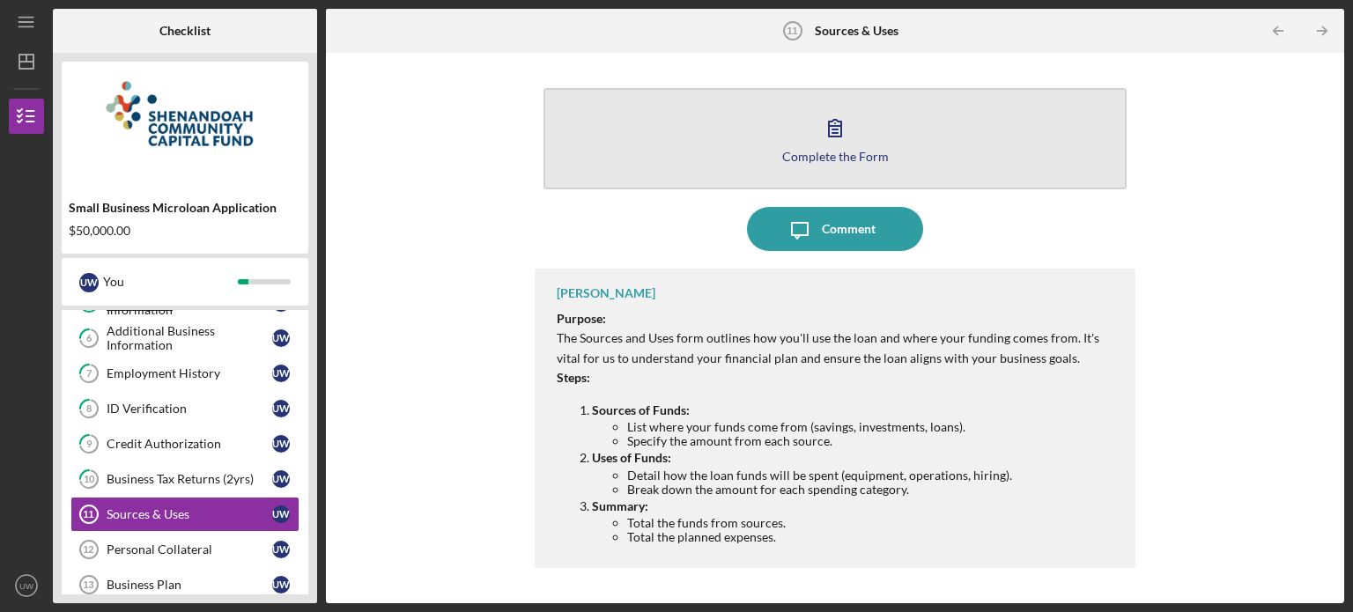
click at [816, 122] on icon "button" at bounding box center [835, 128] width 44 height 44
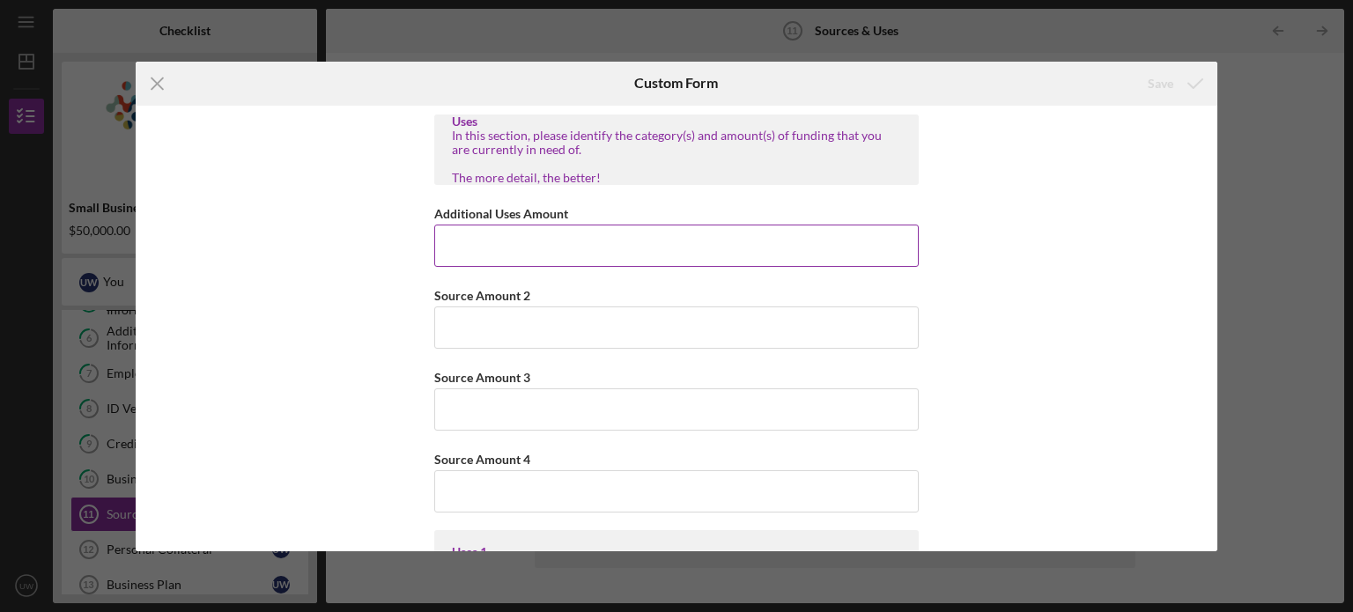
click at [594, 242] on input "Additional Uses Amount" at bounding box center [676, 246] width 484 height 42
type input "$2"
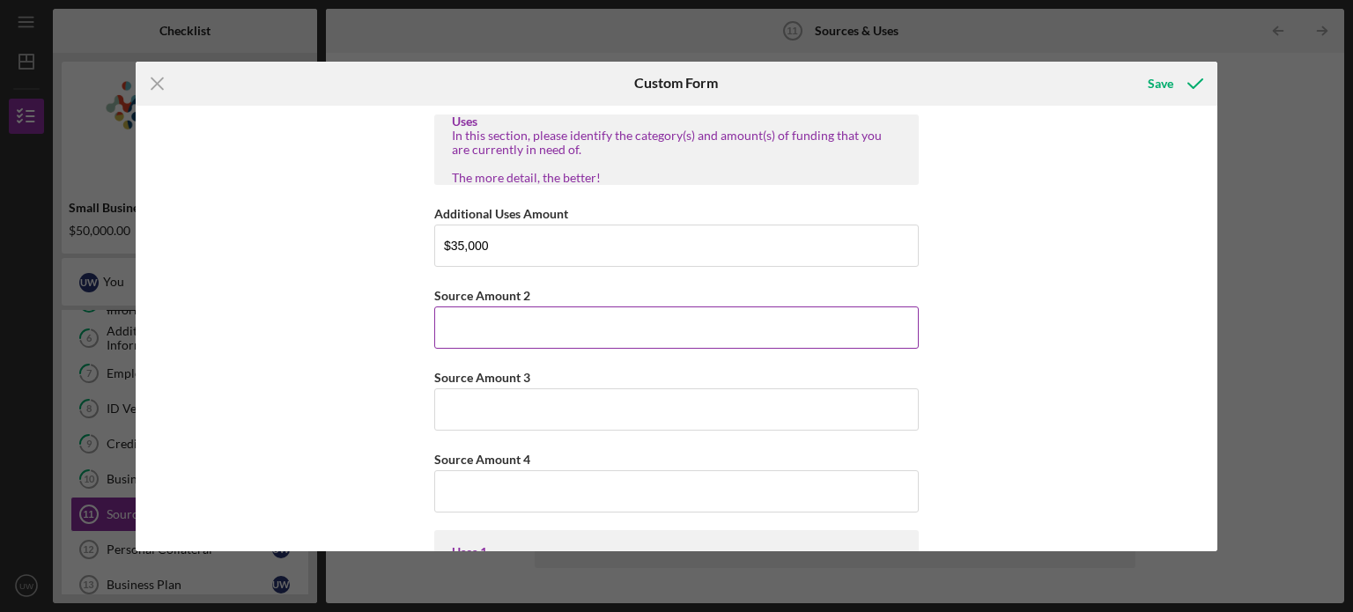
click at [592, 320] on input "Source Amount 2" at bounding box center [676, 327] width 484 height 42
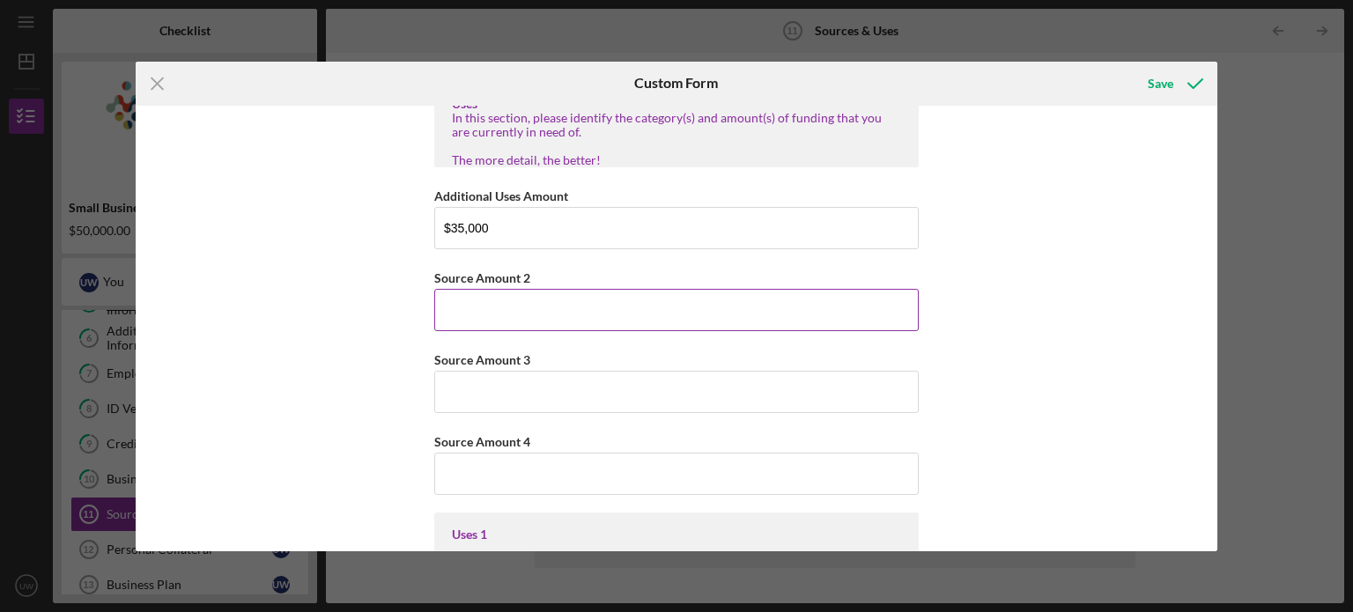
scroll to position [14, 0]
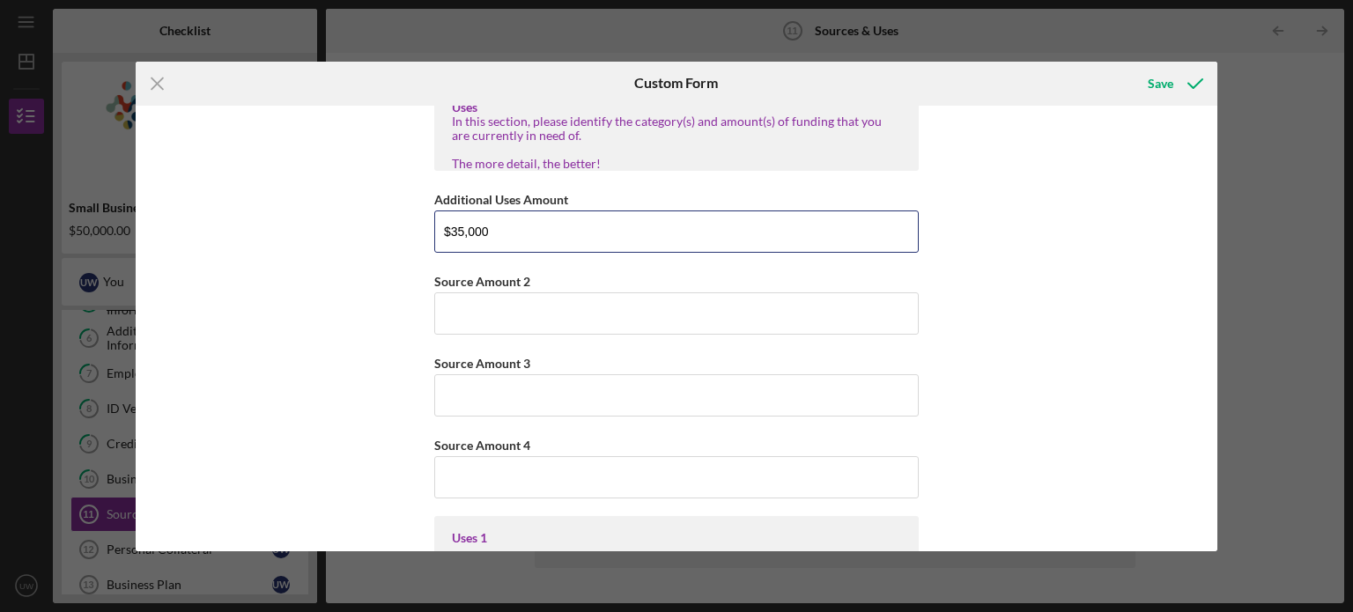
drag, startPoint x: 514, startPoint y: 232, endPoint x: 395, endPoint y: 232, distance: 119.8
click at [395, 232] on div "Uses In this section, please identify the category(s) and amount(s) of funding …" at bounding box center [677, 329] width 1082 height 446
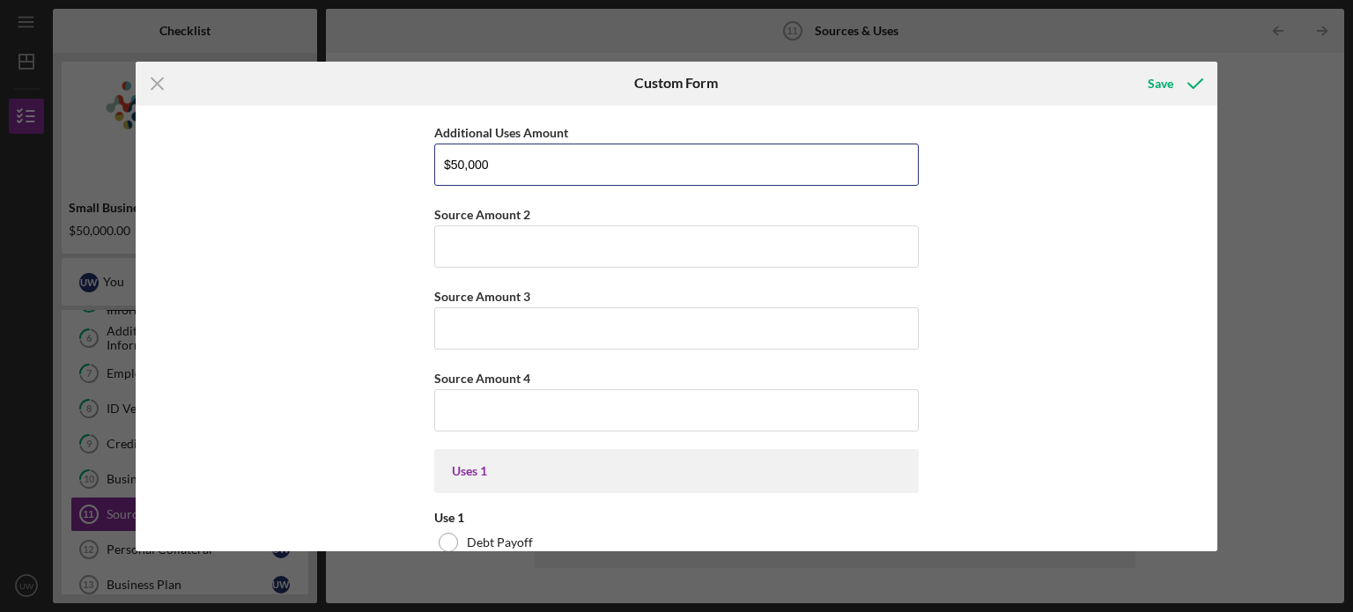
scroll to position [78, 0]
drag, startPoint x: 511, startPoint y: 171, endPoint x: 454, endPoint y: 168, distance: 57.3
click at [454, 168] on input "$50,000" at bounding box center [676, 167] width 484 height 42
drag, startPoint x: 519, startPoint y: 166, endPoint x: 420, endPoint y: 159, distance: 98.9
click at [420, 159] on div "Uses In this section, please identify the category(s) and amount(s) of funding …" at bounding box center [677, 329] width 1082 height 446
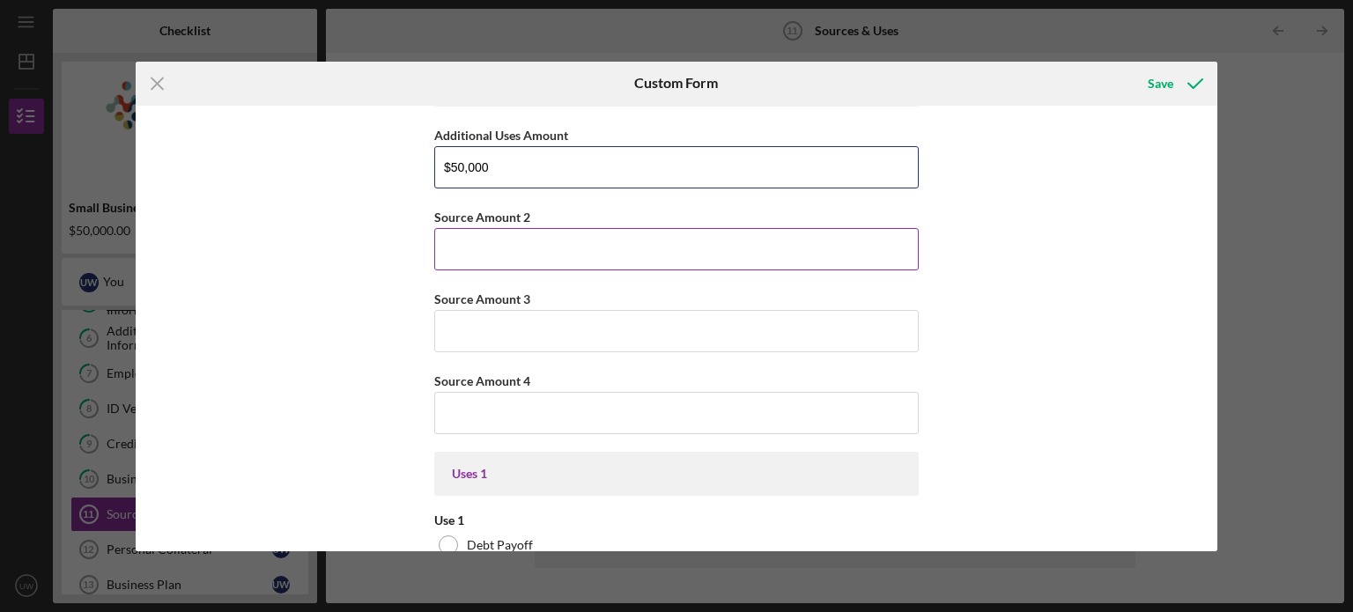
type input "$50,000"
click at [504, 250] on input "Source Amount 2" at bounding box center [676, 249] width 484 height 42
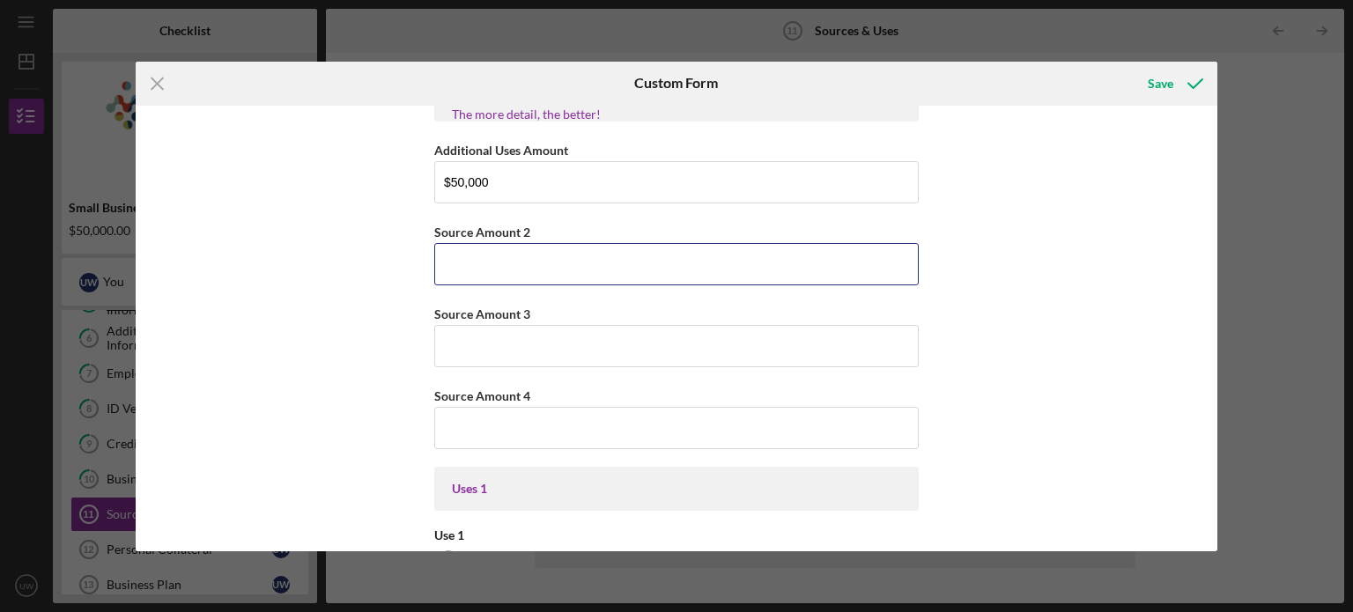
scroll to position [0, 0]
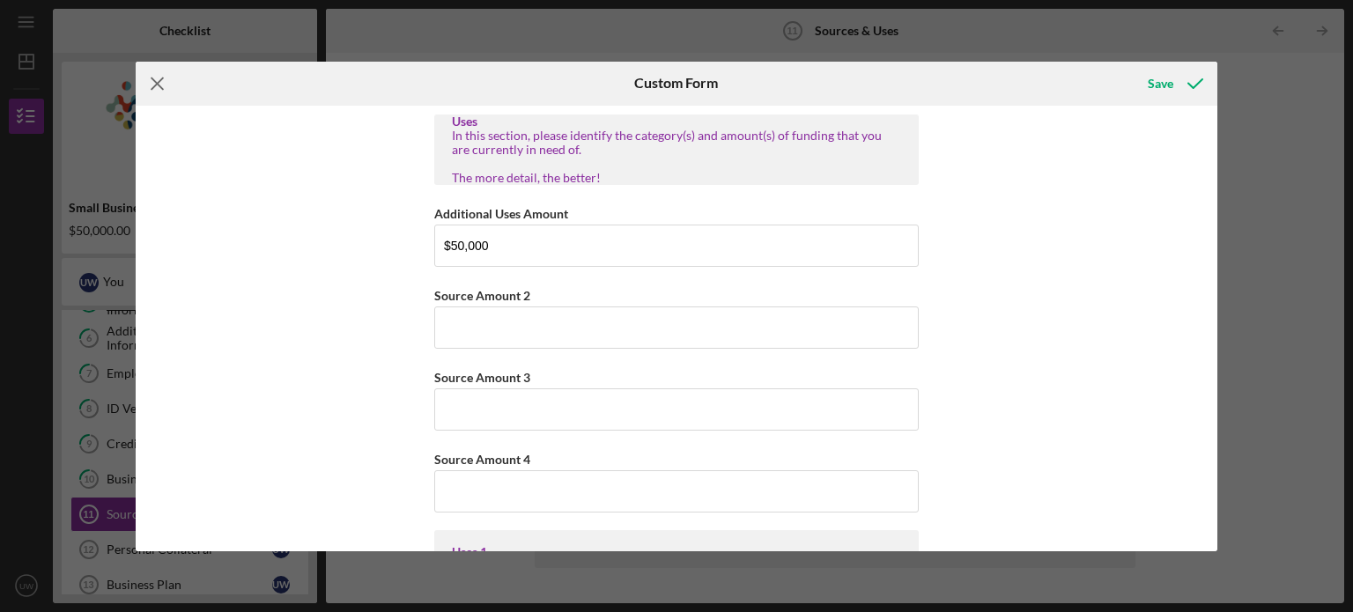
click at [156, 85] on icon "Icon/Menu Close" at bounding box center [158, 84] width 44 height 44
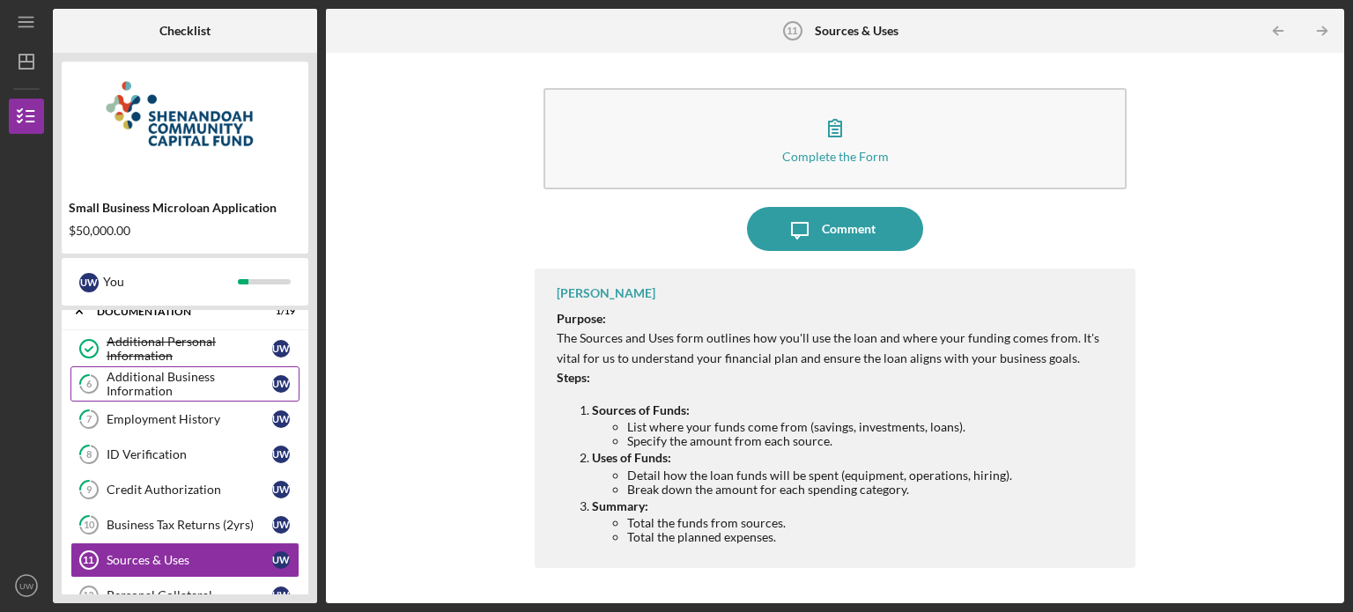
scroll to position [48, 0]
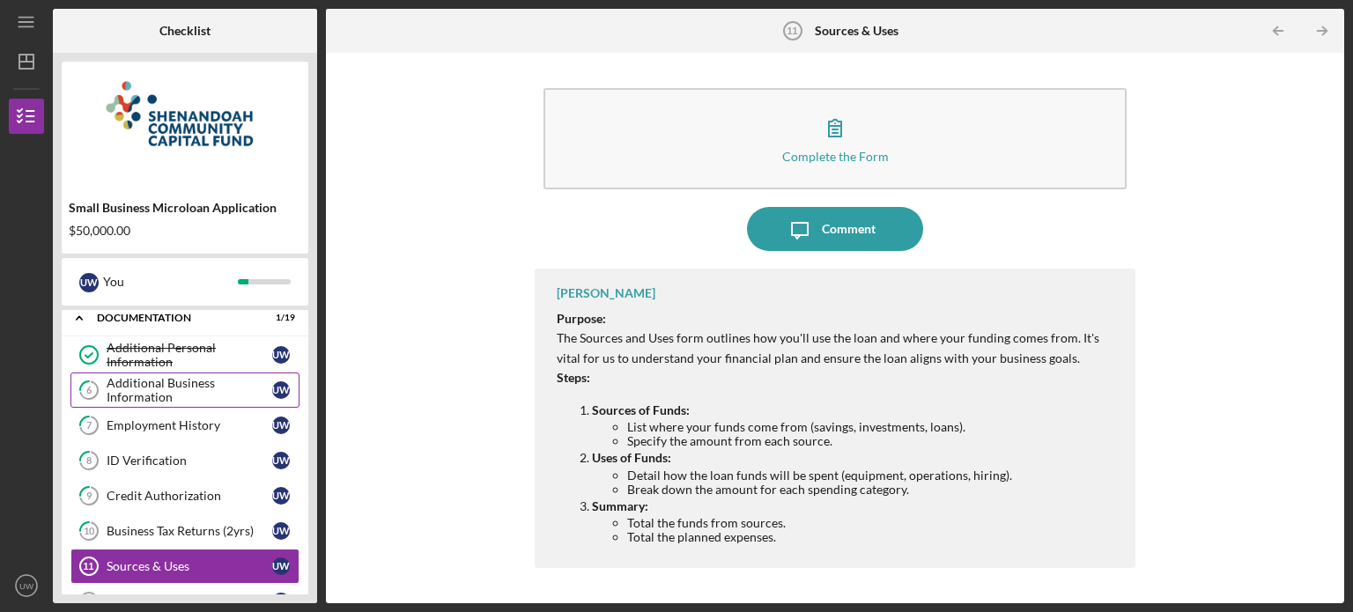
click at [188, 389] on div "Additional Business Information" at bounding box center [190, 390] width 166 height 28
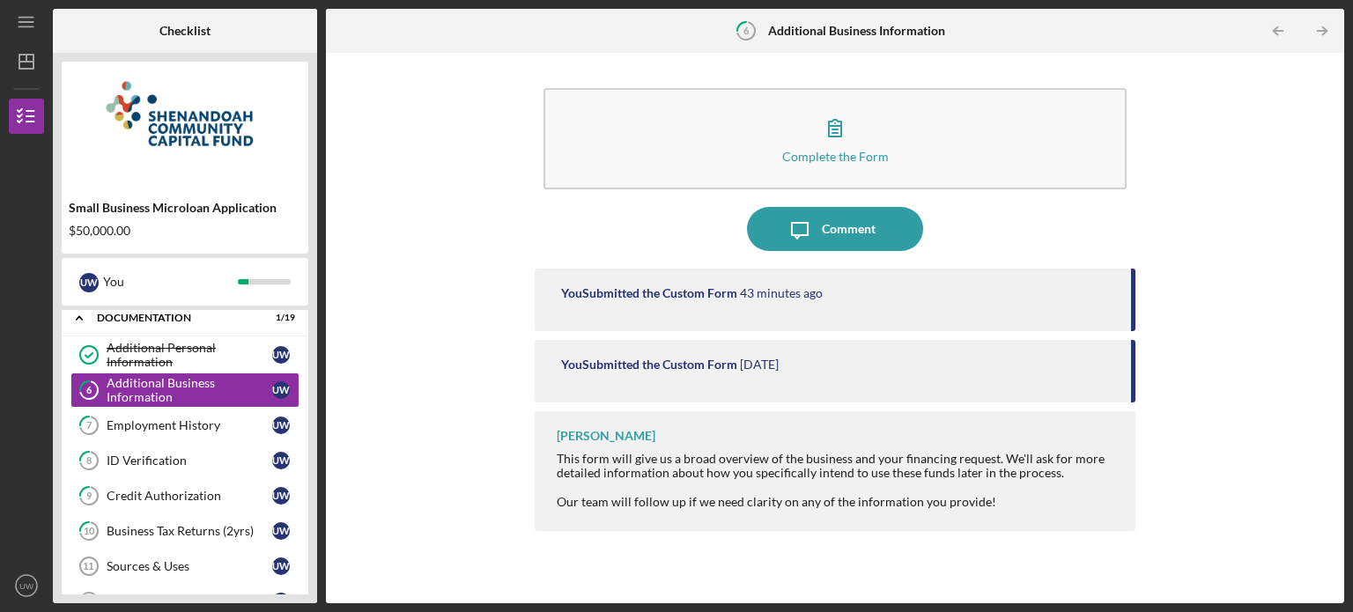
click at [747, 374] on div "You Submitted the Custom Form [DATE]" at bounding box center [835, 371] width 601 height 63
click at [742, 310] on div "You Submitted the Custom Form 43 minutes ago" at bounding box center [835, 300] width 601 height 63
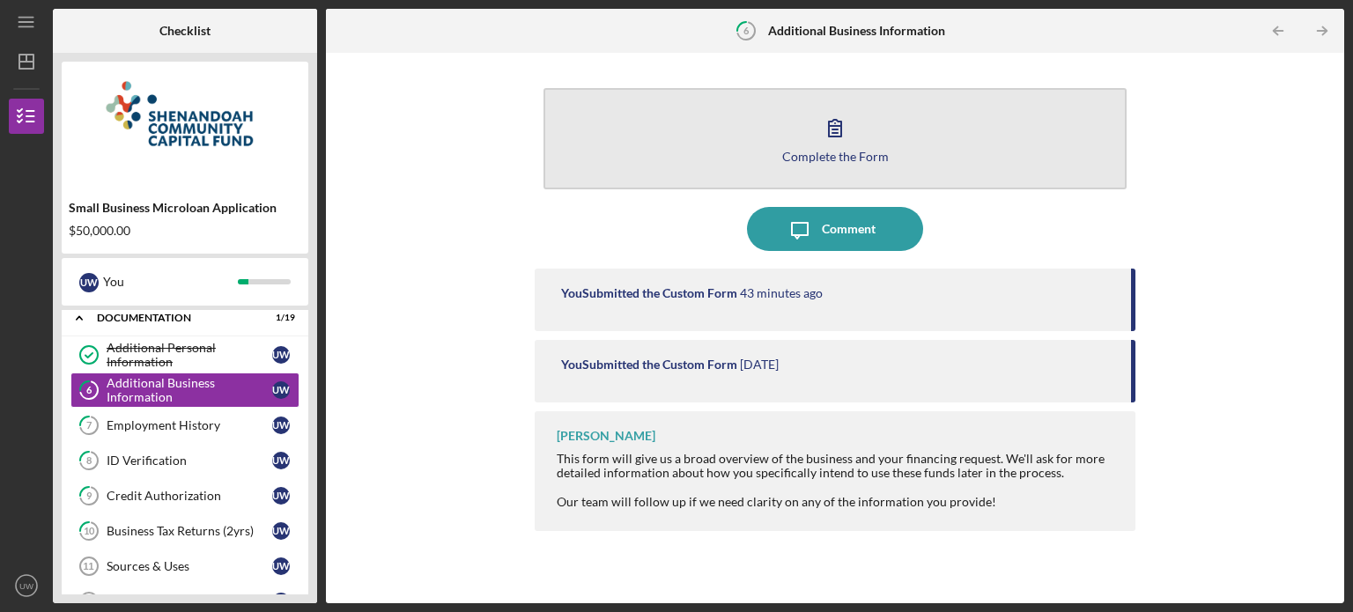
click at [720, 173] on button "Complete the Form Form" at bounding box center [834, 138] width 583 height 101
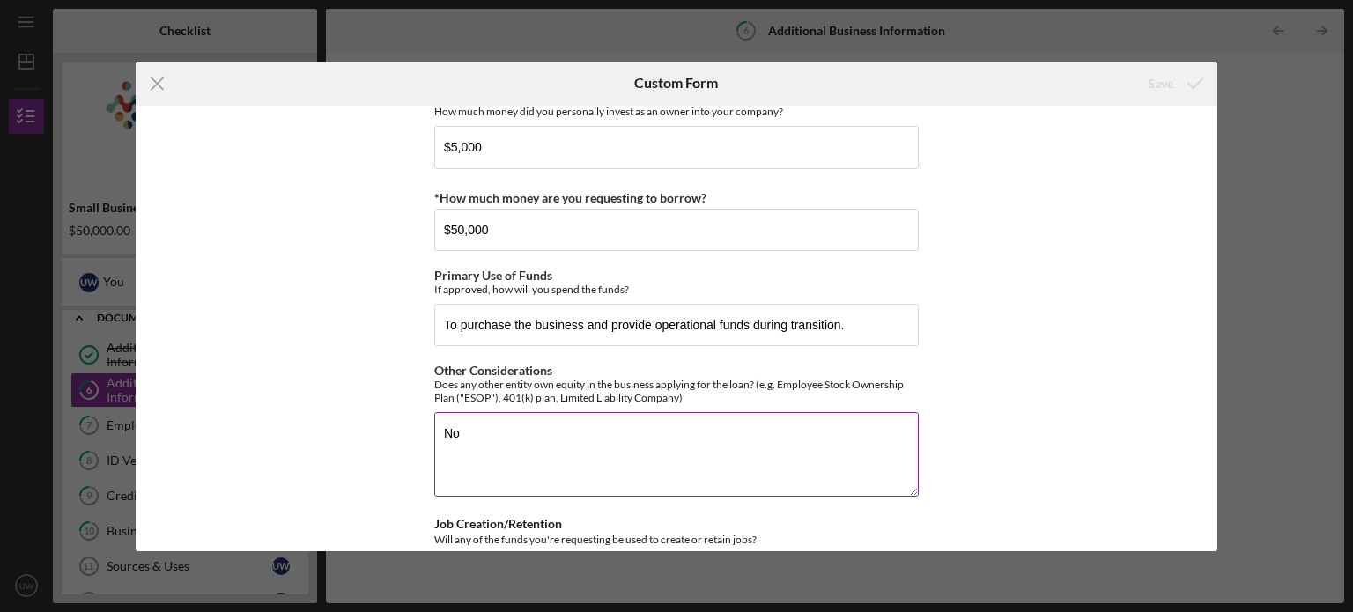
scroll to position [590, 0]
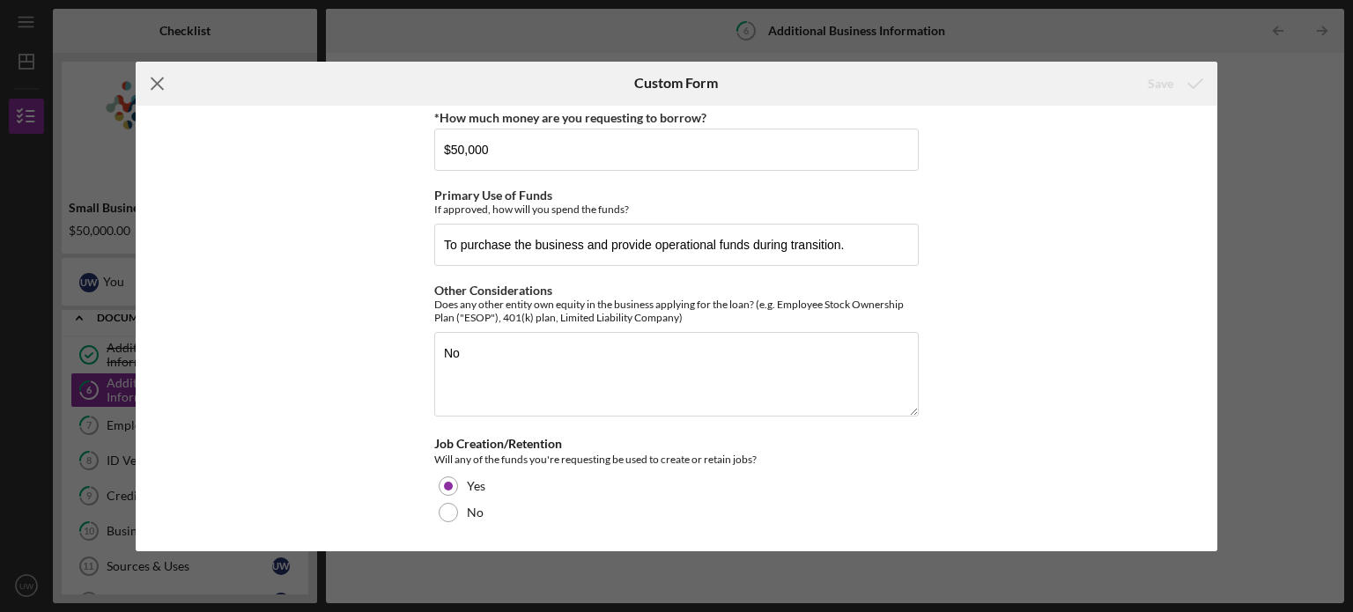
click at [151, 78] on line at bounding box center [156, 83] width 11 height 11
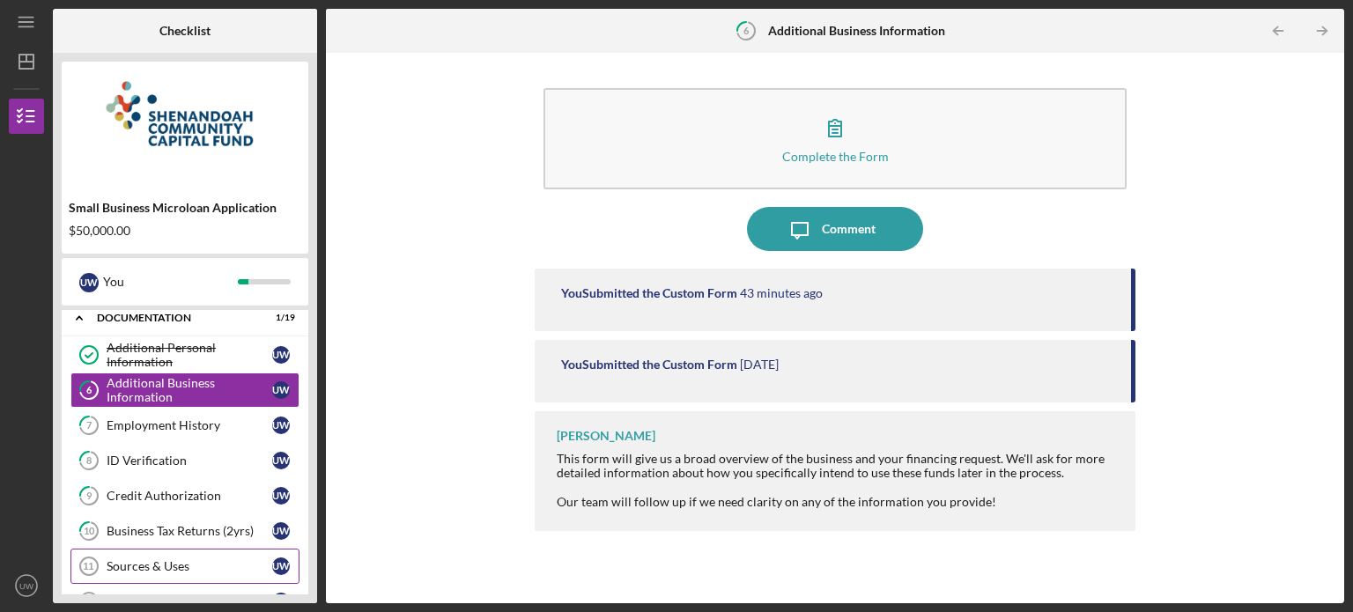
click at [153, 574] on link "Sources & Uses 11 Sources & Uses U W" at bounding box center [184, 566] width 229 height 35
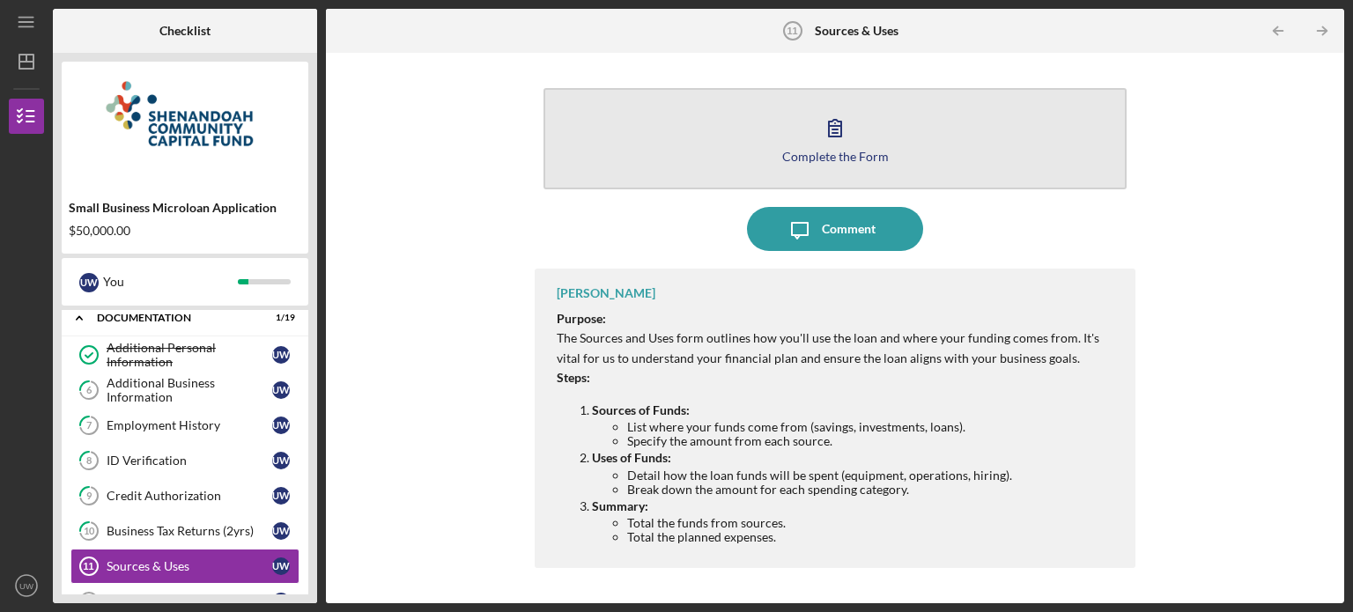
click at [818, 152] on div "Complete the Form" at bounding box center [835, 156] width 107 height 13
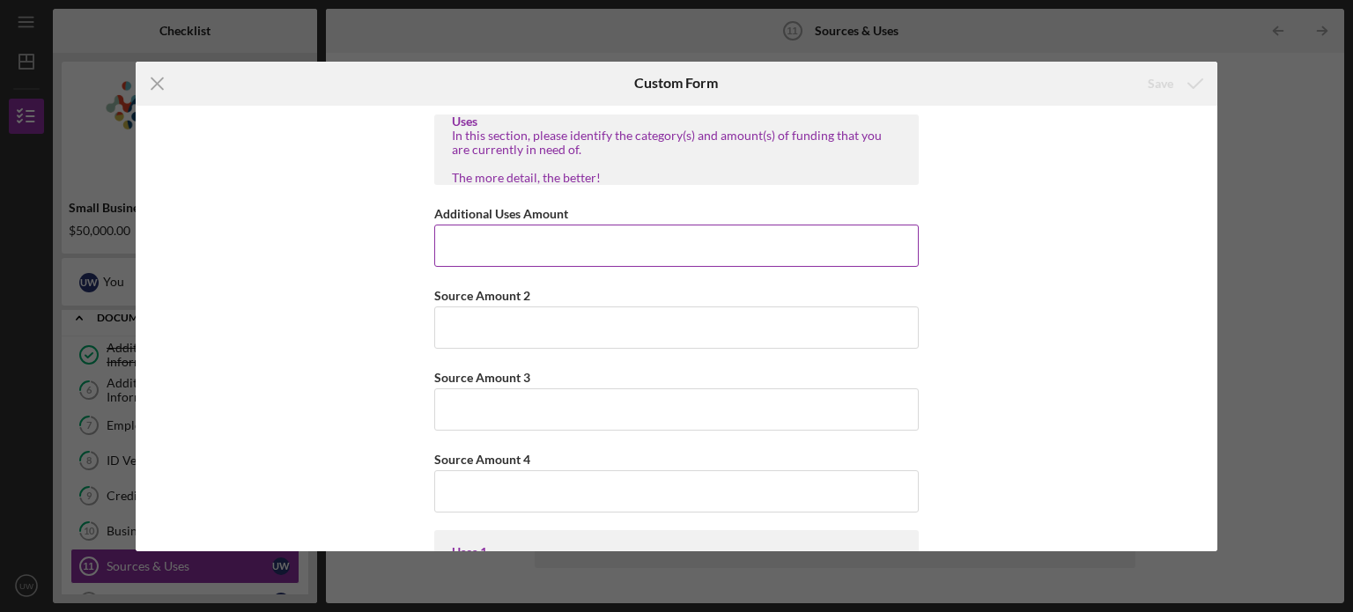
click at [554, 249] on input "Additional Uses Amount" at bounding box center [676, 246] width 484 height 42
type input "$5"
click at [650, 245] on input "Additional Uses Amount" at bounding box center [676, 246] width 484 height 42
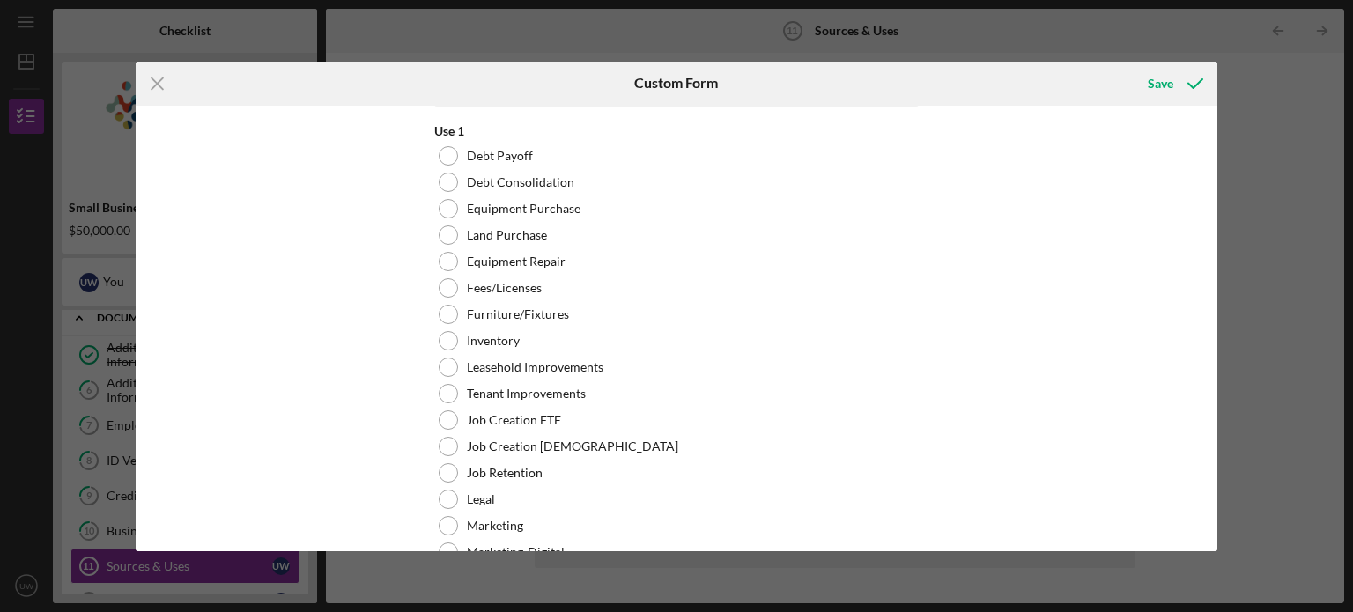
scroll to position [469, 0]
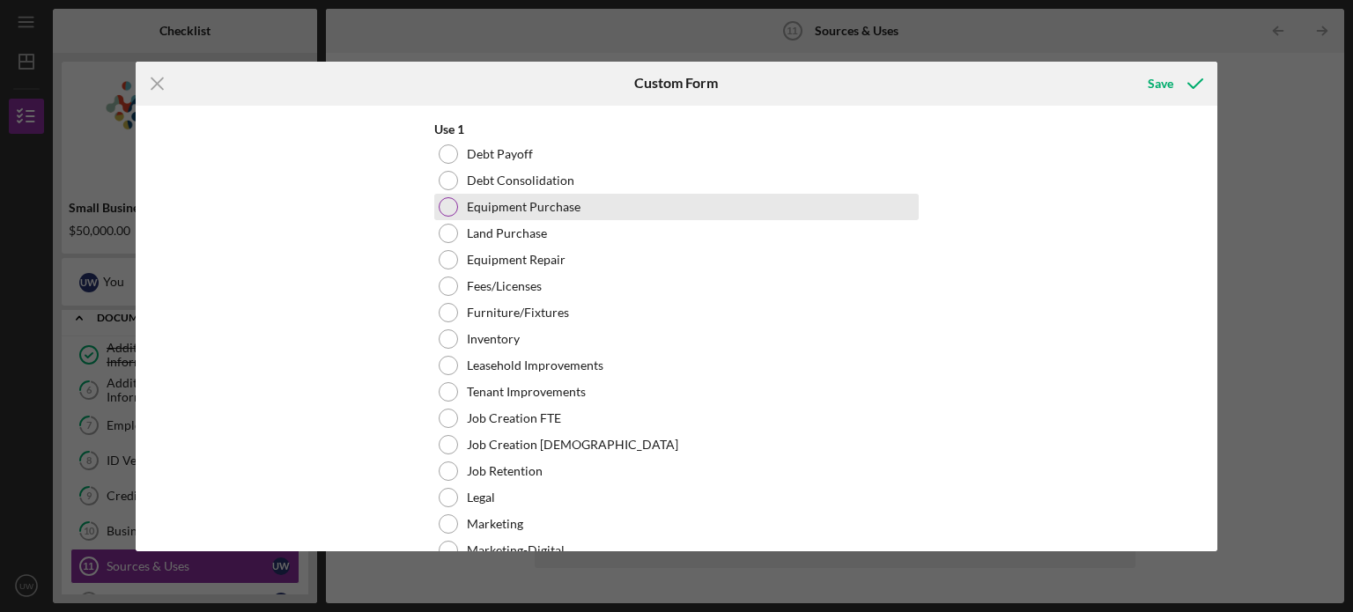
click at [447, 213] on div at bounding box center [448, 206] width 19 height 19
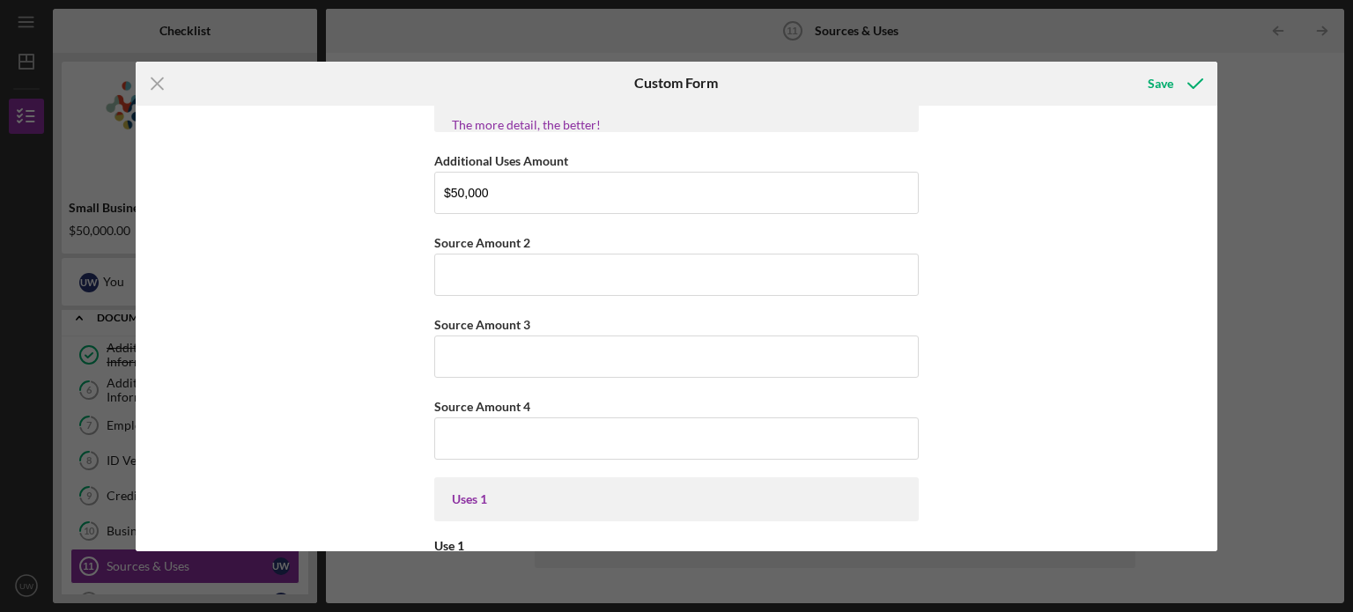
scroll to position [0, 0]
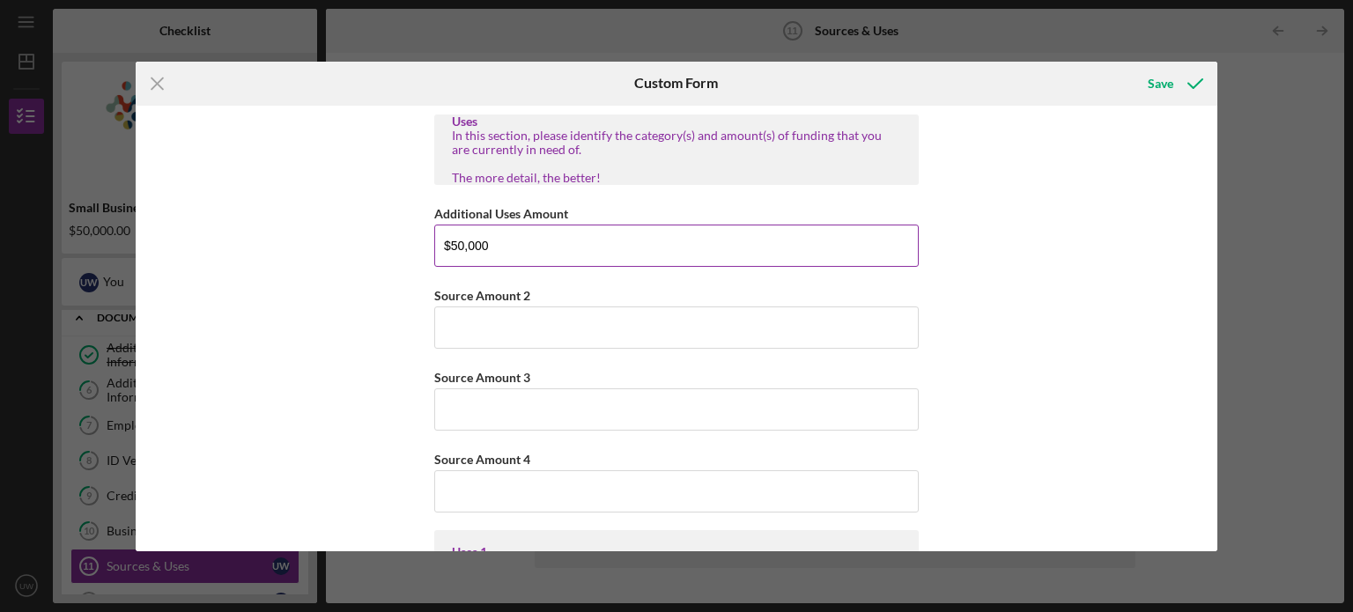
drag, startPoint x: 506, startPoint y: 256, endPoint x: 450, endPoint y: 250, distance: 55.8
click at [450, 250] on input "$50,000" at bounding box center [676, 246] width 484 height 42
type input "$3"
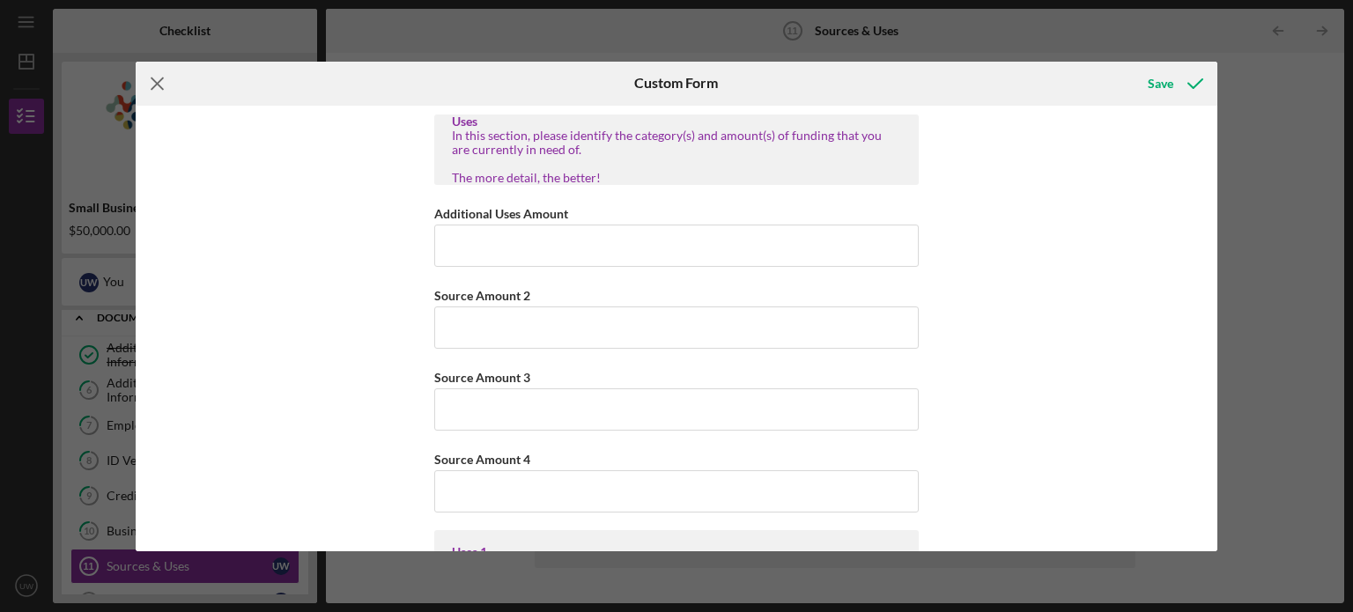
click at [163, 85] on icon "Icon/Menu Close" at bounding box center [158, 84] width 44 height 44
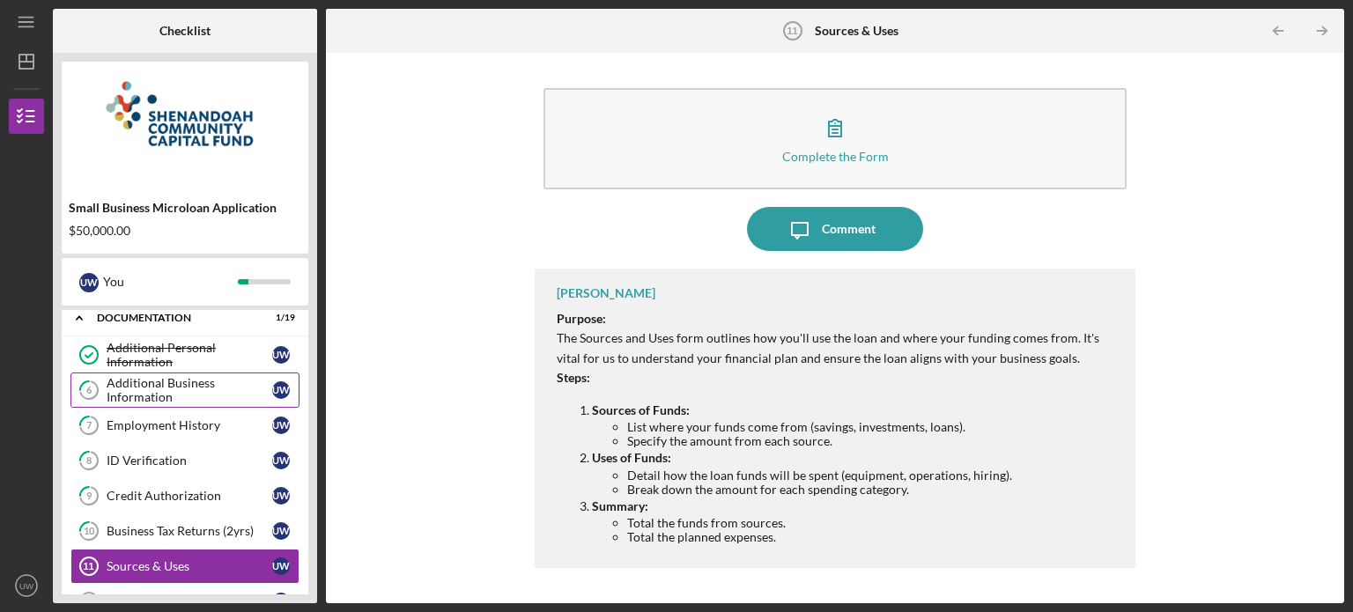
click at [181, 377] on div "Additional Business Information" at bounding box center [190, 390] width 166 height 28
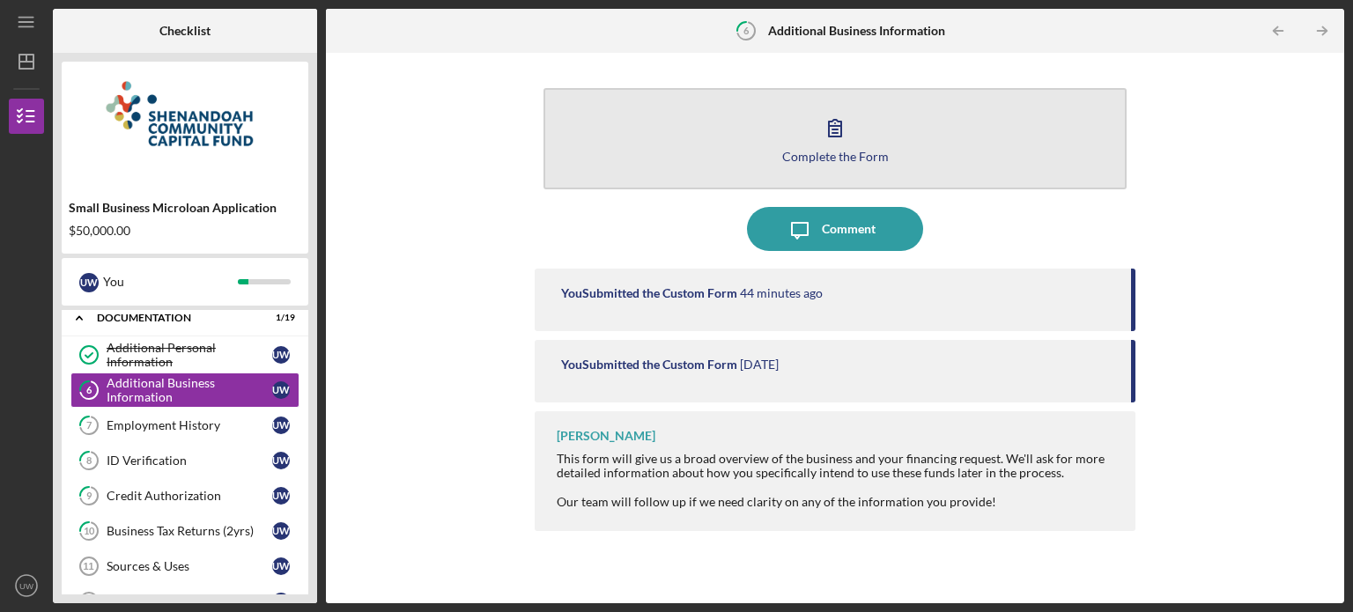
click at [748, 133] on button "Complete the Form Form" at bounding box center [834, 138] width 583 height 101
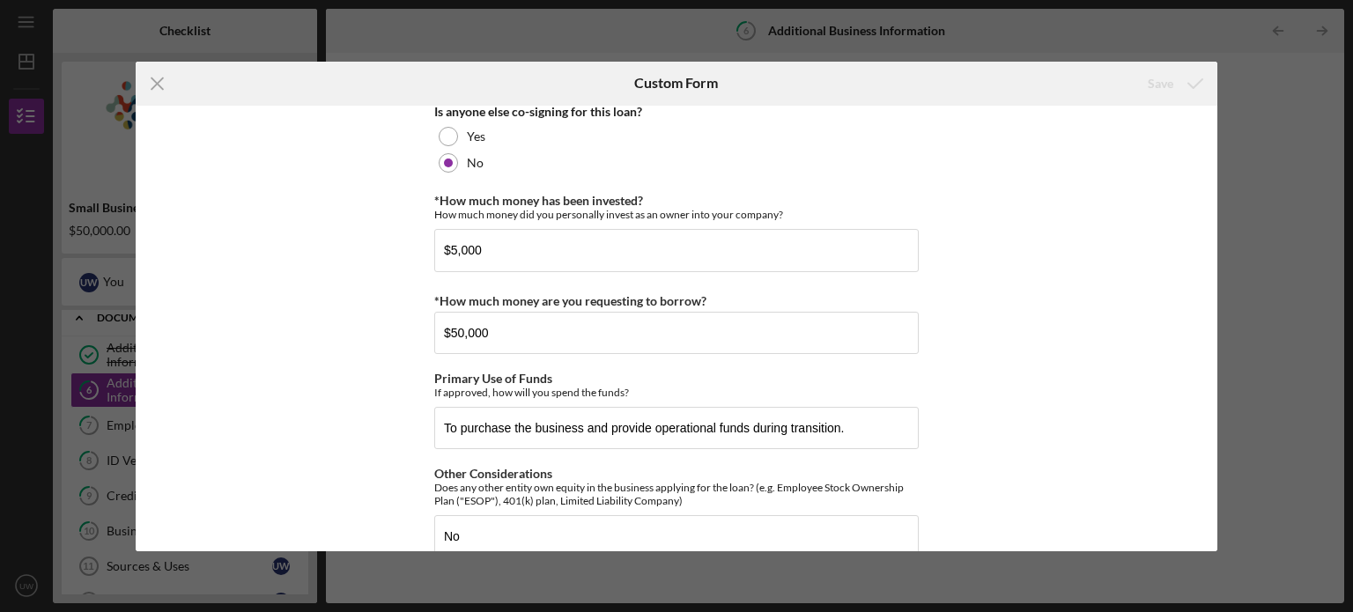
scroll to position [427, 0]
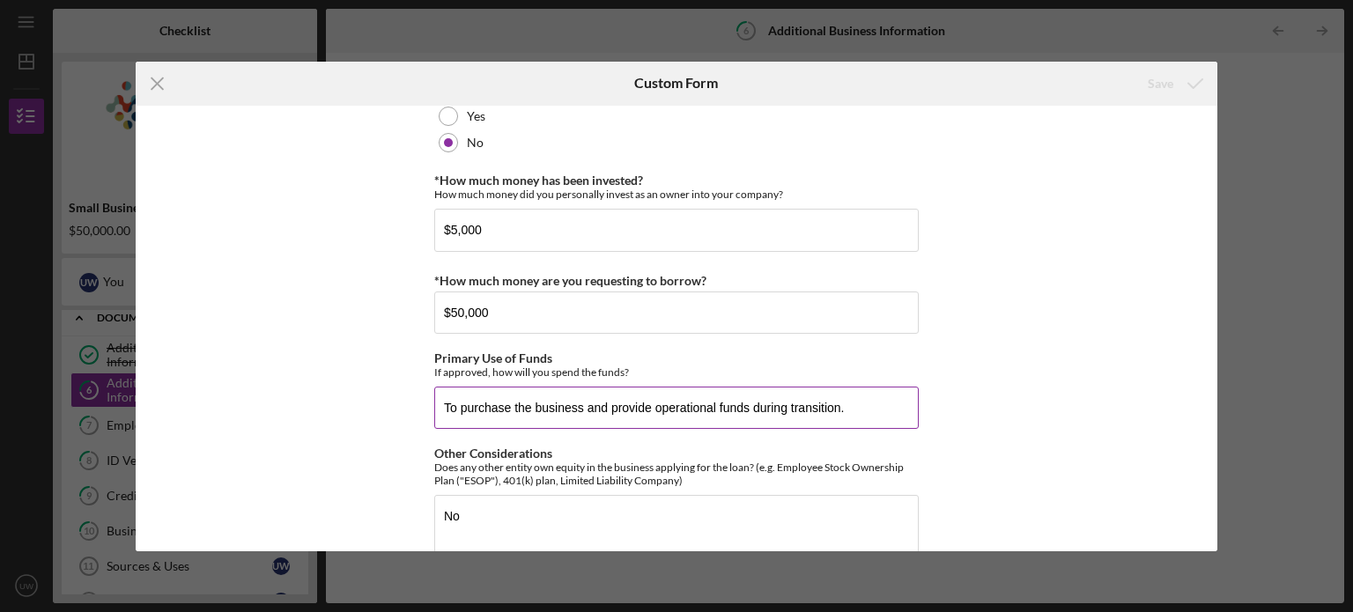
click at [581, 408] on input "To purchase the business and provide operational funds during transition." at bounding box center [676, 408] width 484 height 42
click at [522, 396] on input "To purchase the business for $35000, buy equipment $ and provide operational fu…" at bounding box center [676, 408] width 484 height 42
click at [739, 402] on input "To purchase the business for $35000, buy equipment $ and provide operational fu…" at bounding box center [676, 408] width 484 height 42
click at [904, 408] on input "To purchase the business for $35000, buy equipment and provide operational fund…" at bounding box center [676, 408] width 484 height 42
click at [733, 406] on input "To purchase the business for $35000, buy equipment and provide operational fund…" at bounding box center [676, 408] width 484 height 42
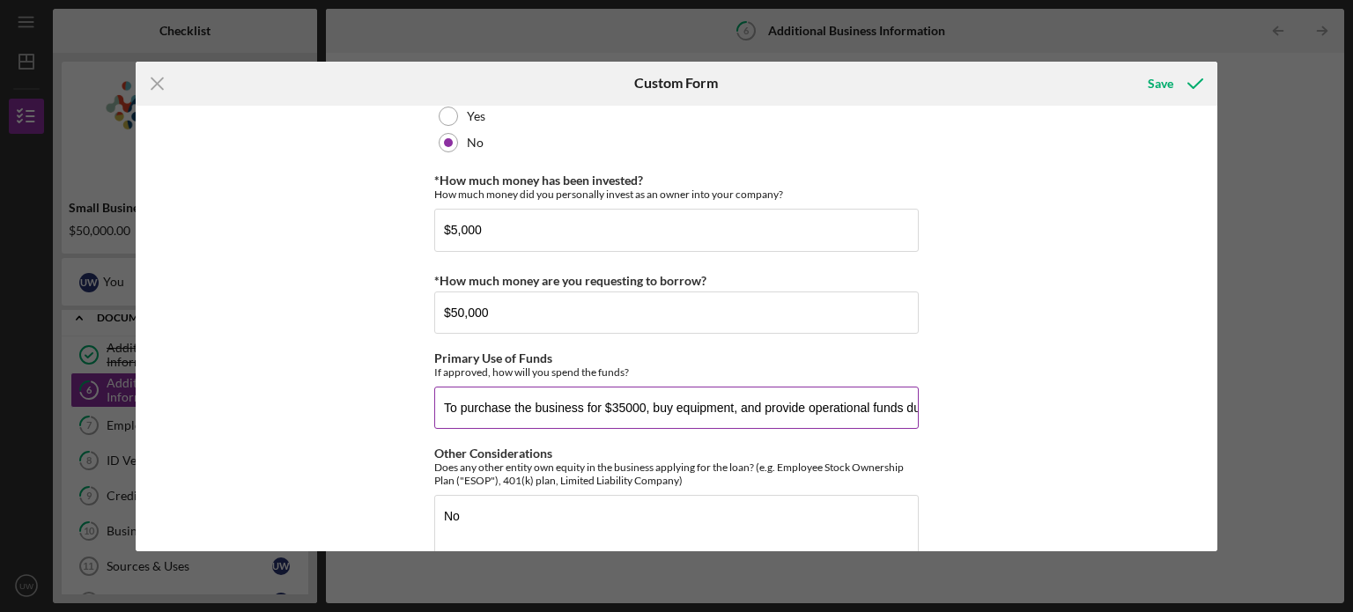
click at [620, 406] on input "To purchase the business for $35000, buy equipment, and provide operational fun…" at bounding box center [676, 408] width 484 height 42
click at [737, 406] on input "To purchase the business for $35,000, buy equipment, and provide operational fu…" at bounding box center [676, 408] width 484 height 42
click at [824, 405] on input "To purchase the business for $35,000, buy equipment, marketing, upgade equipmen…" at bounding box center [676, 408] width 484 height 42
click at [847, 407] on input "To purchase the business for $35,000, buy equipment, marketing, upgrade equipme…" at bounding box center [676, 408] width 484 height 42
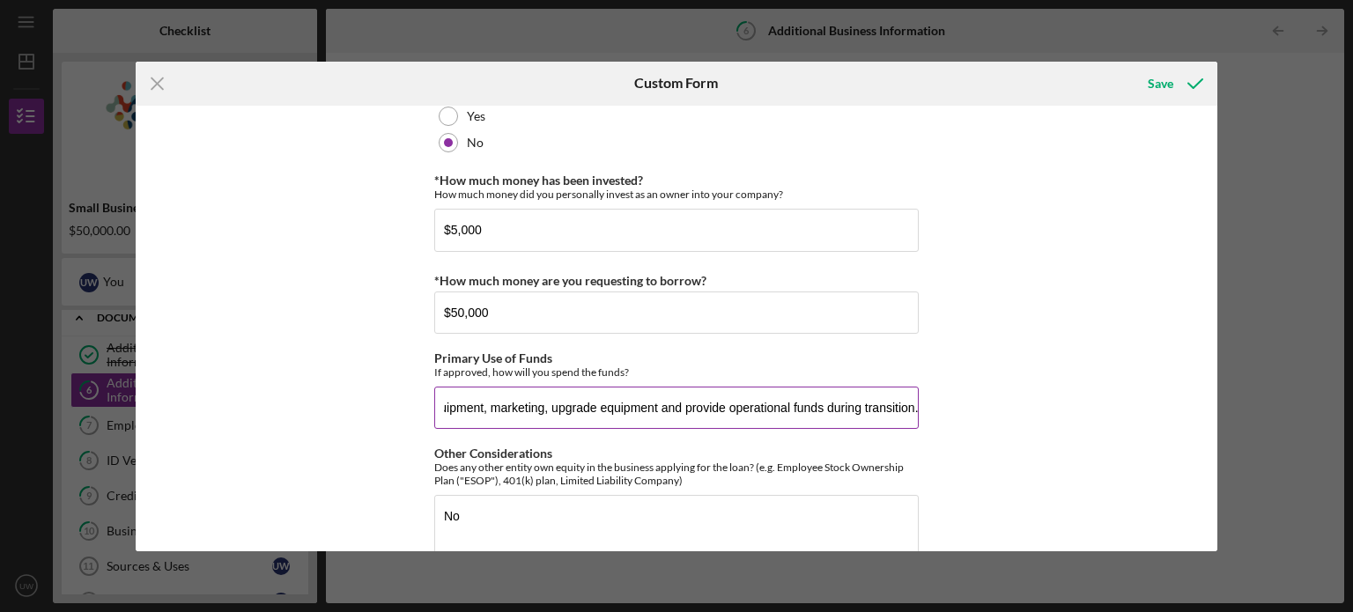
click at [858, 410] on input "To purchase the business for $35,000, buy equipment, marketing, upgrade equipme…" at bounding box center [676, 408] width 484 height 42
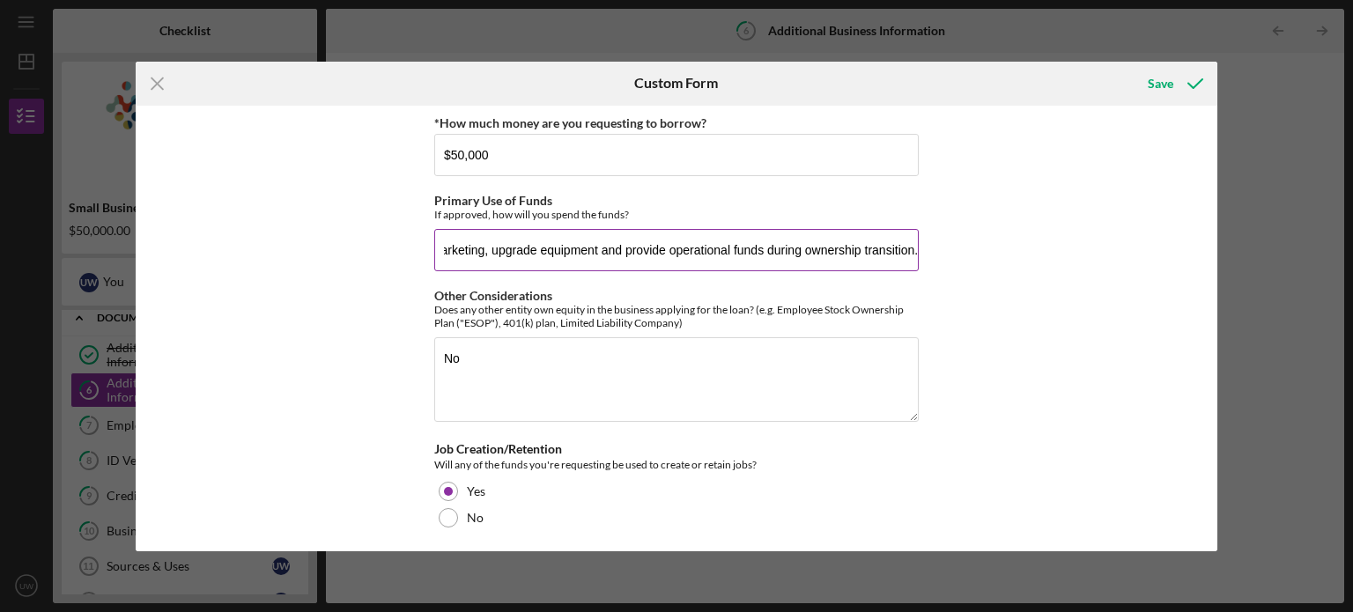
scroll to position [590, 0]
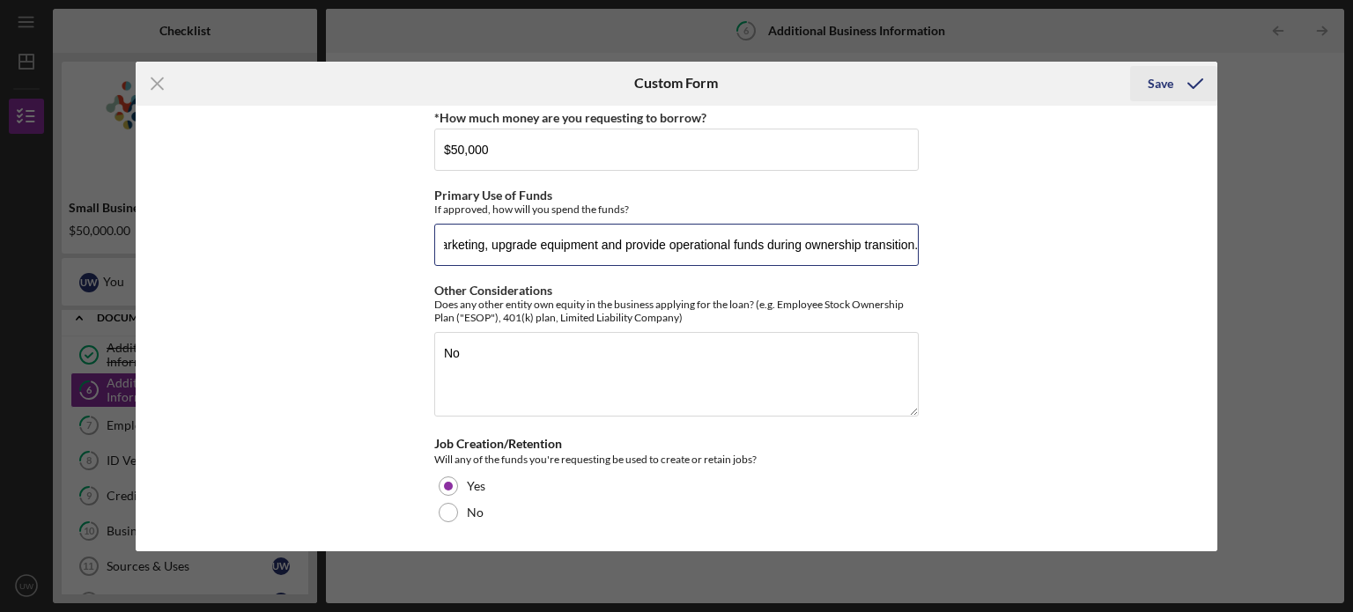
type input "To purchase the business for $35,000, buy equipment, marketing, upgrade equipme…"
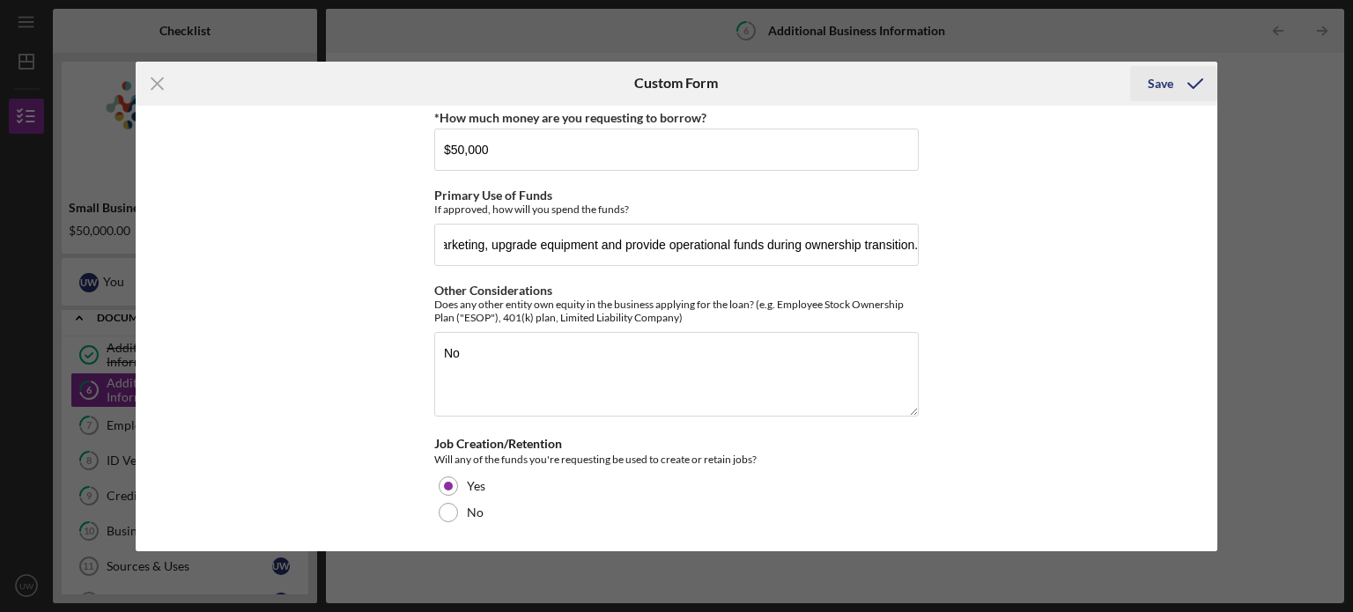
click at [1157, 85] on div "Save" at bounding box center [1161, 83] width 26 height 35
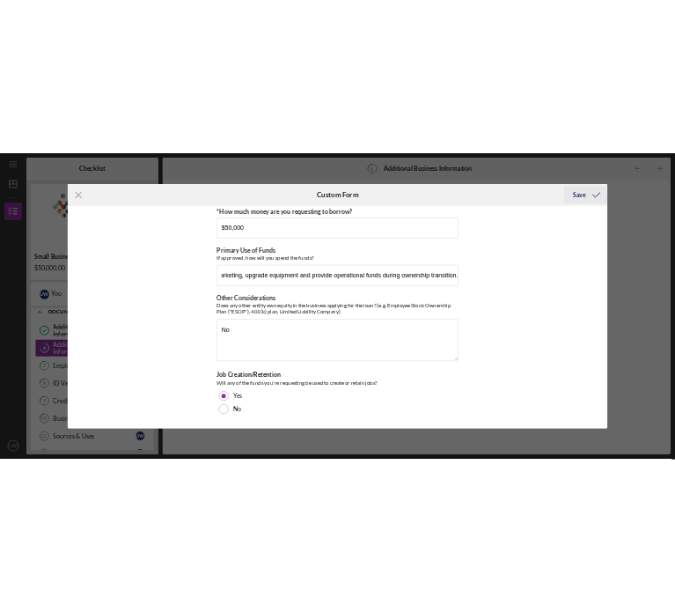
scroll to position [0, 0]
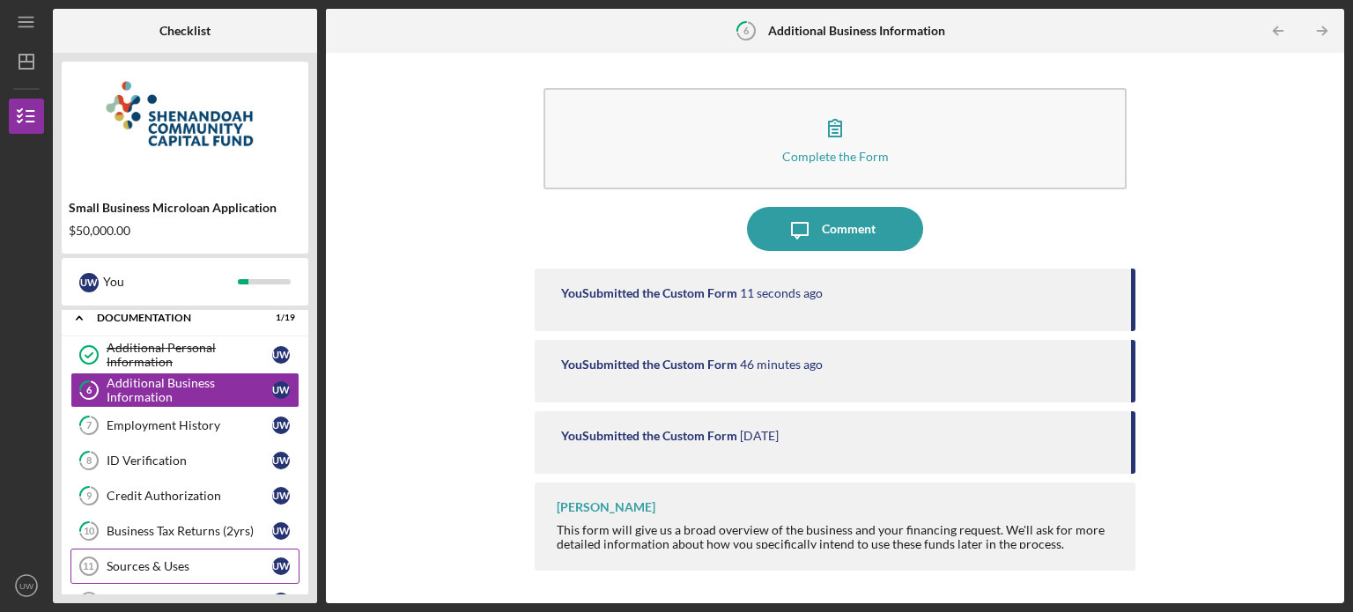
click at [209, 570] on div "Sources & Uses" at bounding box center [190, 566] width 166 height 14
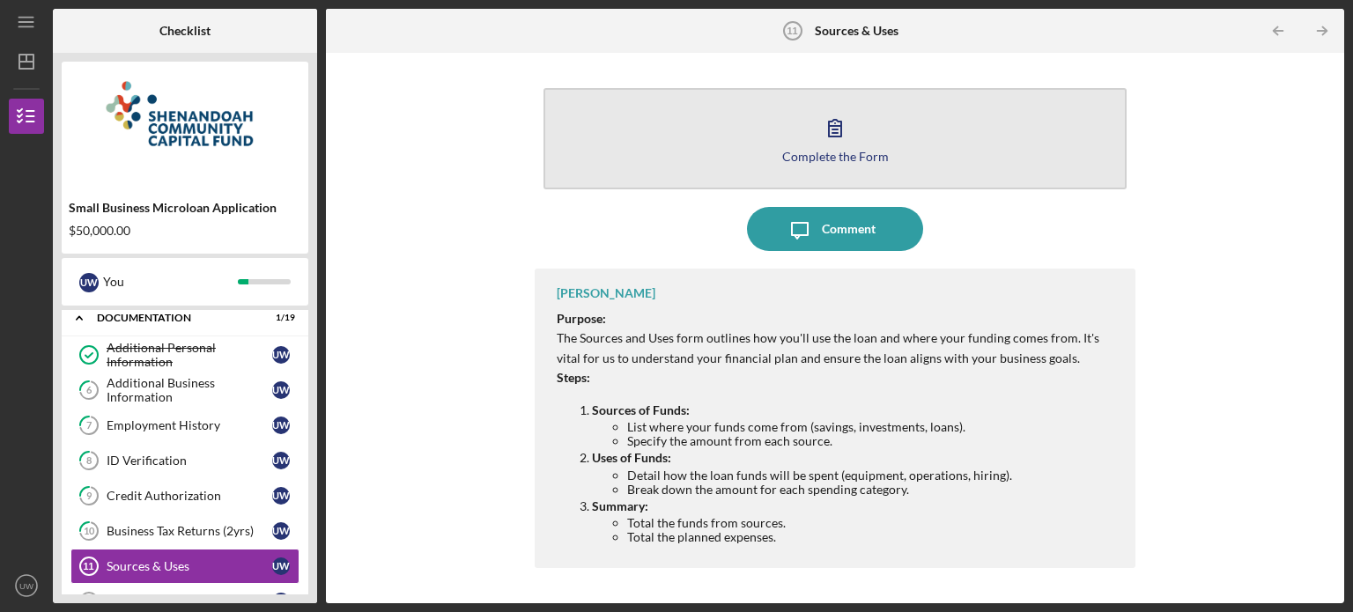
click at [728, 148] on button "Complete the Form Form" at bounding box center [834, 138] width 583 height 101
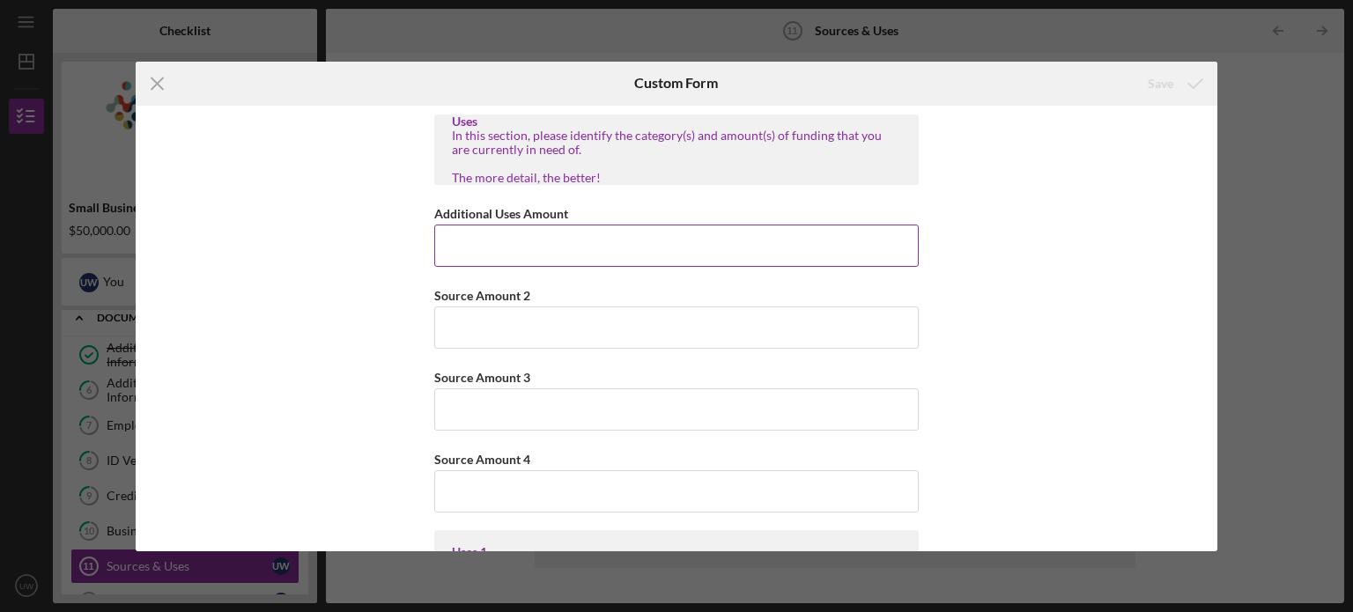
click at [467, 242] on input "Additional Uses Amount" at bounding box center [676, 246] width 484 height 42
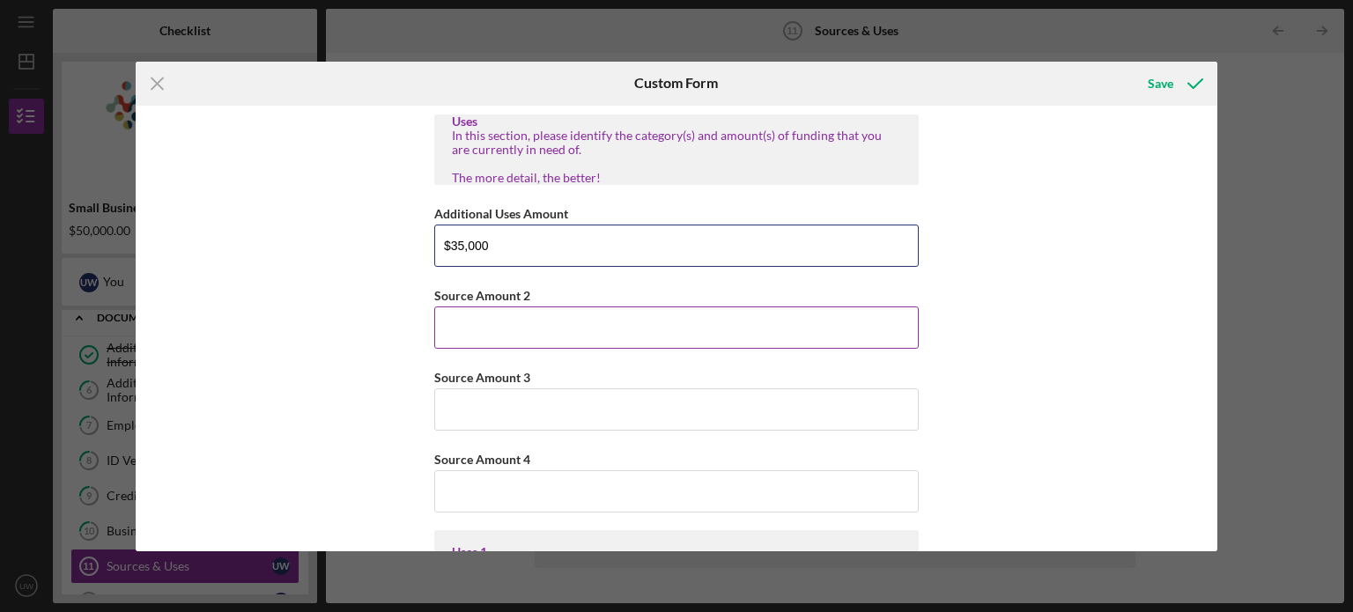
type input "$35,000"
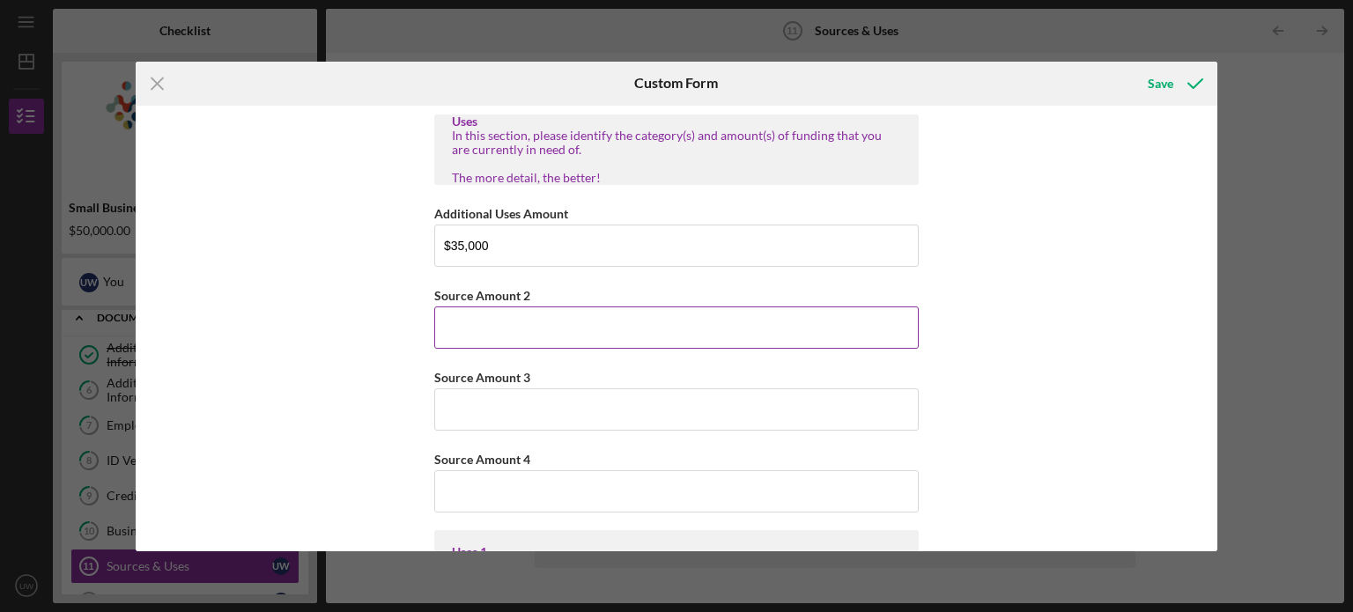
click at [465, 325] on input "Source Amount 2" at bounding box center [676, 327] width 484 height 42
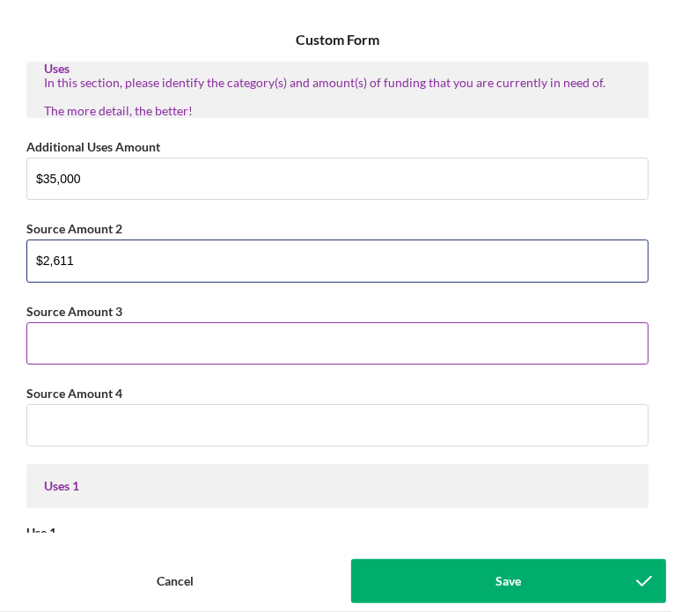
type input "$2,611"
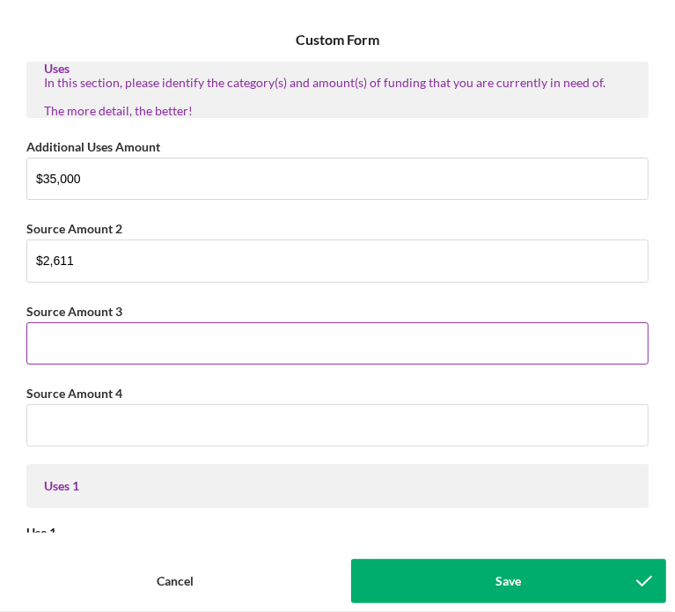
click at [166, 346] on input "Source Amount 3" at bounding box center [337, 343] width 623 height 42
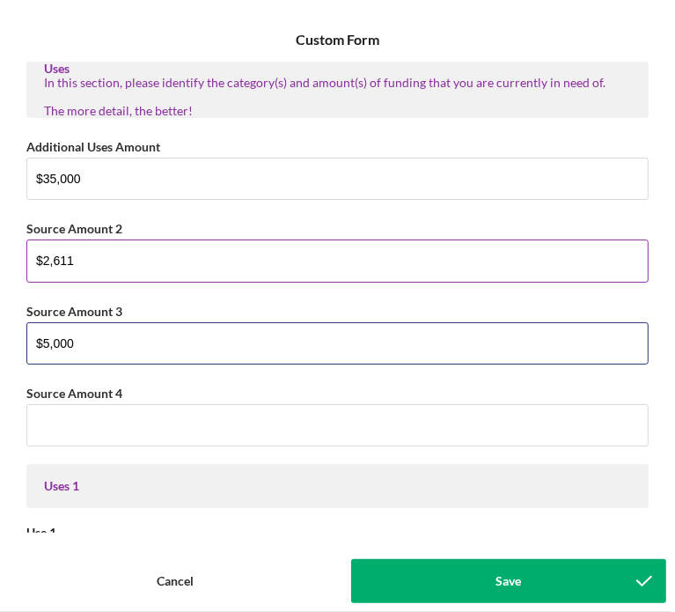
type input "$5,000"
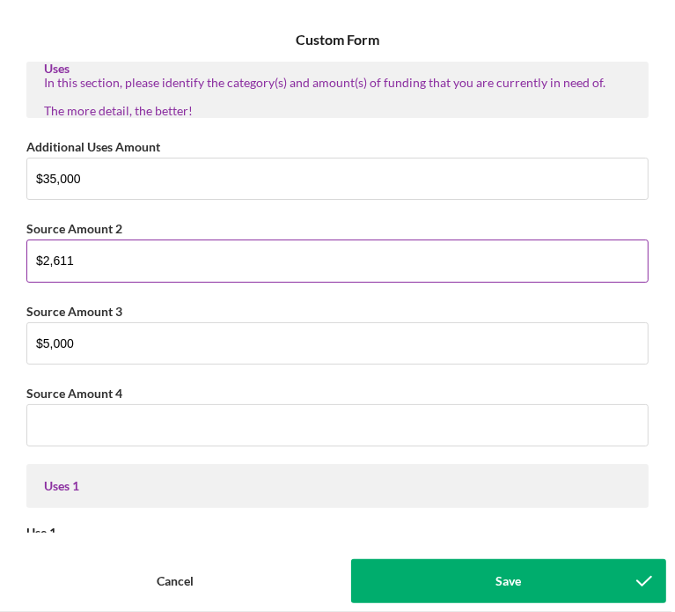
click at [95, 260] on input "$2,611" at bounding box center [337, 261] width 623 height 42
drag, startPoint x: 78, startPoint y: 257, endPoint x: 23, endPoint y: 260, distance: 54.7
click at [23, 260] on div "Uses In this section, please identify the category(s) and amount(s) of funding …" at bounding box center [338, 297] width 658 height 471
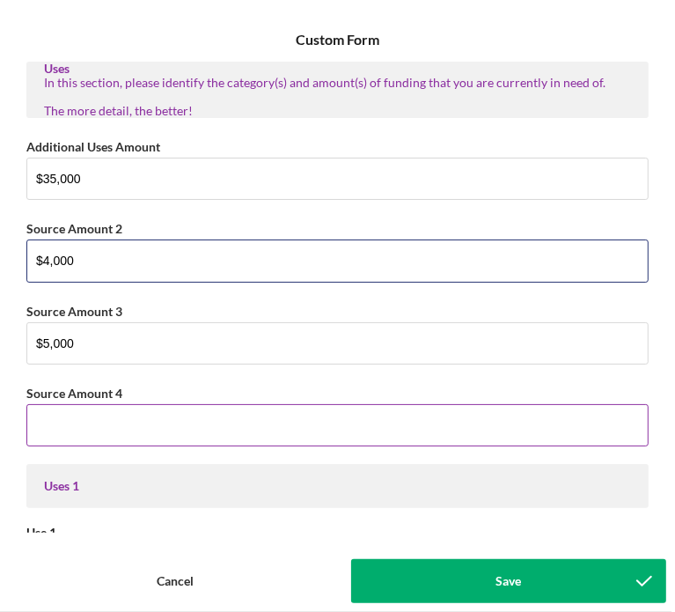
type input "$4,000"
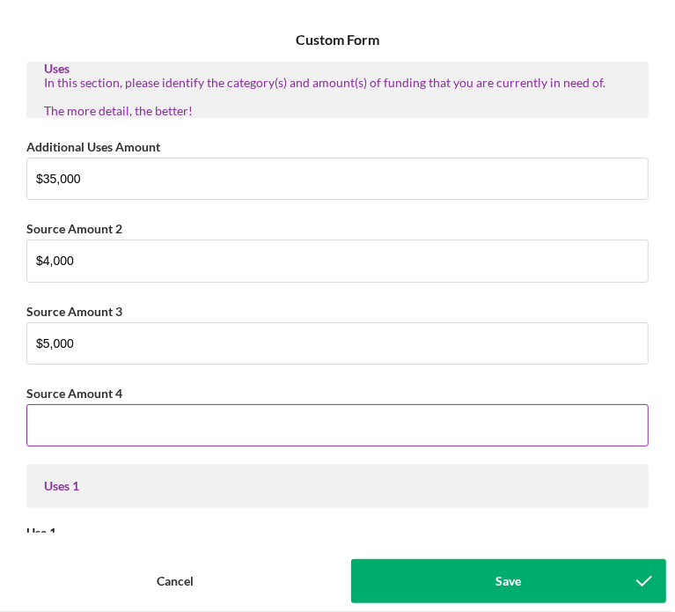
click at [78, 418] on input "Source Amount 4" at bounding box center [337, 425] width 623 height 42
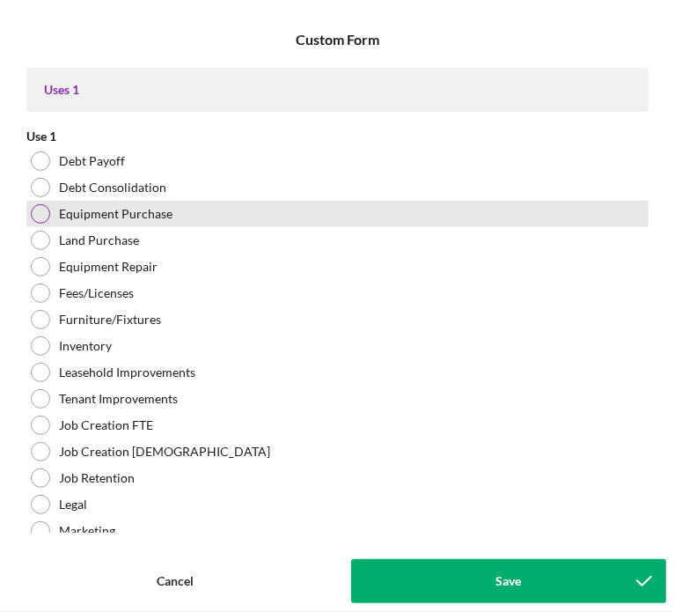
scroll to position [399, 0]
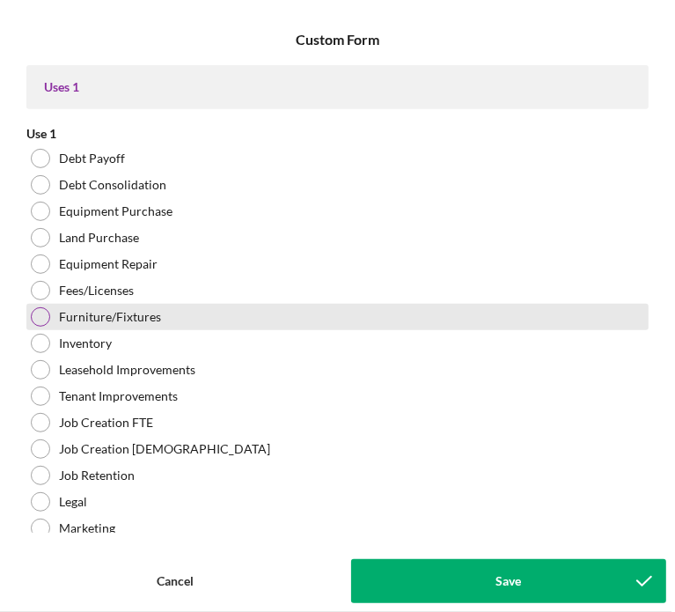
type input "$6,000"
click at [40, 304] on div "Furniture/Fixtures" at bounding box center [337, 317] width 623 height 26
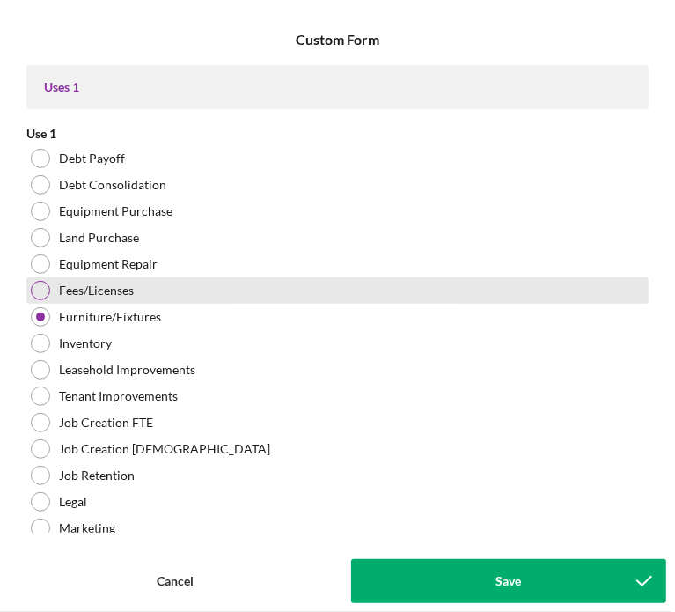
click at [39, 282] on div at bounding box center [40, 290] width 19 height 19
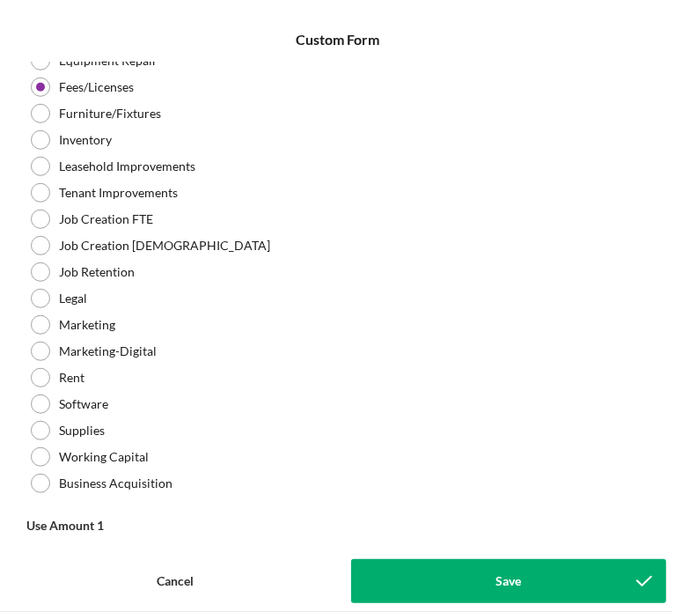
scroll to position [607, 0]
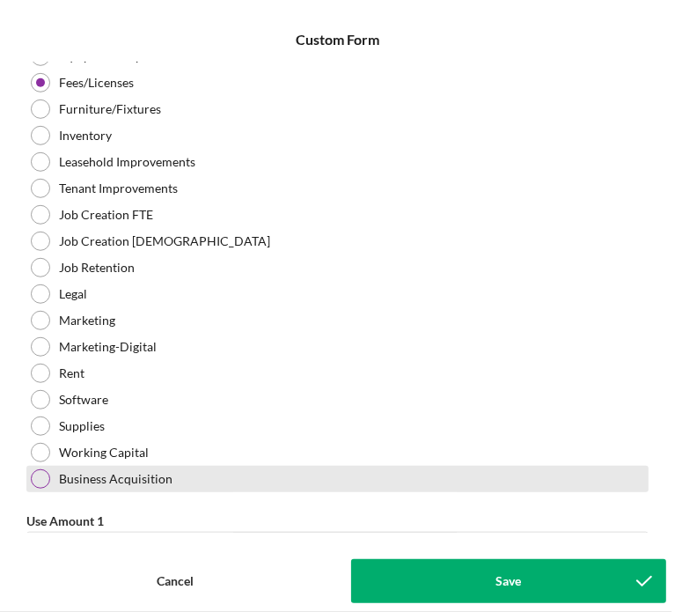
click at [45, 476] on div at bounding box center [40, 478] width 19 height 19
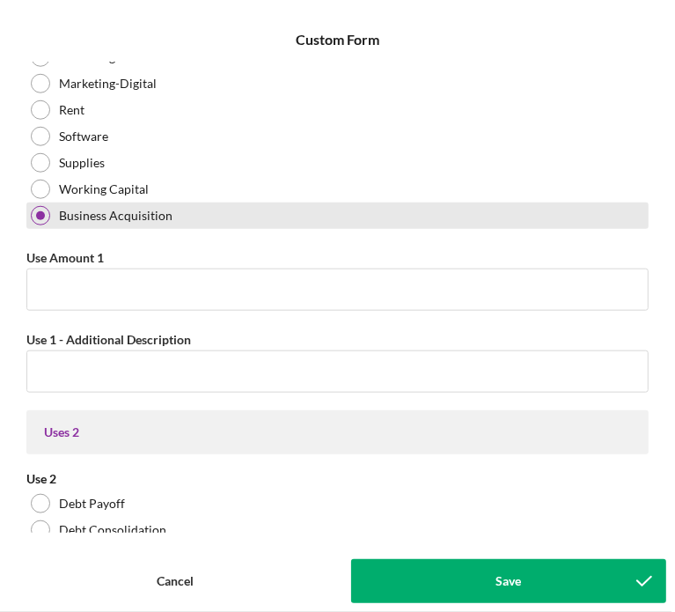
scroll to position [872, 0]
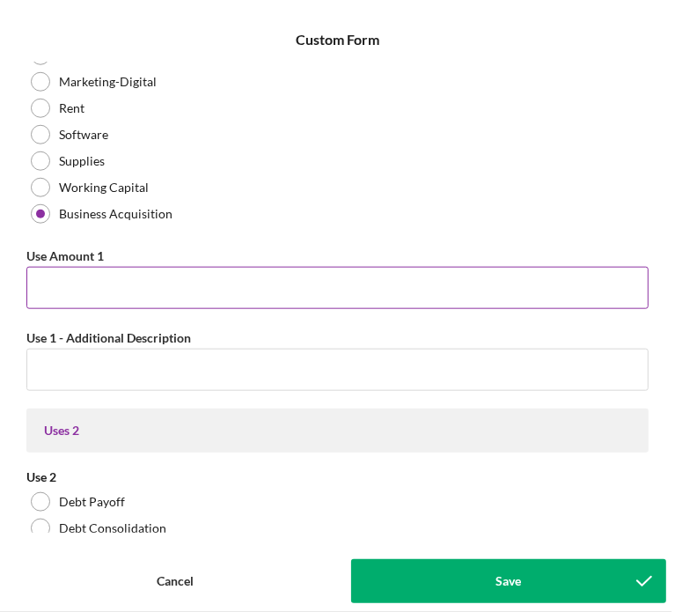
click at [69, 284] on input "Use Amount 1" at bounding box center [337, 288] width 623 height 42
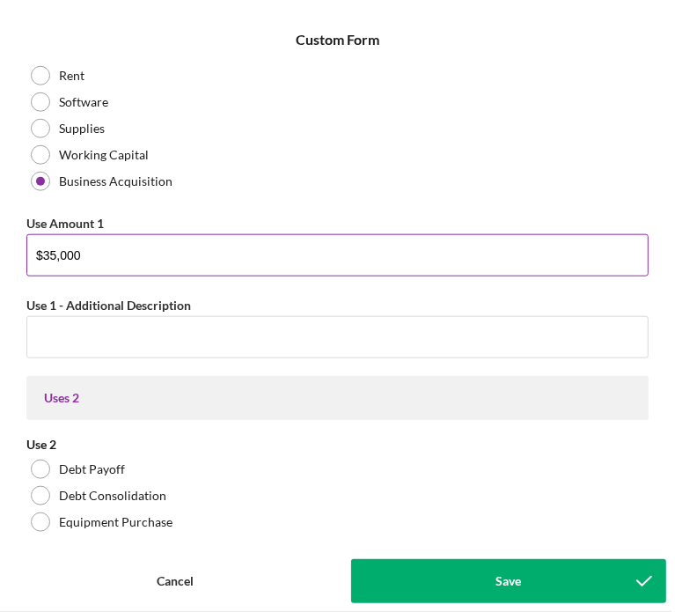
scroll to position [911, 0]
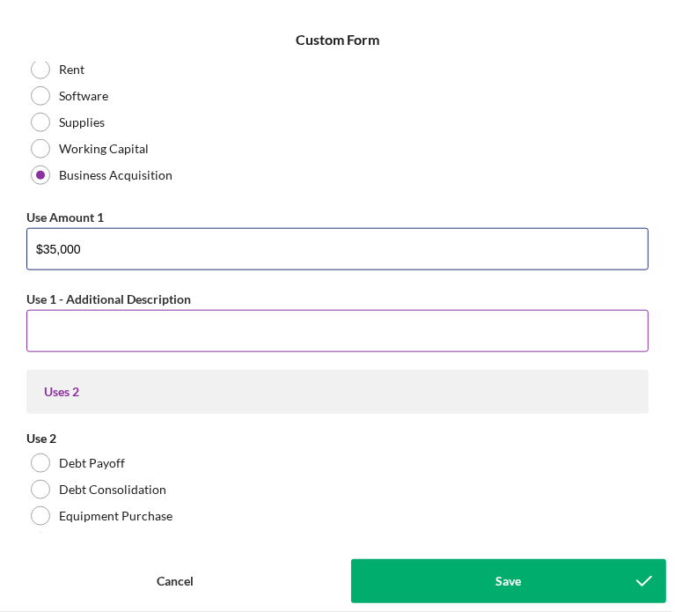
type input "$35,000"
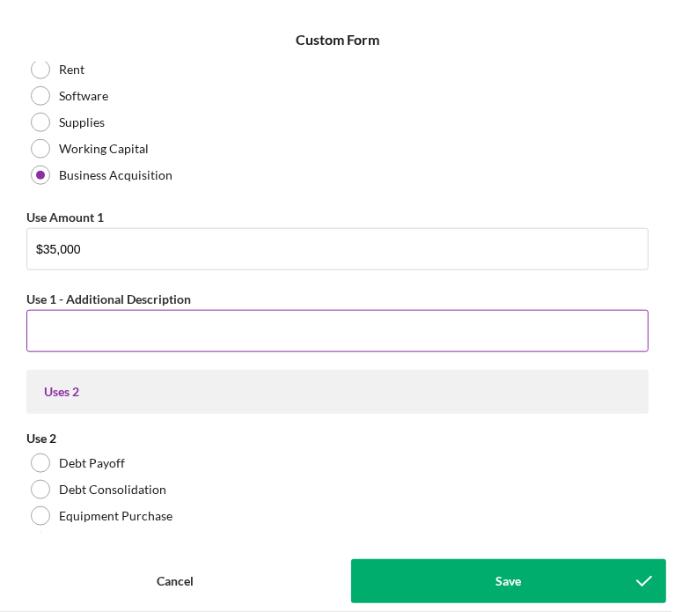
click at [92, 326] on input "Use 1 - Additional Description" at bounding box center [337, 331] width 623 height 42
click at [152, 334] on input "Acquire the business" at bounding box center [337, 331] width 623 height 42
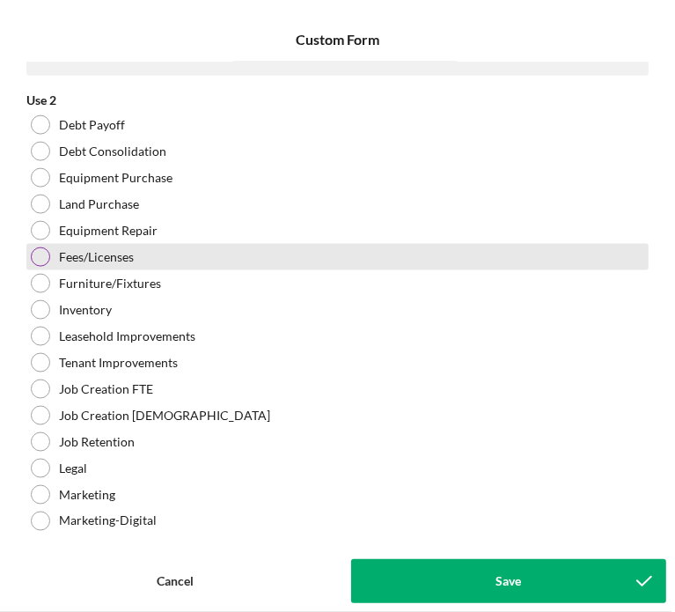
scroll to position [1251, 0]
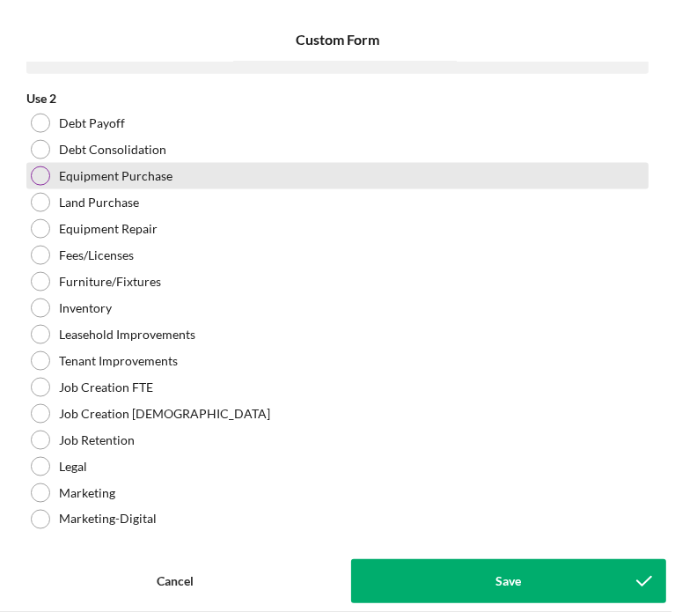
type input "Acquire the business"
click at [41, 175] on div at bounding box center [40, 175] width 19 height 19
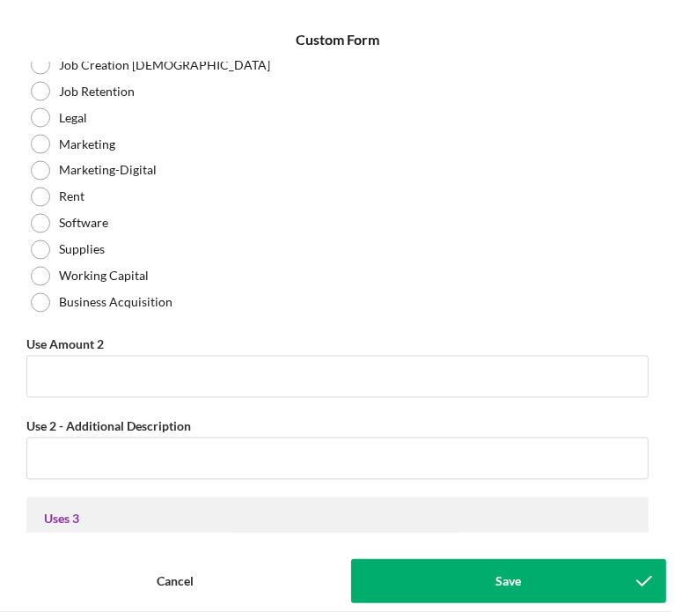
scroll to position [1600, 0]
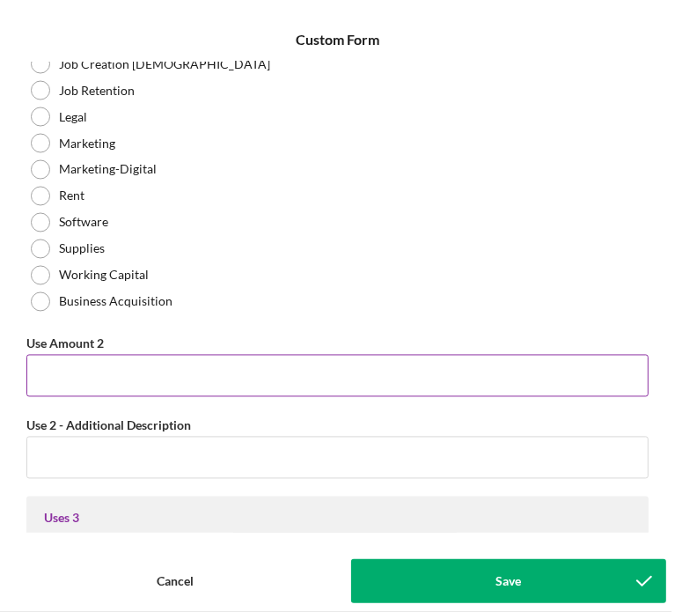
click at [53, 365] on input "Use Amount 2" at bounding box center [337, 376] width 623 height 42
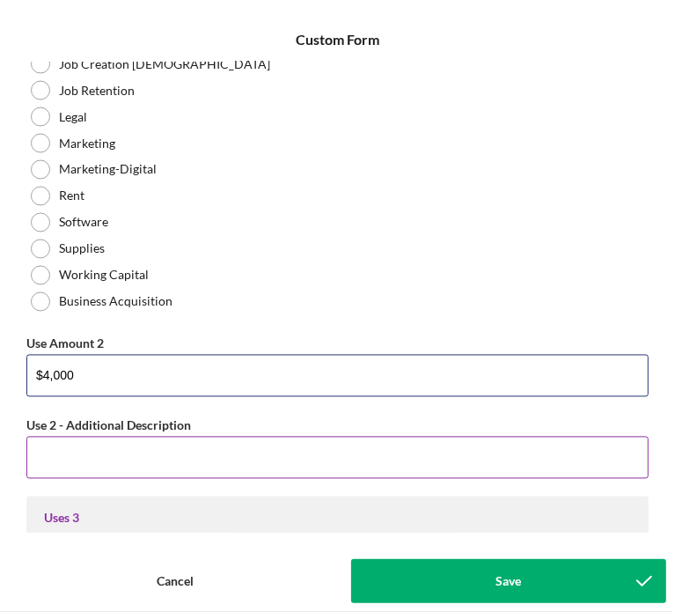
type input "$4,000"
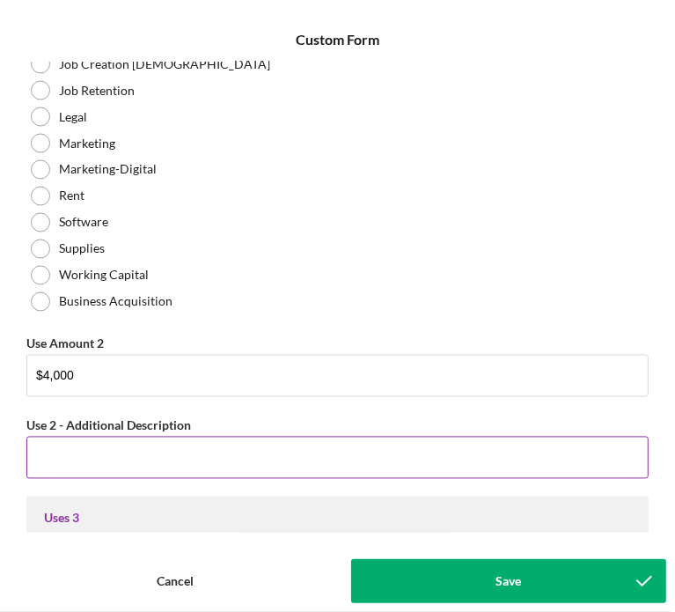
click at [56, 451] on input "Use 2 - Additional Description" at bounding box center [337, 458] width 623 height 42
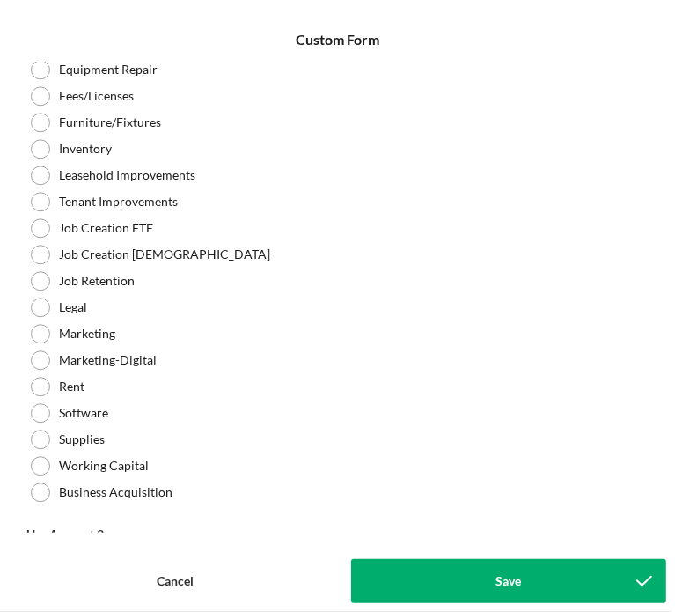
scroll to position [2229, 0]
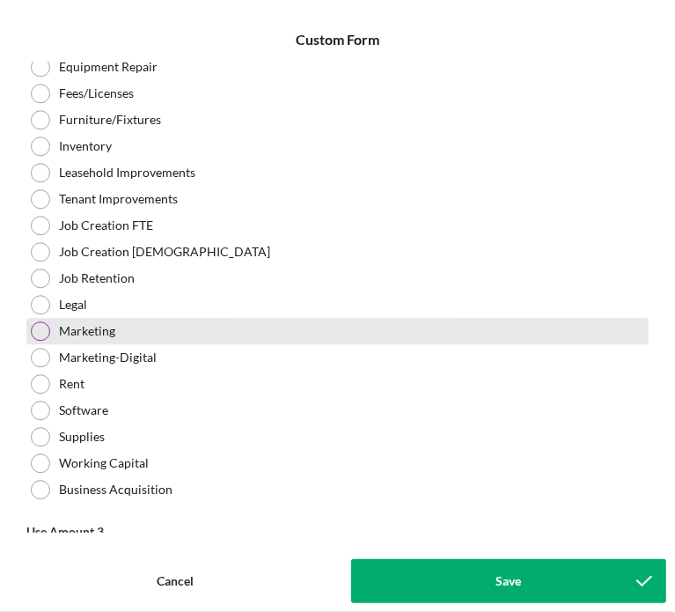
type input "Purchase and upgrade existing equipment. $2611 to purchase current equipment an…"
click at [41, 327] on div at bounding box center [40, 330] width 19 height 19
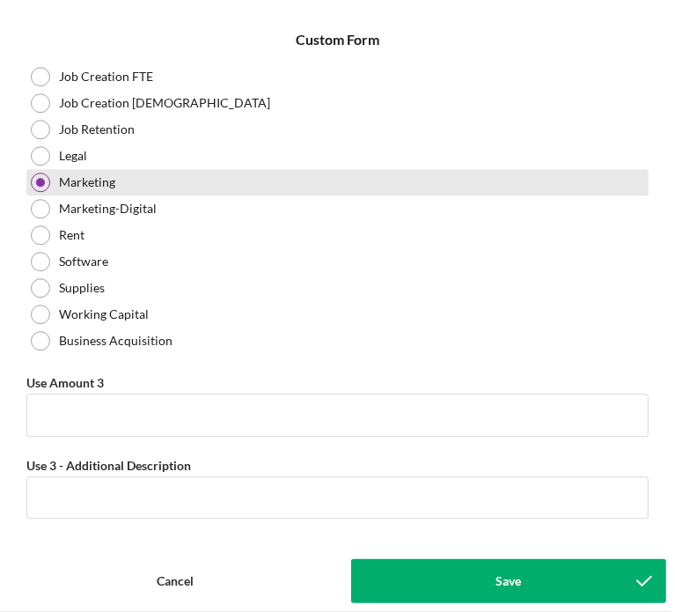
scroll to position [2382, 0]
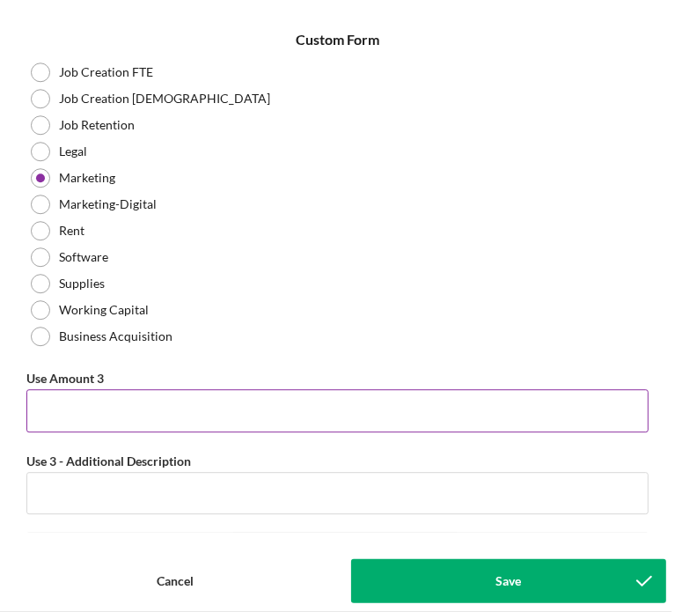
click at [60, 402] on input "Use Amount 3" at bounding box center [337, 410] width 623 height 42
type input "$5"
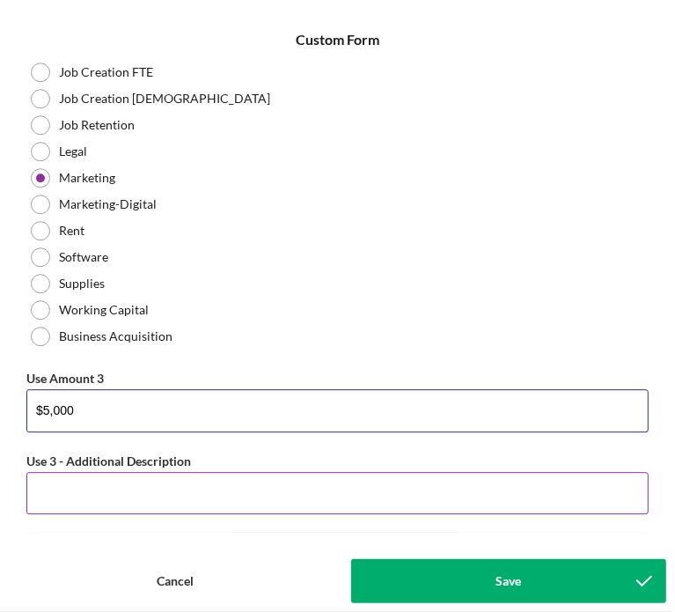
type input "$5,000"
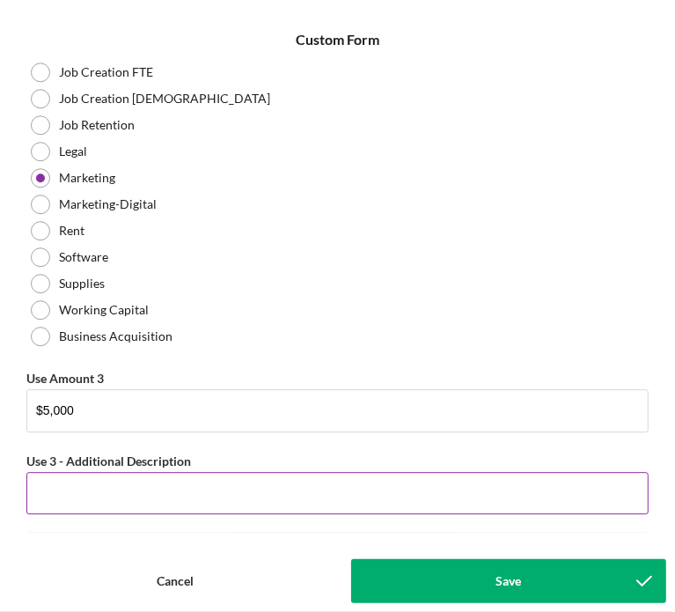
click at [72, 489] on input "Use 3 - Additional Description" at bounding box center [337, 493] width 623 height 42
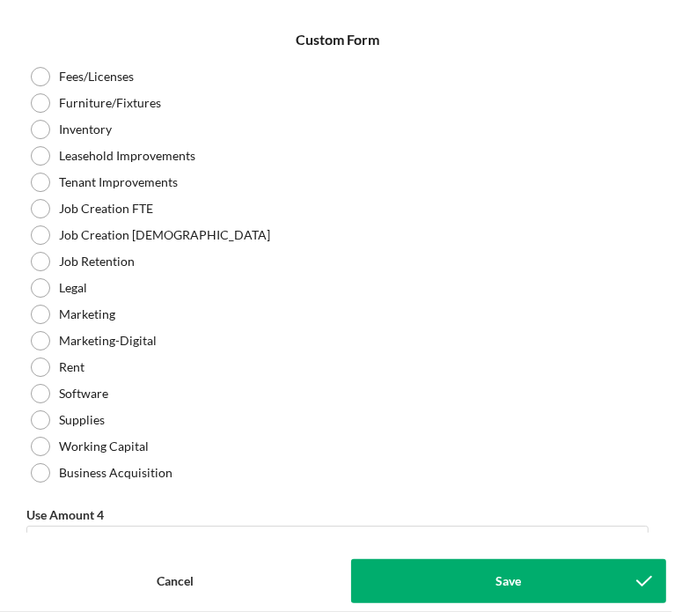
scroll to position [3079, 0]
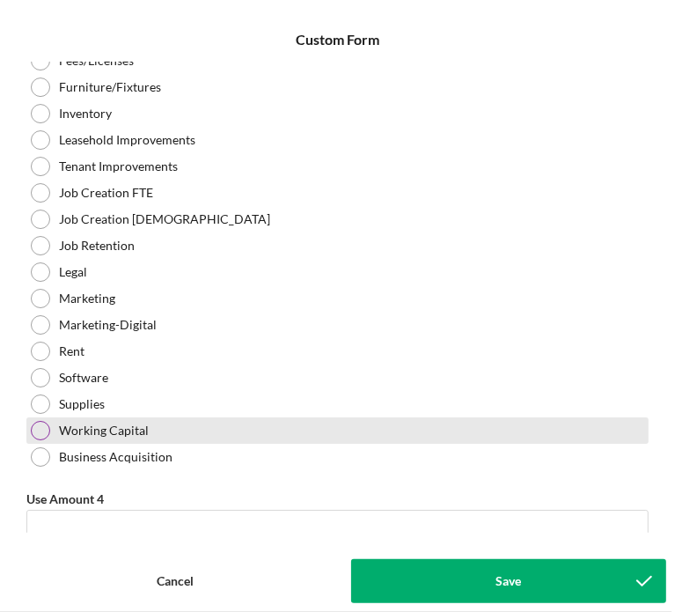
type input "Marketing and Branding includes digital platforms, print, and marketing events."
click at [43, 425] on div at bounding box center [40, 430] width 19 height 19
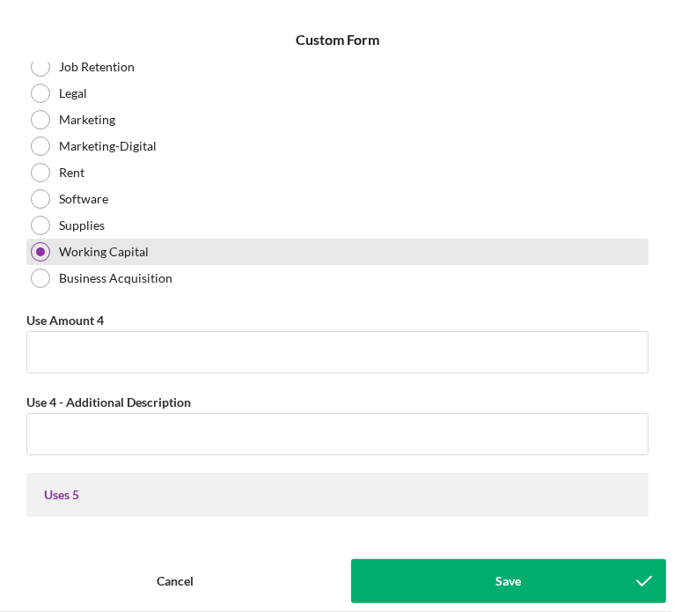
scroll to position [3266, 0]
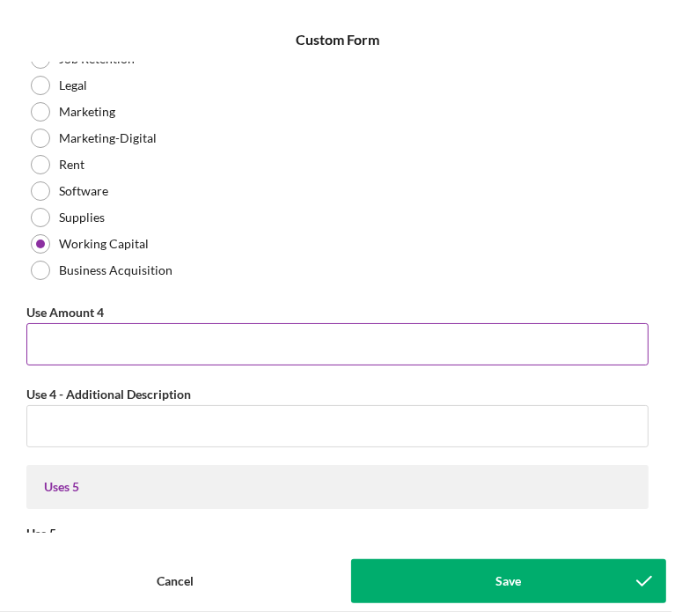
click at [106, 339] on input "Use Amount 4" at bounding box center [337, 344] width 623 height 42
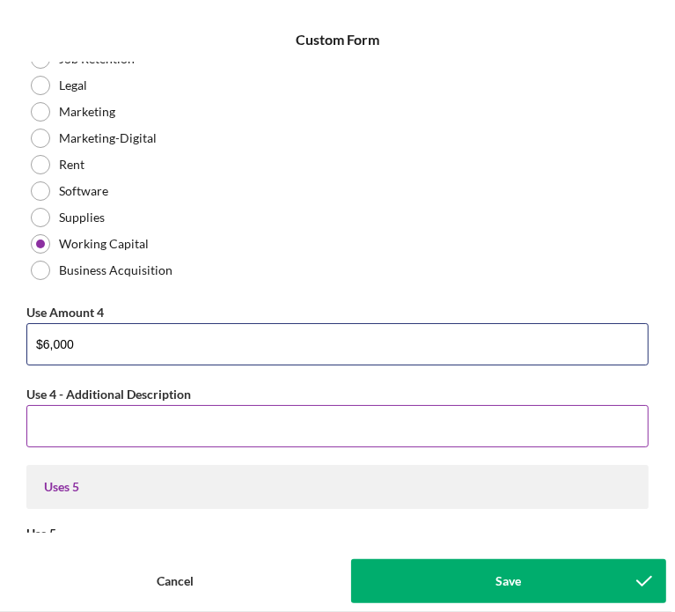
type input "$6,000"
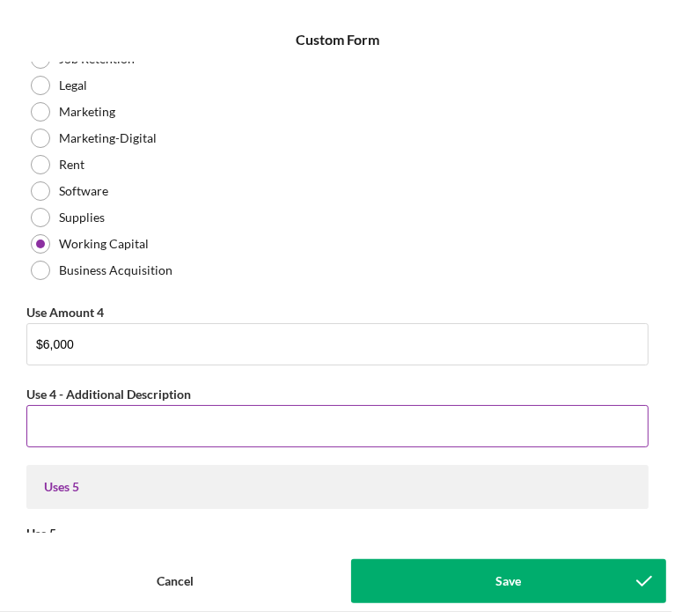
click at [98, 425] on input "Use 4 - Additional Description" at bounding box center [337, 426] width 623 height 42
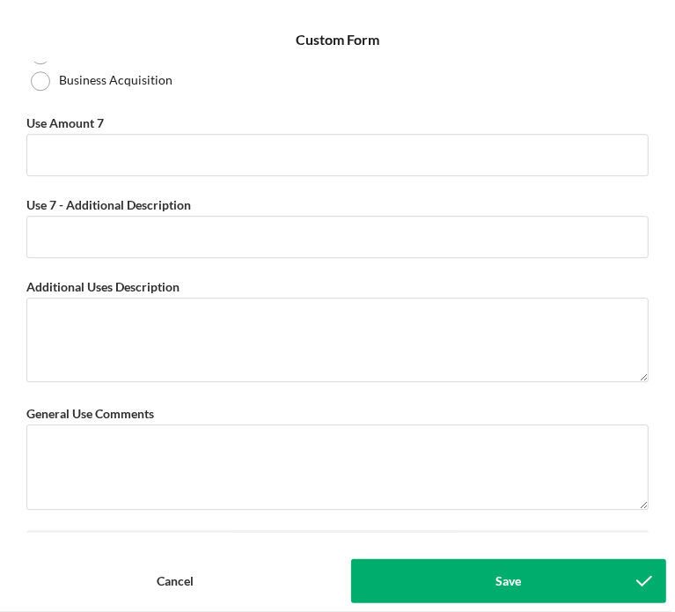
scroll to position [5909, 0]
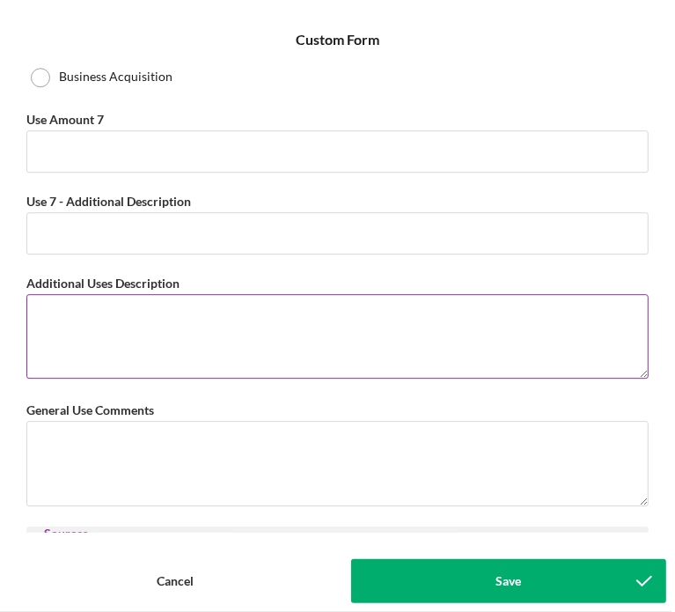
type input "Working capital to help with transition of ownership."
click at [49, 294] on textarea "Additional Uses Description" at bounding box center [337, 336] width 623 height 85
type textarea "T"
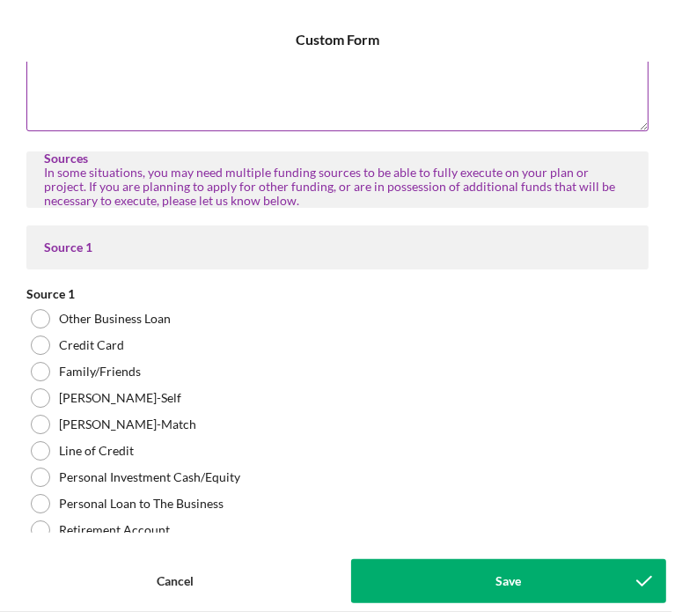
scroll to position [6285, 0]
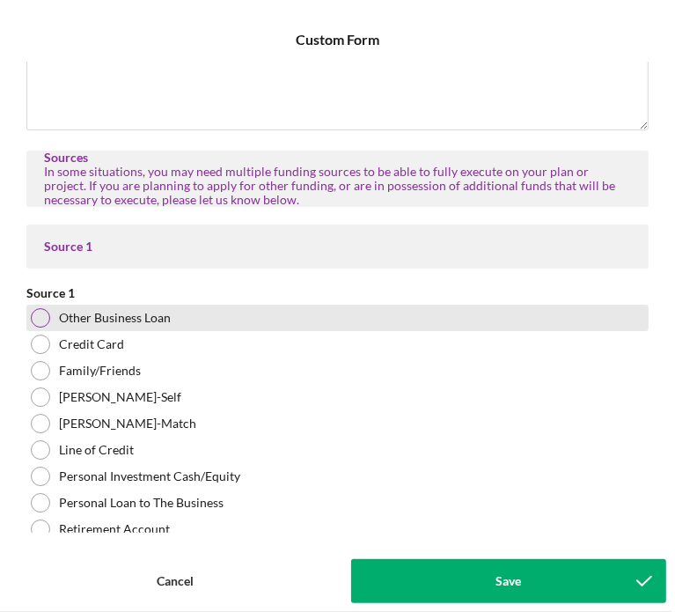
type textarea "Phoenix yoga and Fitness is a profitable business with a strong foundation of m…"
click at [40, 309] on div at bounding box center [40, 317] width 19 height 19
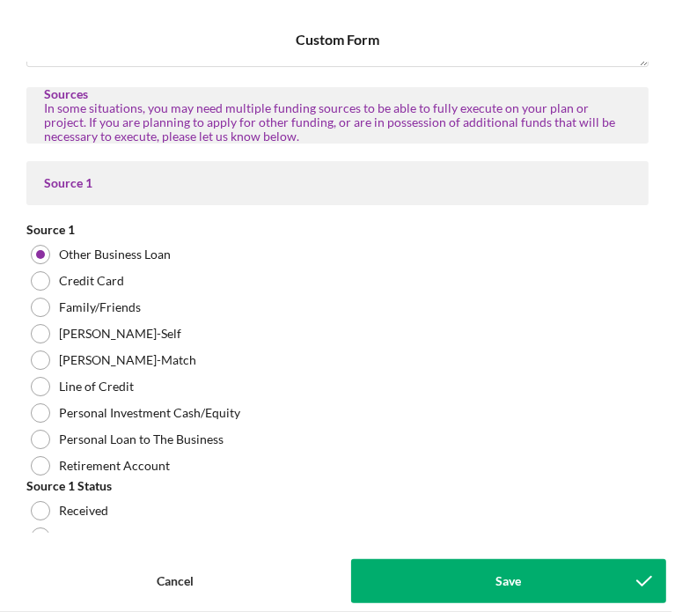
scroll to position [6345, 0]
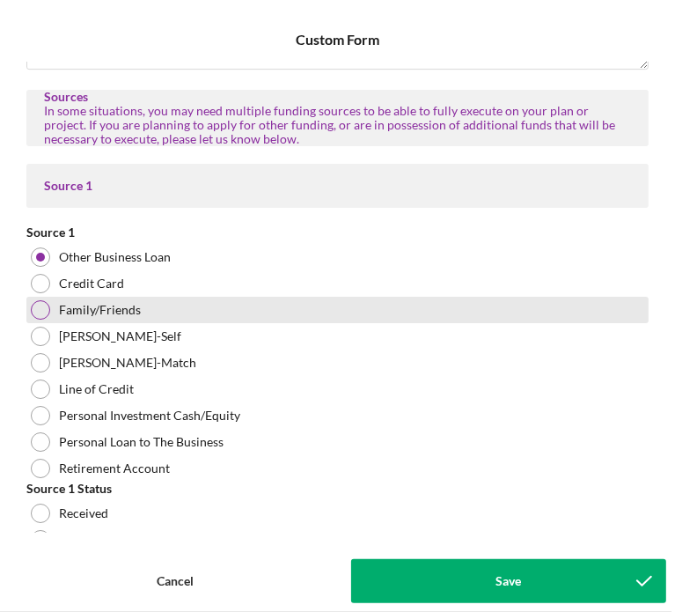
click at [39, 300] on div at bounding box center [40, 309] width 19 height 19
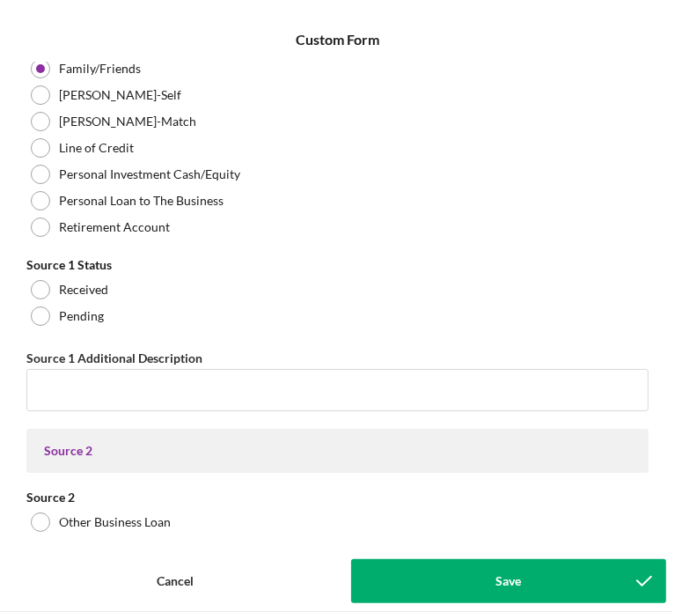
scroll to position [6590, 0]
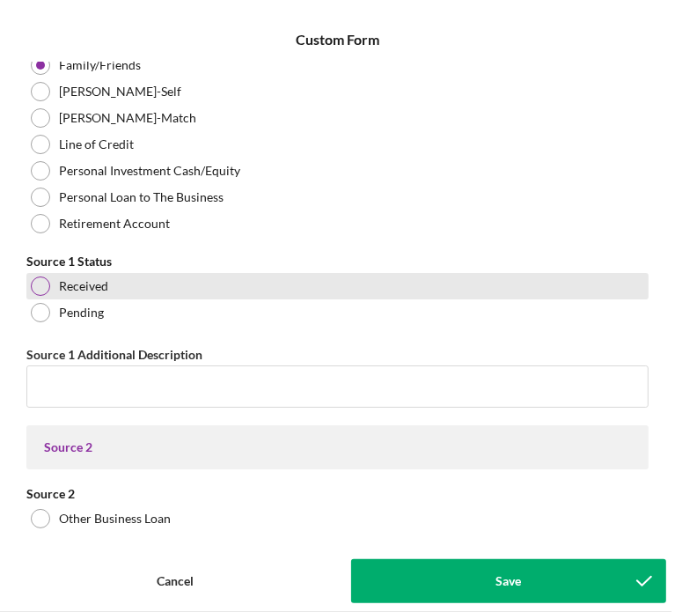
click at [39, 278] on div at bounding box center [40, 286] width 19 height 19
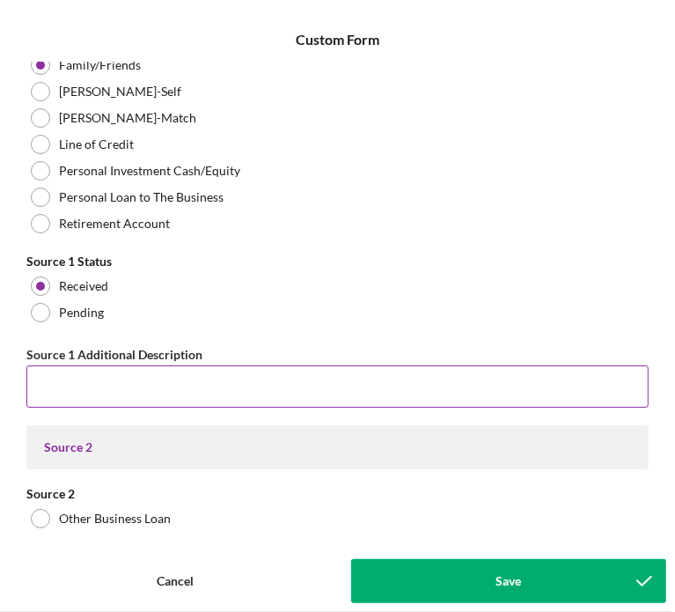
click at [68, 376] on input "Source 1 Additional Description" at bounding box center [337, 386] width 623 height 42
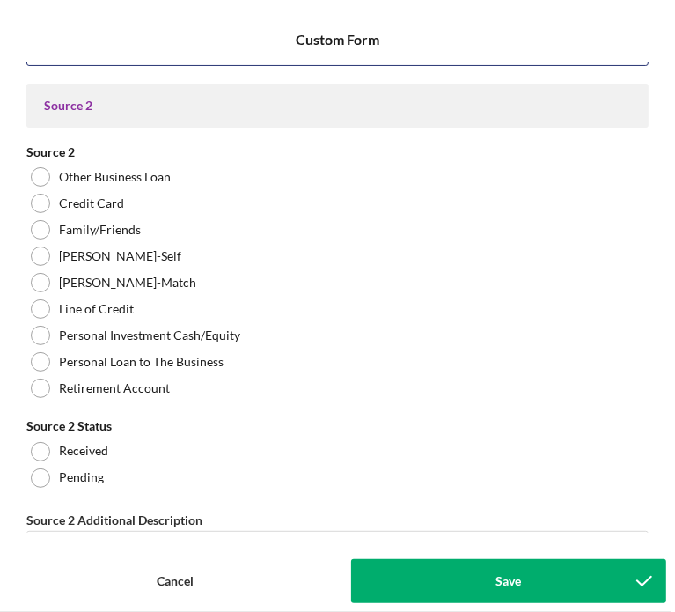
scroll to position [6916, 0]
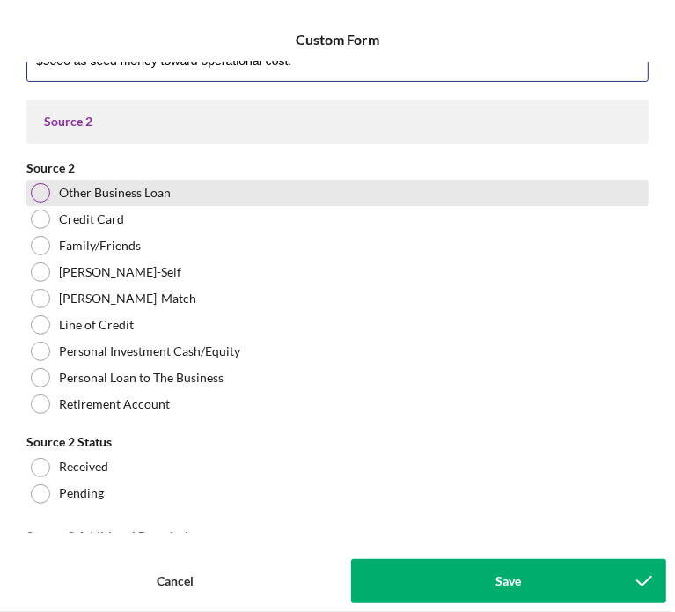
type input "$5000 as seed money toward operational cost."
click at [35, 189] on div at bounding box center [40, 192] width 19 height 19
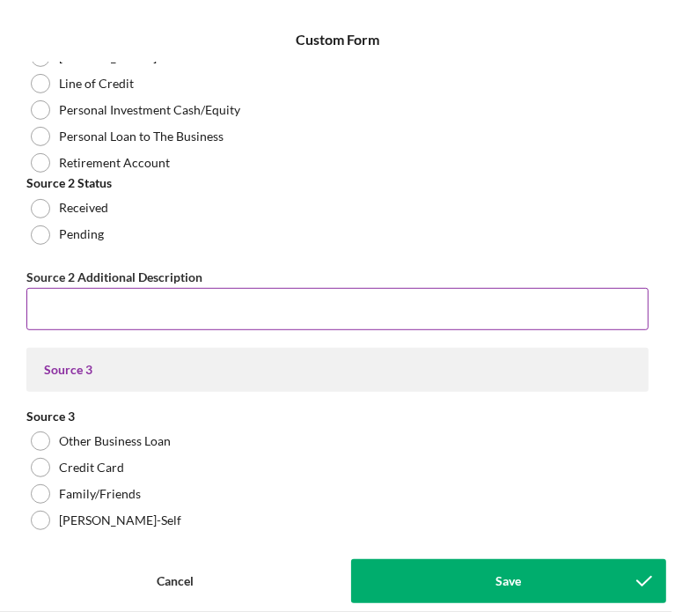
scroll to position [7158, 0]
click at [42, 301] on input "Source 2 Additional Description" at bounding box center [337, 308] width 623 height 42
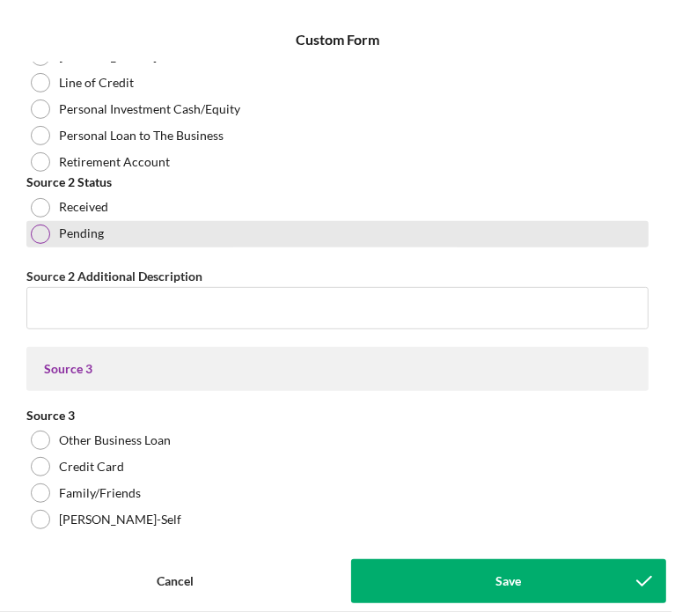
click at [42, 230] on div at bounding box center [40, 234] width 19 height 19
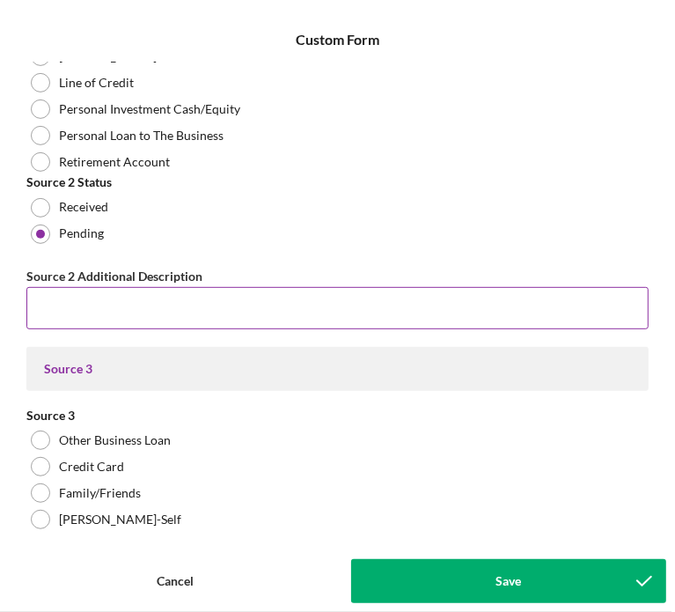
click at [43, 313] on input "Source 2 Additional Description" at bounding box center [337, 308] width 623 height 42
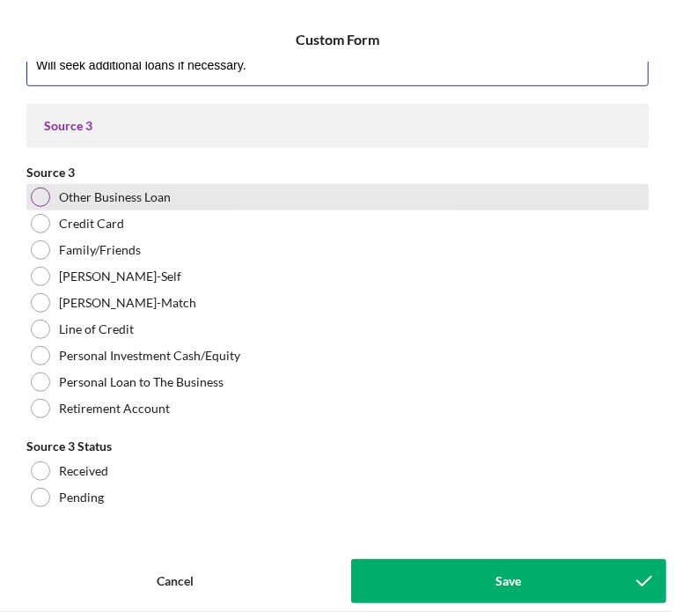
scroll to position [7402, 0]
type input "Will seek additional loans if necessary."
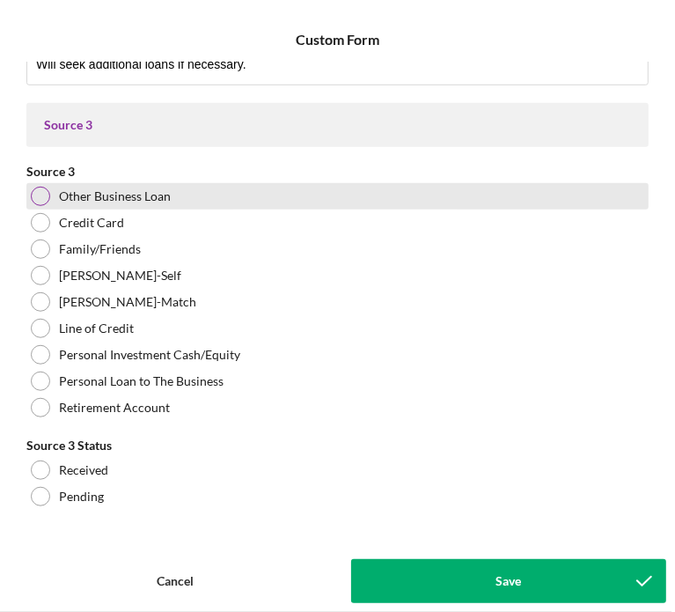
click at [44, 280] on div "[PERSON_NAME]-Self" at bounding box center [337, 275] width 623 height 26
click at [35, 189] on div at bounding box center [40, 196] width 19 height 19
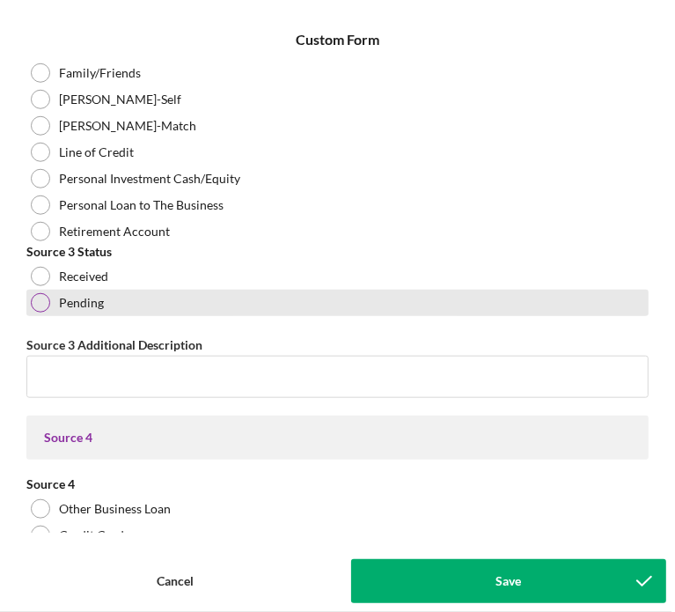
scroll to position [7579, 0]
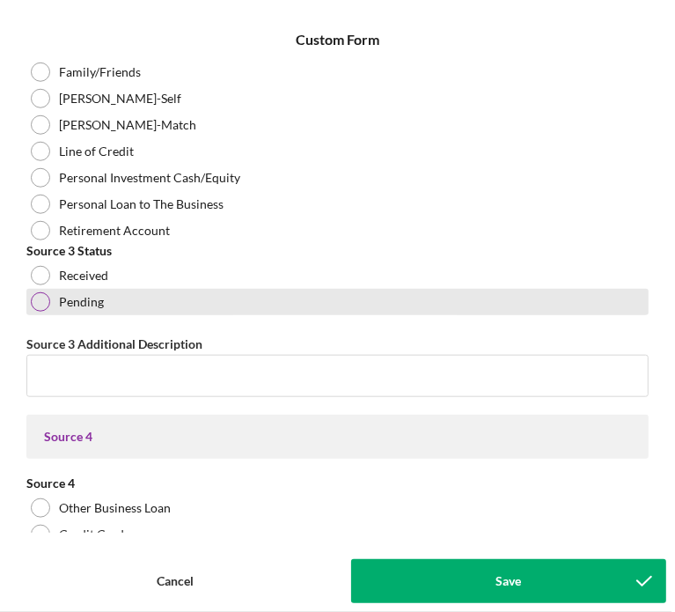
click at [37, 295] on div at bounding box center [40, 301] width 19 height 19
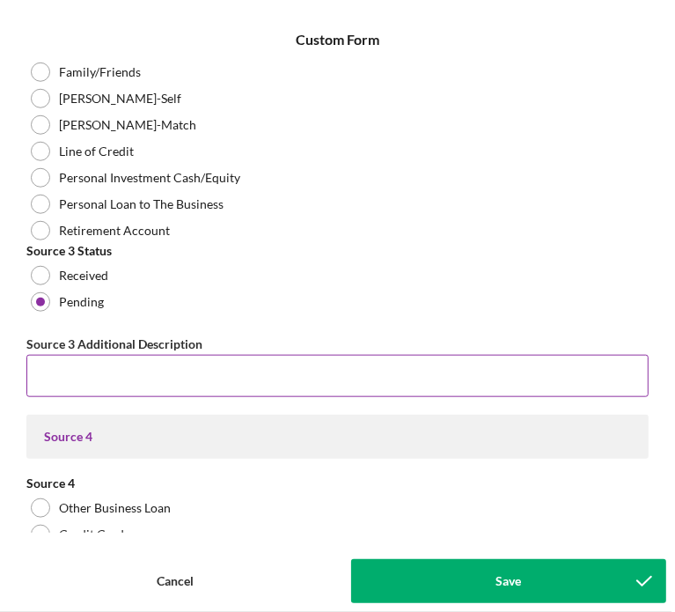
click at [55, 365] on input "Source 3 Additional Description" at bounding box center [337, 376] width 623 height 42
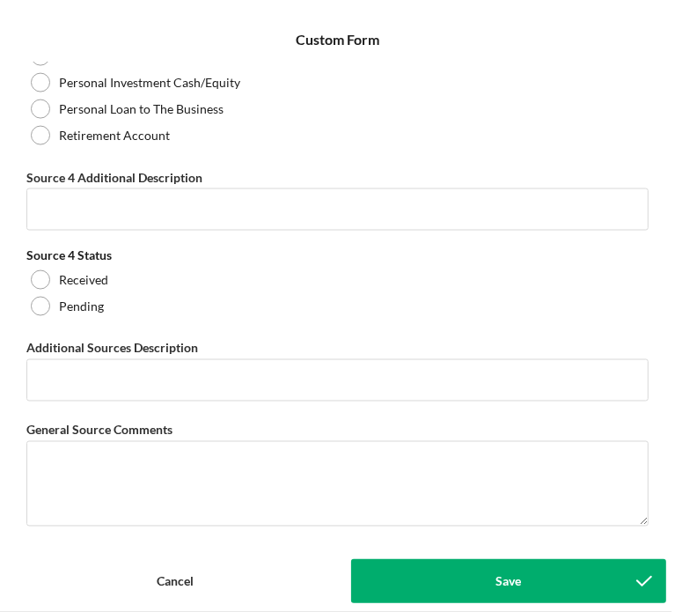
scroll to position [8185, 0]
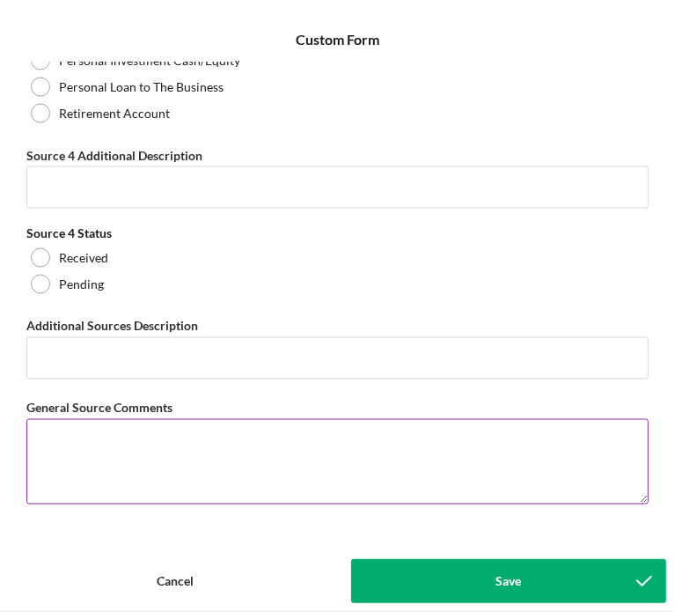
type input "Possibility of partial owner financing if needed."
click at [50, 419] on textarea "General Source Comments" at bounding box center [337, 461] width 623 height 85
click at [96, 419] on textarea "I hope to aquire the" at bounding box center [337, 461] width 623 height 85
click at [159, 431] on textarea "I hope to acquire the" at bounding box center [337, 461] width 623 height 85
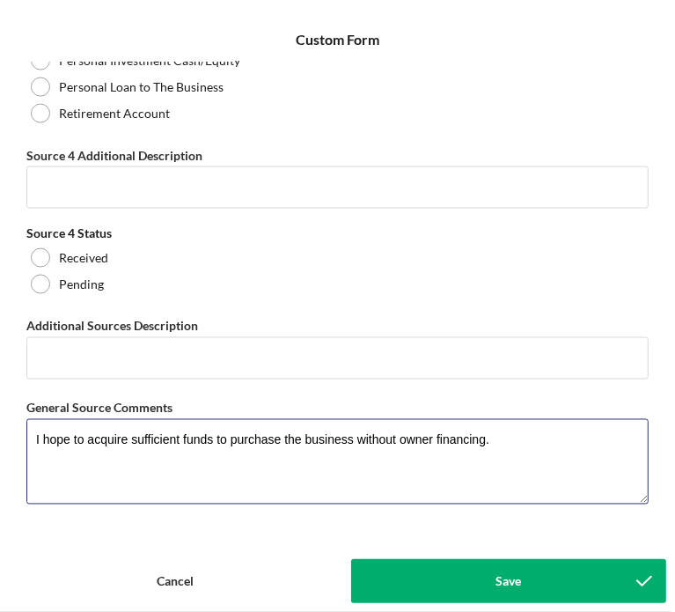
type textarea "I hope to acquire sufficient funds to purchase the business without owner finan…"
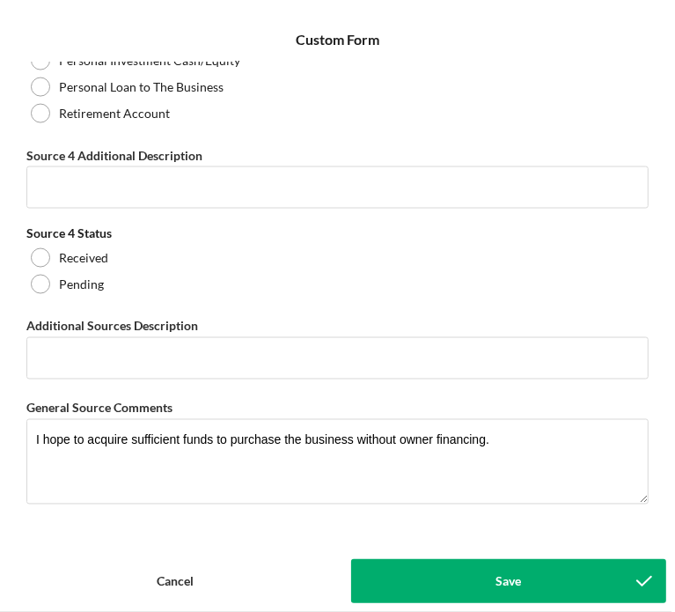
click at [426, 594] on button "Save" at bounding box center [509, 581] width 316 height 44
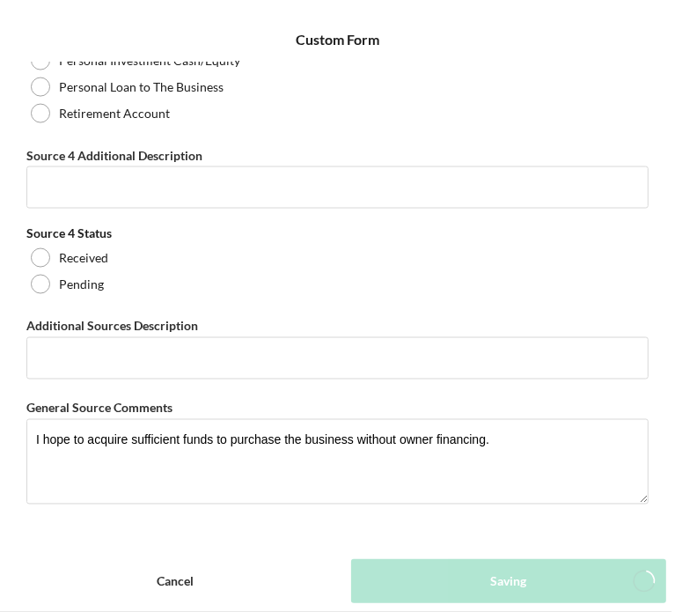
scroll to position [176, 0]
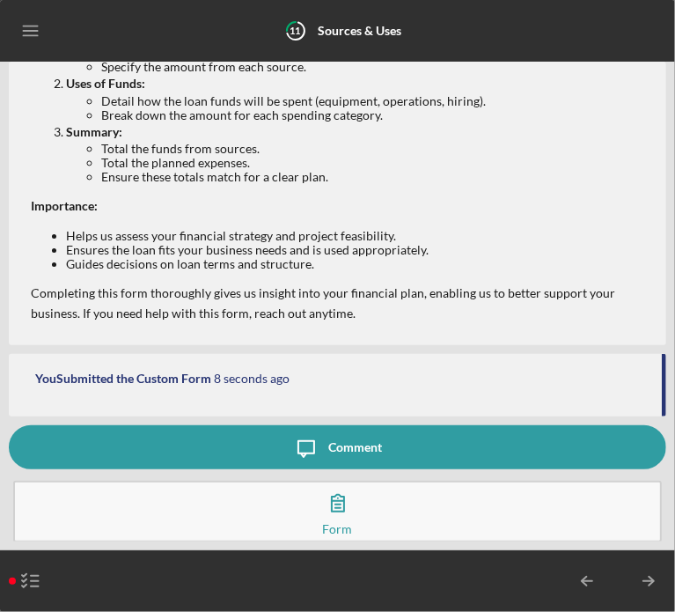
click at [379, 441] on button "Icon/Message Comment" at bounding box center [338, 447] width 658 height 44
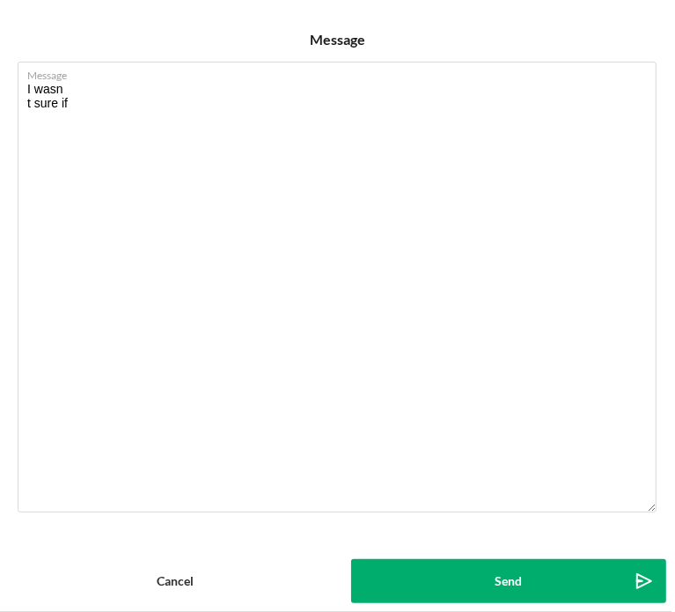
drag, startPoint x: 84, startPoint y: 105, endPoint x: 11, endPoint y: 82, distance: 76.6
click at [11, 82] on div "Message I wasn t sure if" at bounding box center [338, 302] width 658 height 498
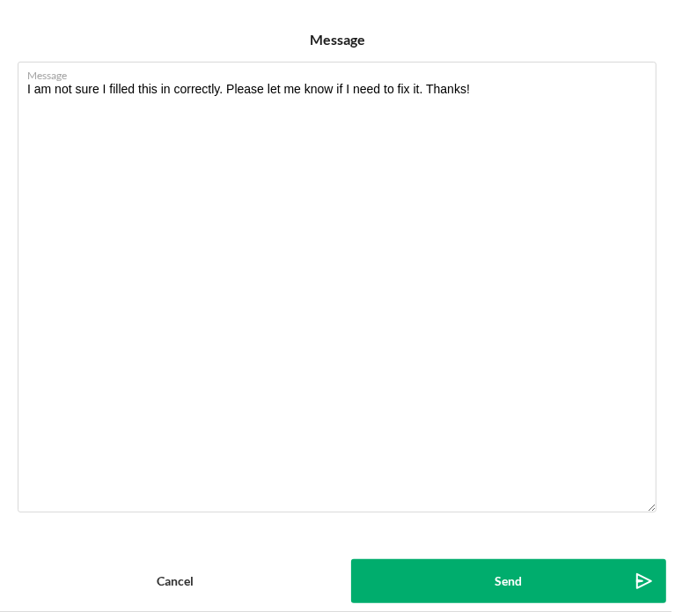
type textarea "I am not sure I filled this in correctly. Please let me know if I need to fix i…"
click at [472, 599] on button "Send Icon/icon-invite-send" at bounding box center [509, 581] width 316 height 44
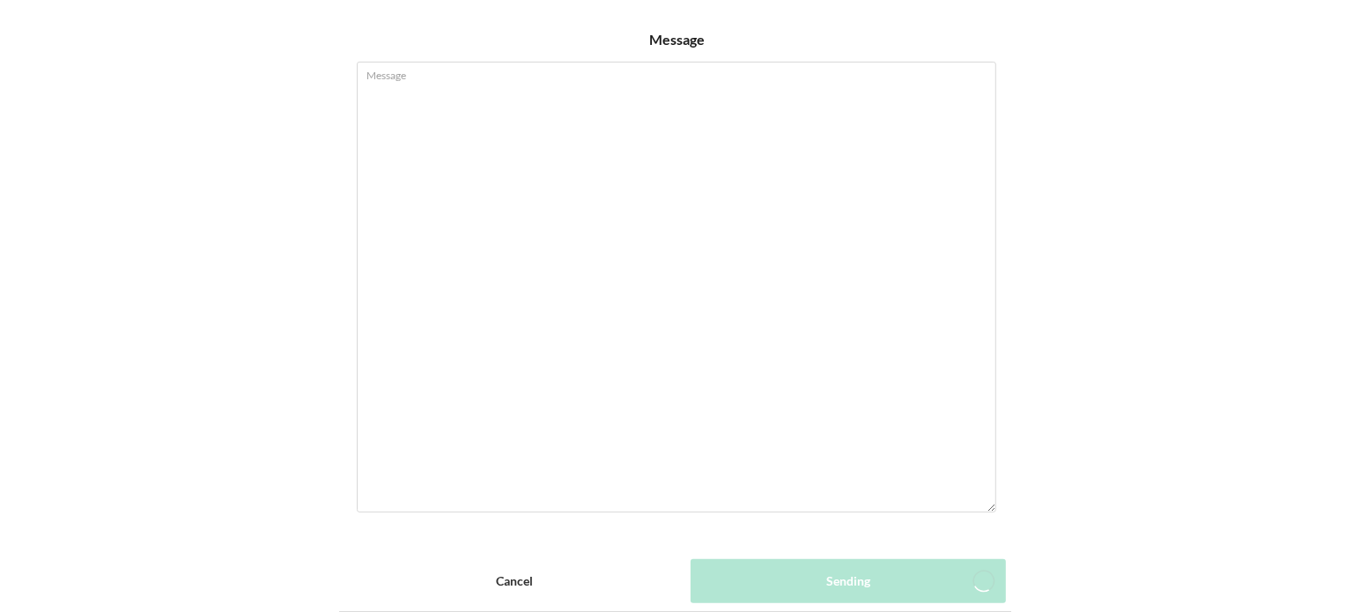
scroll to position [262, 0]
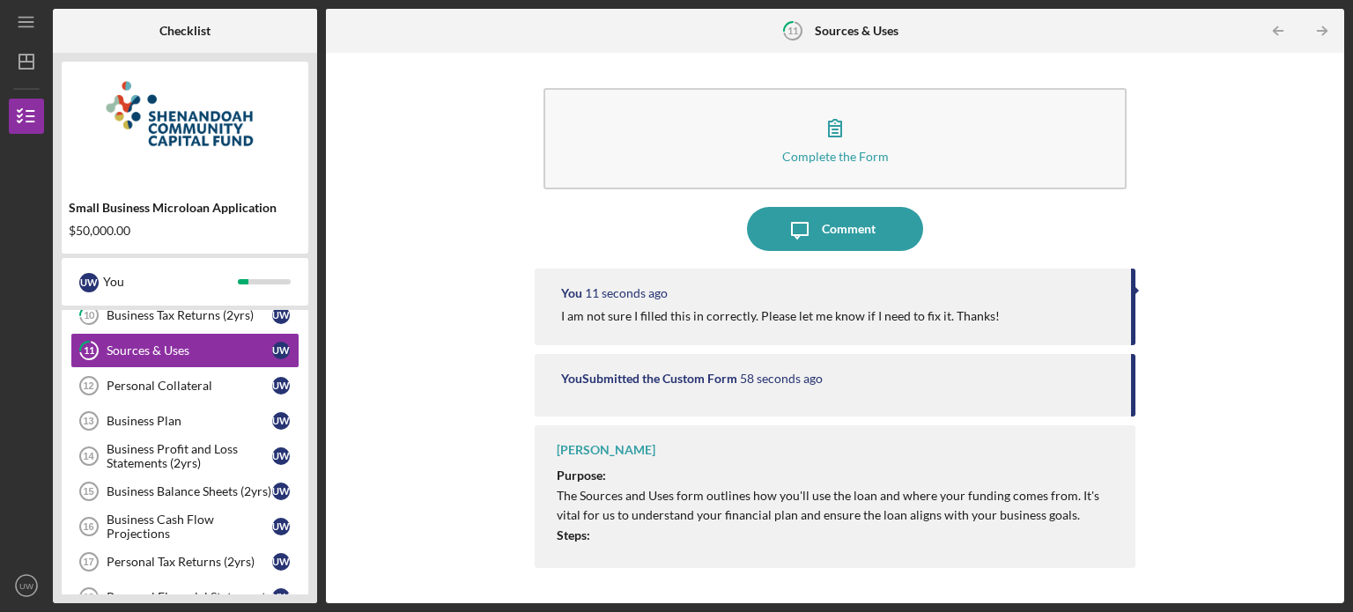
scroll to position [263, 0]
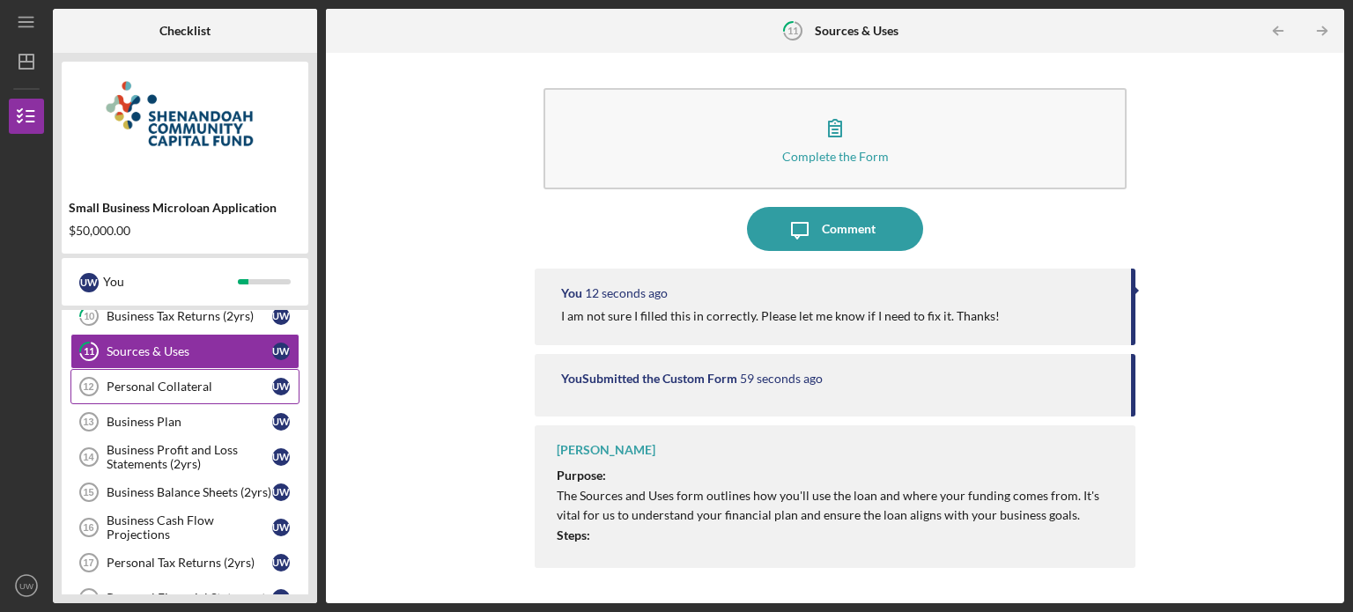
click at [101, 393] on icon "Personal Collateral 12" at bounding box center [89, 387] width 44 height 44
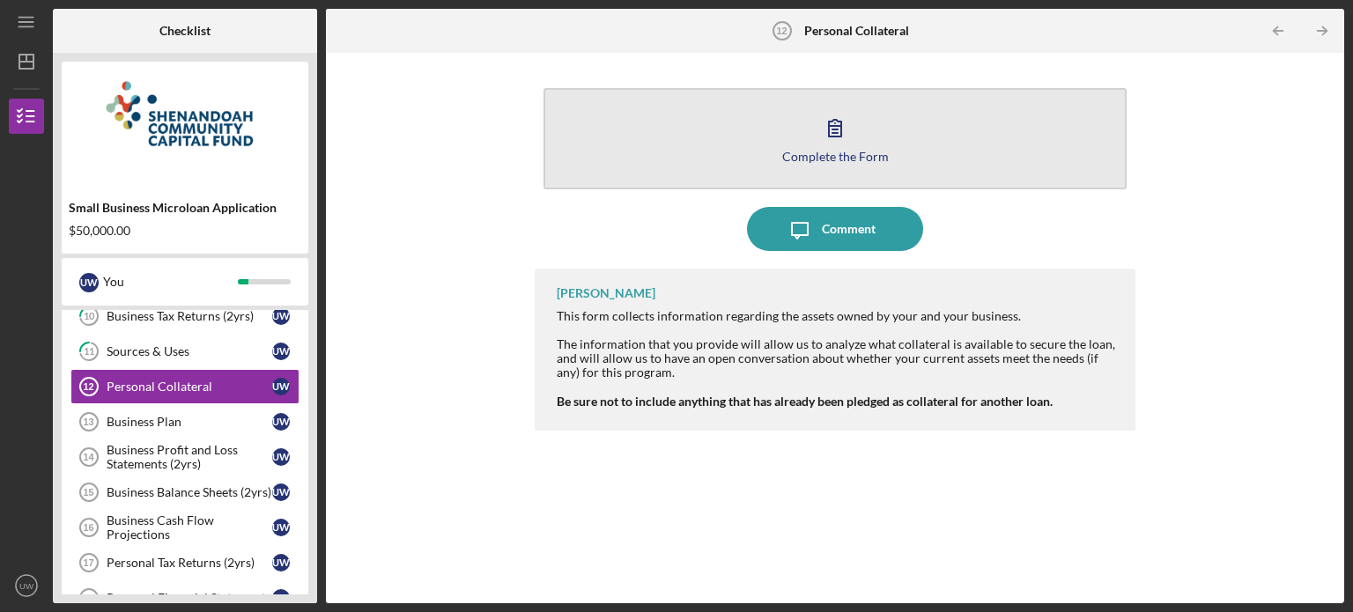
click at [818, 112] on icon "button" at bounding box center [835, 128] width 44 height 44
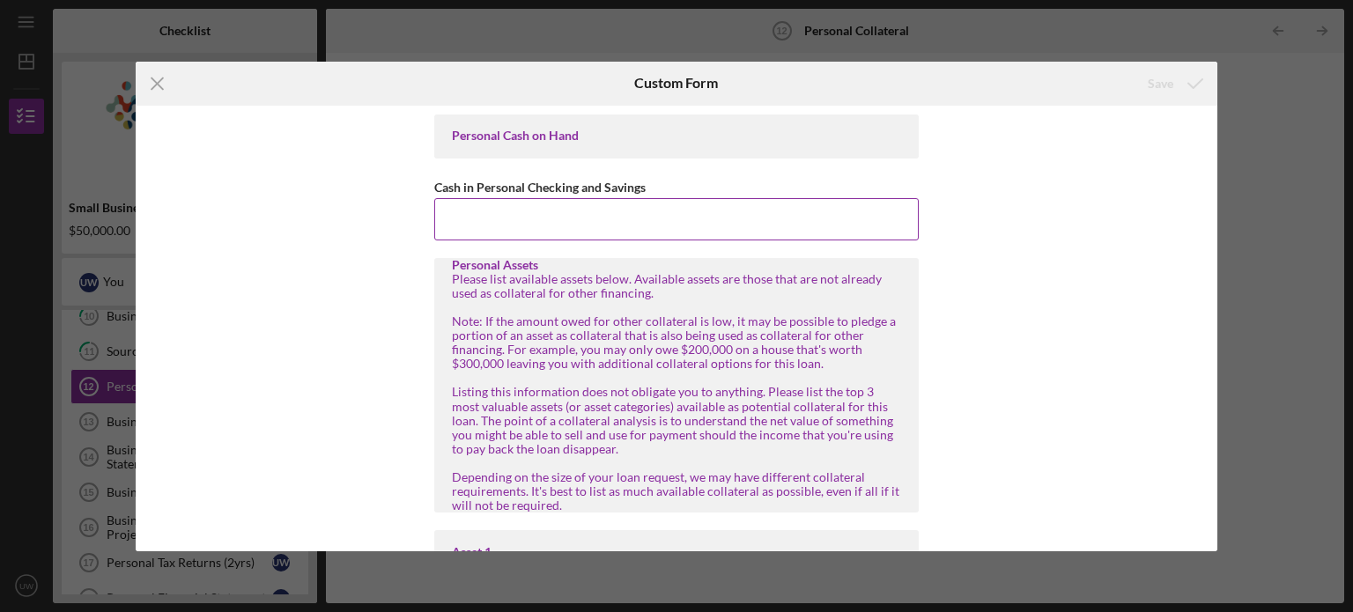
click at [550, 214] on input "Cash in Personal Checking and Savings" at bounding box center [676, 219] width 484 height 42
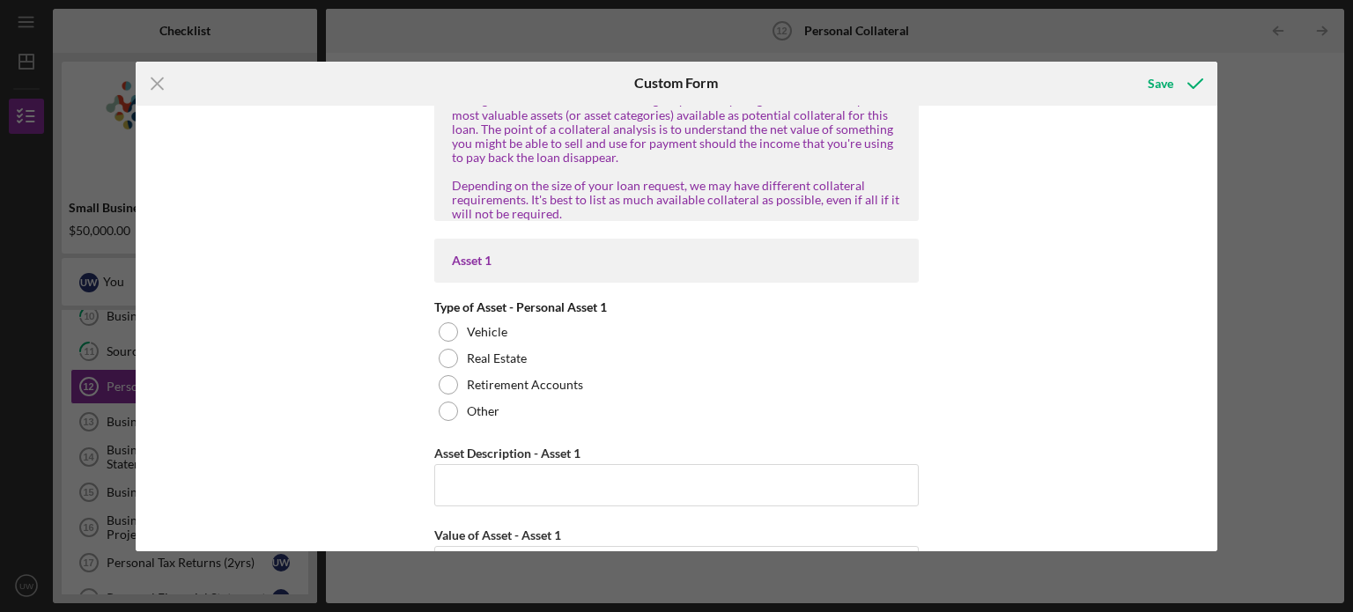
scroll to position [303, 0]
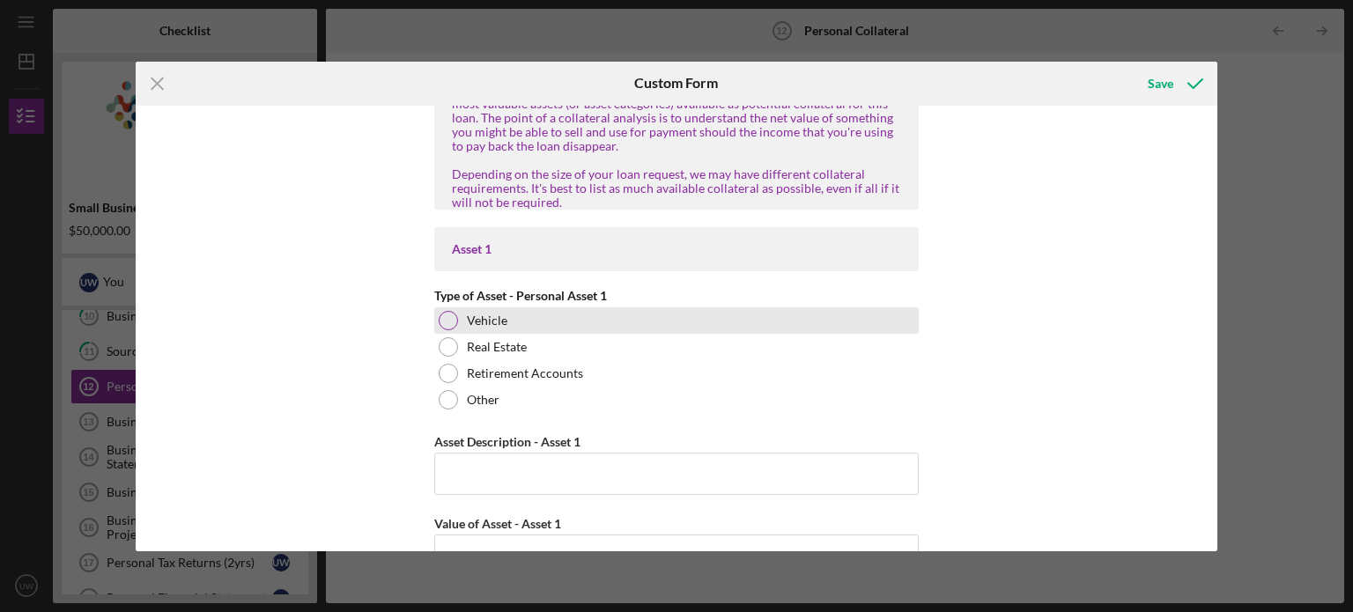
type input "$300"
click at [448, 319] on div at bounding box center [448, 320] width 19 height 19
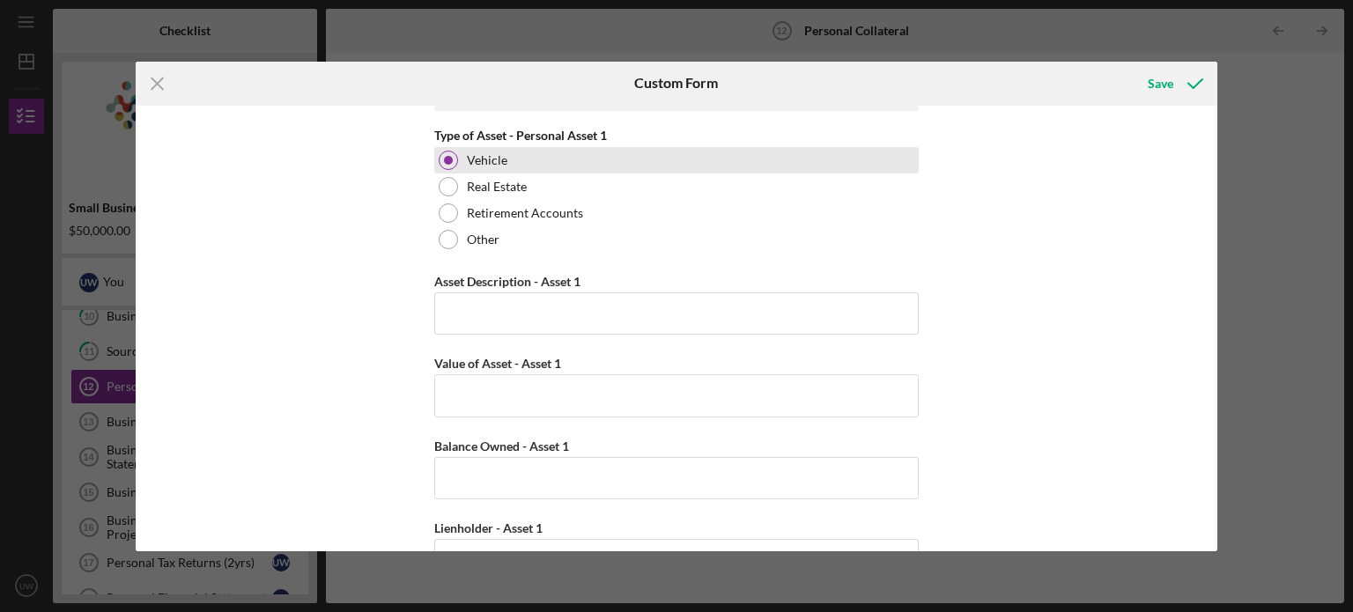
scroll to position [465, 0]
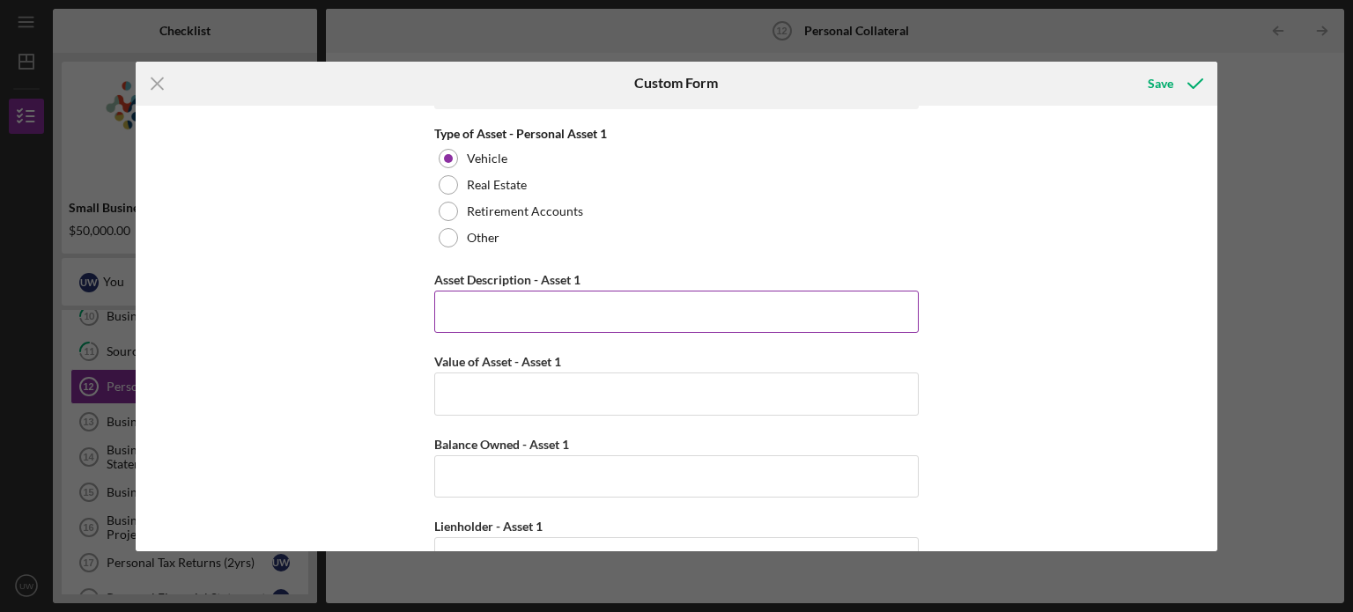
click at [553, 296] on input "Asset Description - Asset 1" at bounding box center [676, 312] width 484 height 42
type input "2016 Subaru Crosstrek"
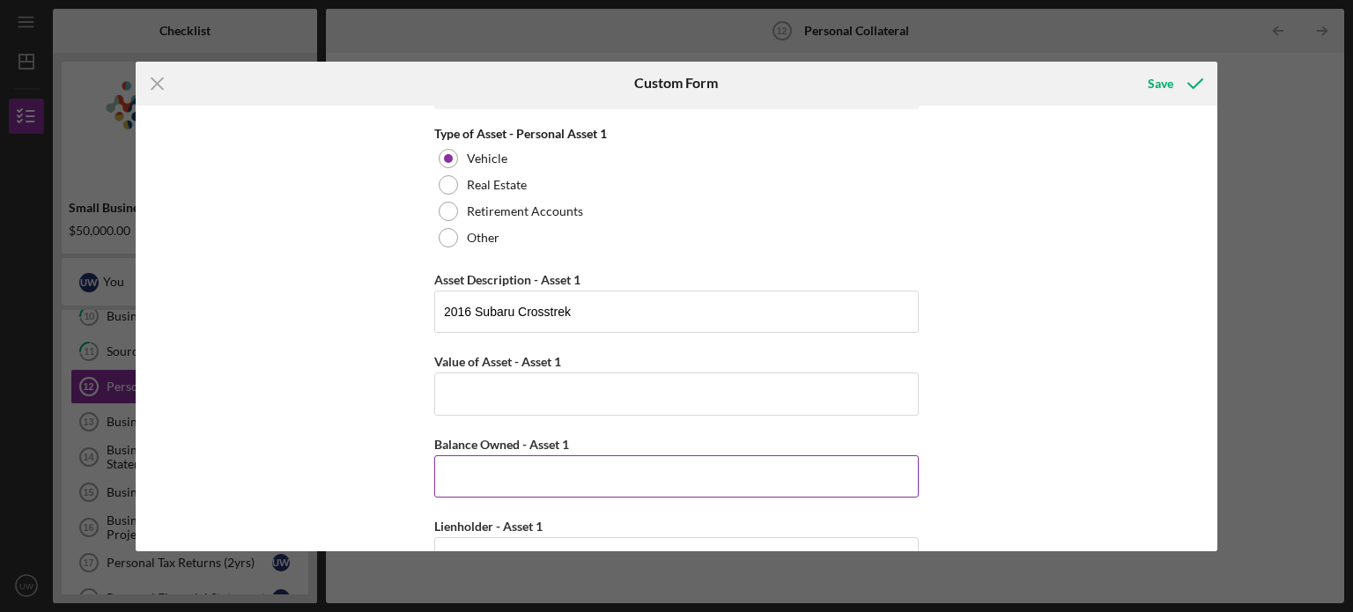
click at [503, 469] on input "Balance Owned - Asset 1" at bounding box center [676, 476] width 484 height 42
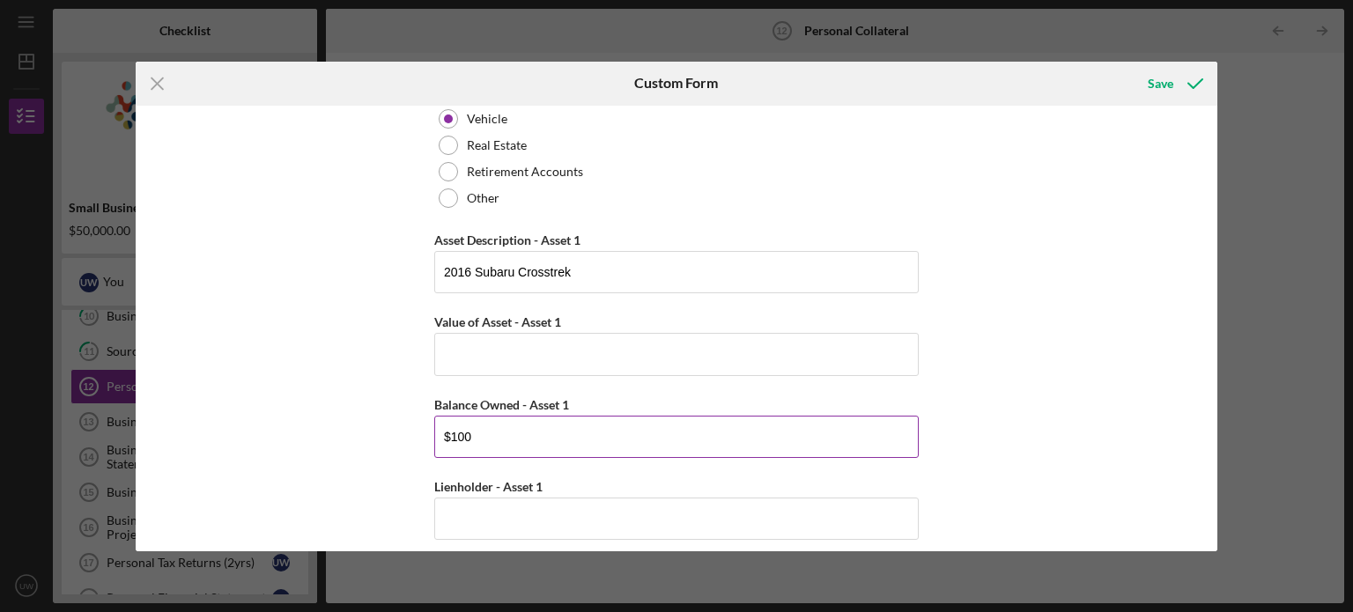
scroll to position [507, 0]
type input "$100"
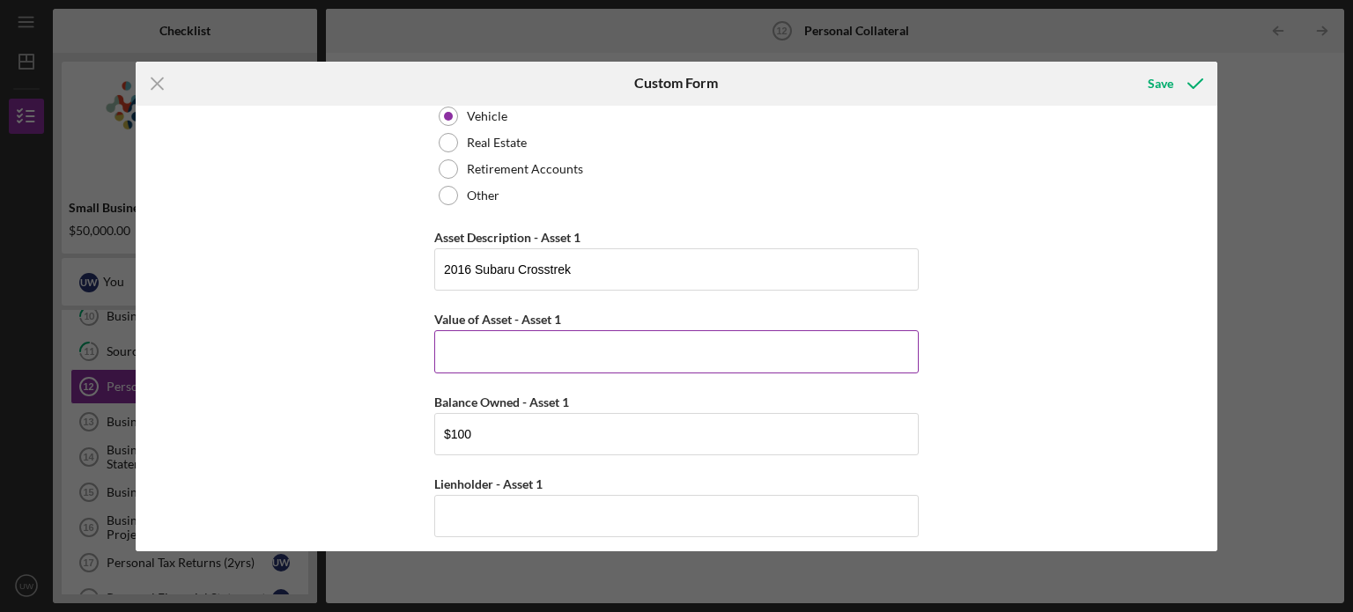
click at [504, 365] on input "Value of Asset - Asset 1" at bounding box center [676, 351] width 484 height 42
